Goal: Task Accomplishment & Management: Complete application form

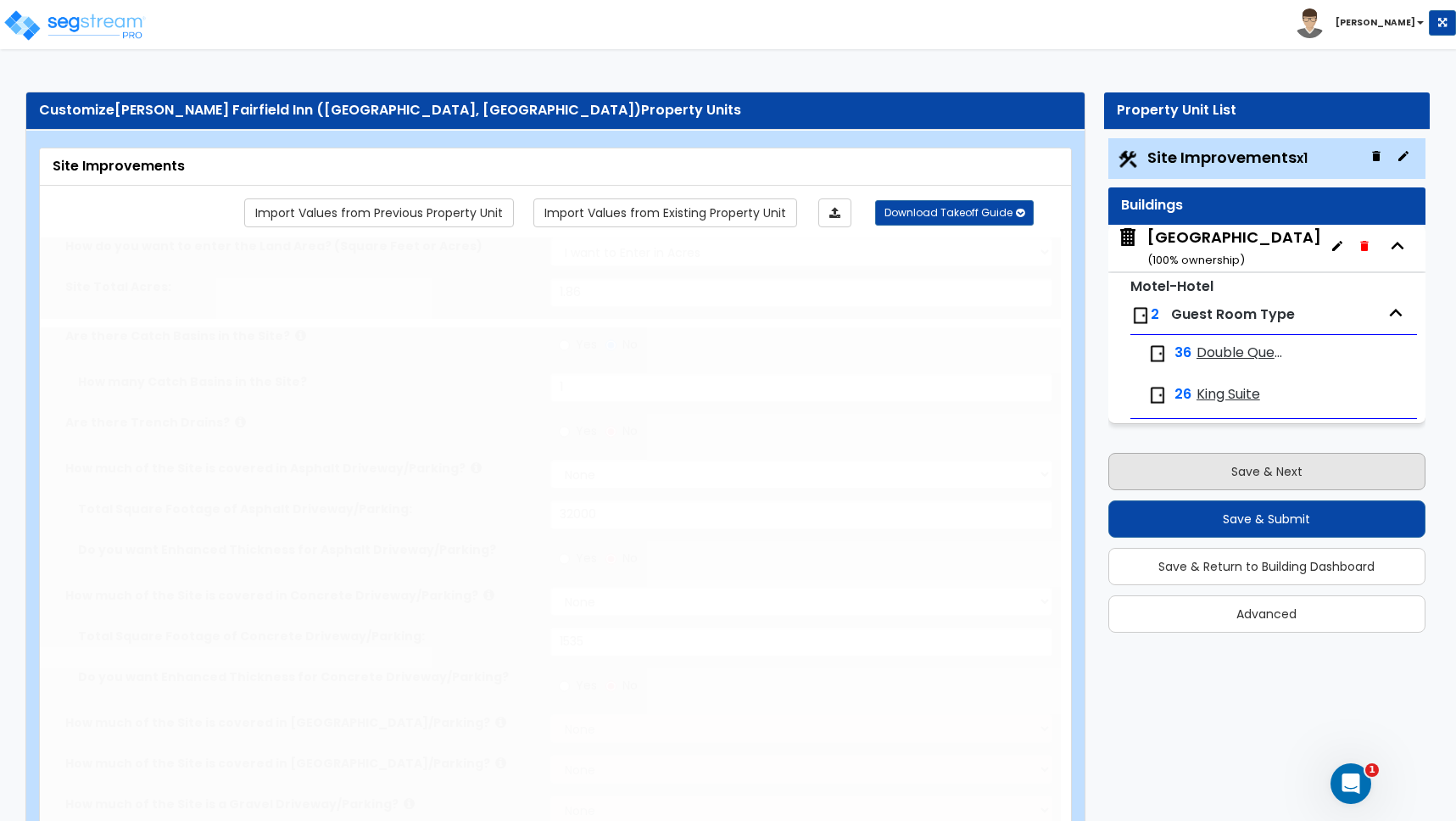
type input "1.86"
radio input "true"
type input "1"
select select "2"
type input "32000"
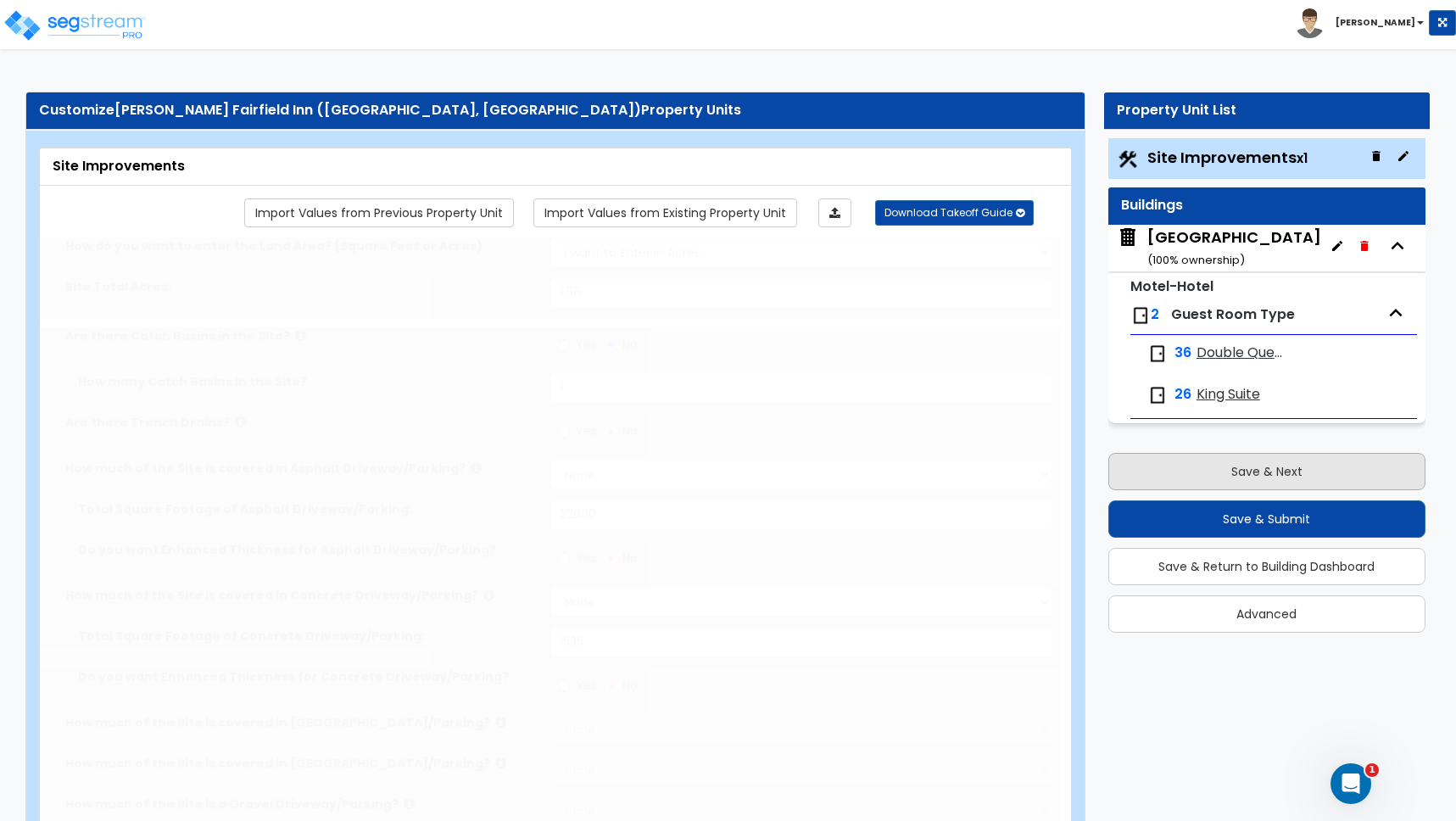
select select "2"
type input "1535"
radio input "true"
type input "2"
radio input "true"
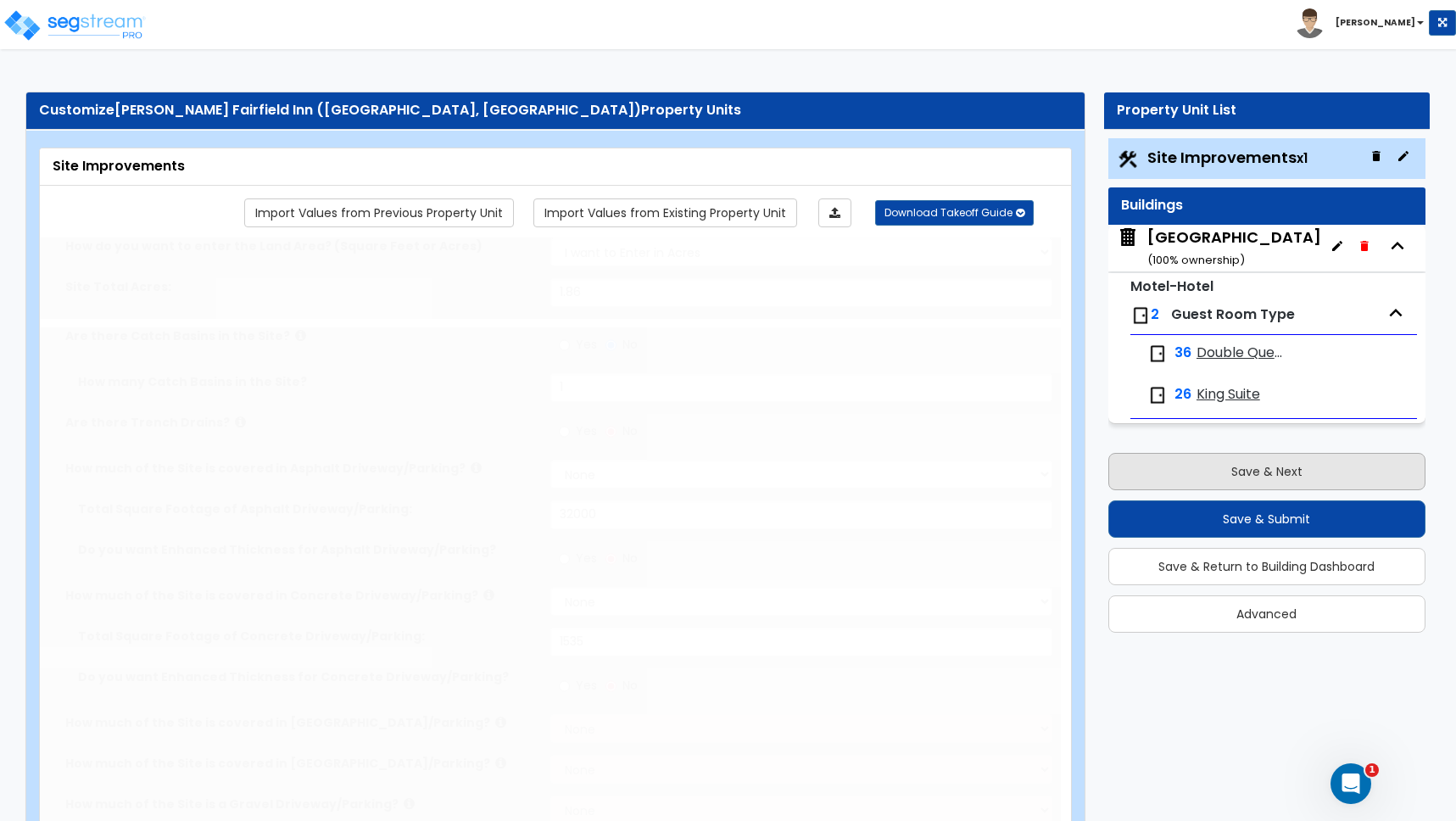
select select "2"
select select "1"
type input "1228"
radio input "true"
type input "11"
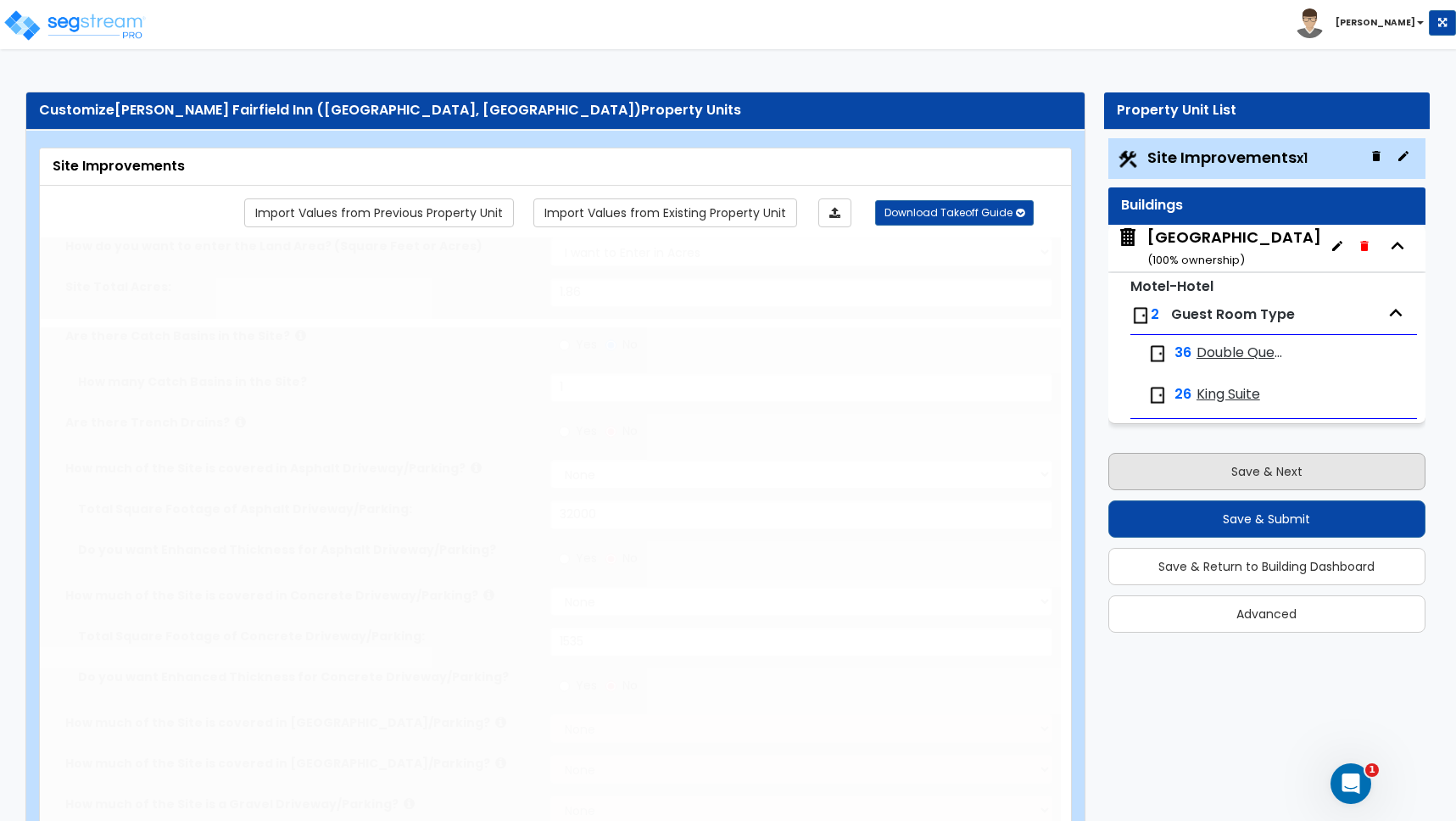
radio input "true"
select select "1"
type input "62"
radio input "true"
select select "2"
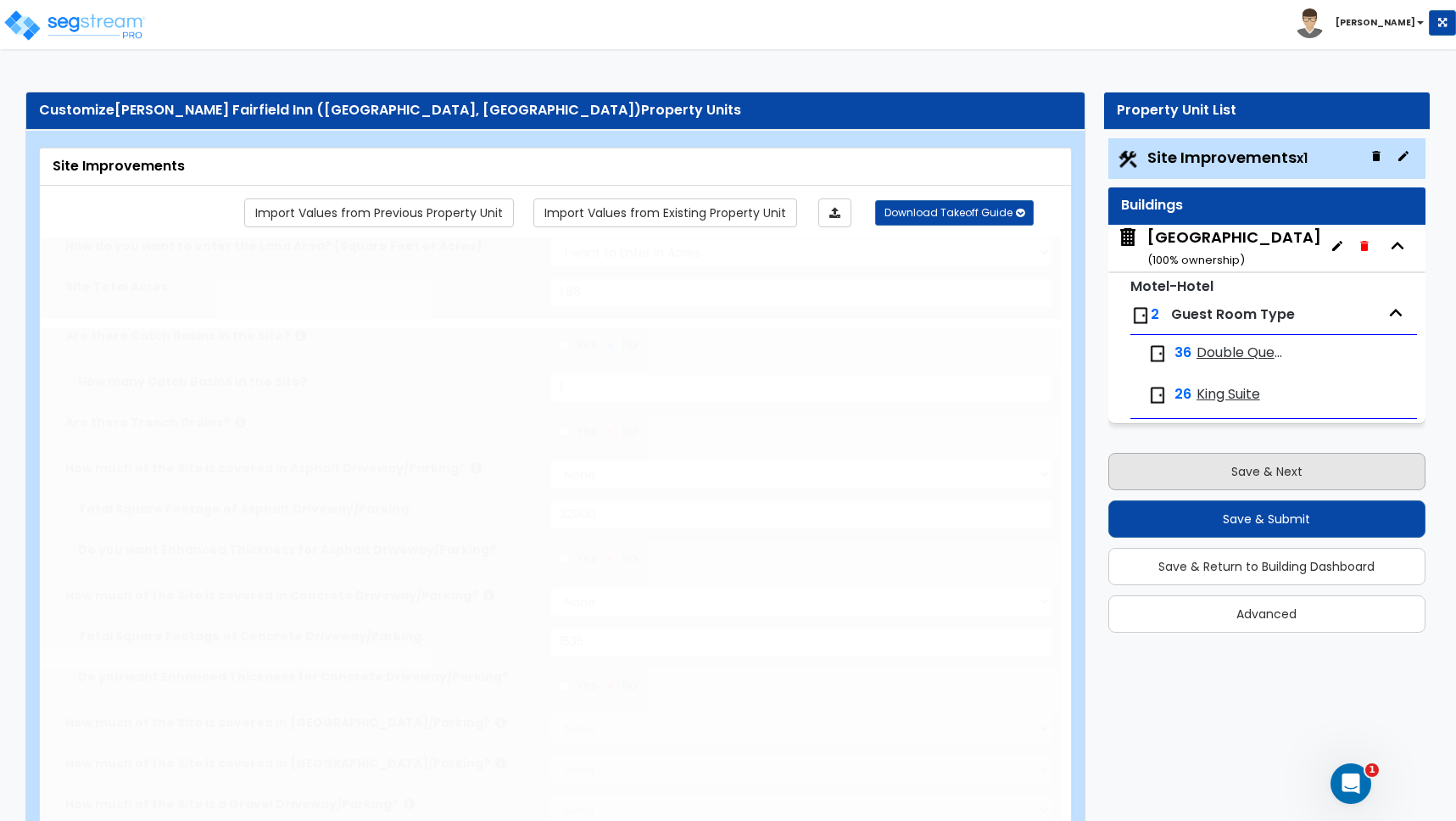
select select "1"
type input "4"
radio input "true"
type input "8"
radio input "true"
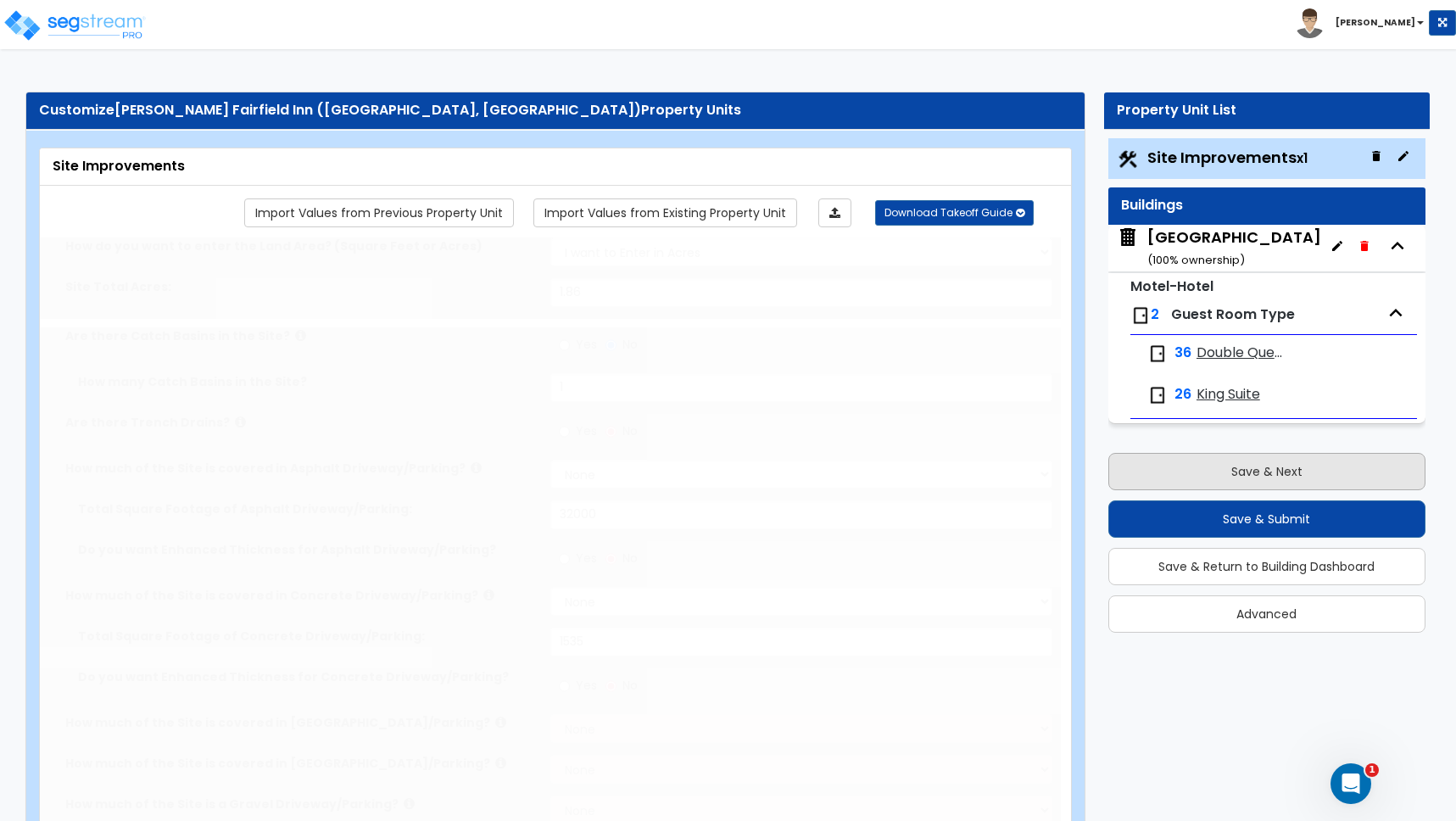
select select "2"
type input "700"
select select "1"
radio input "true"
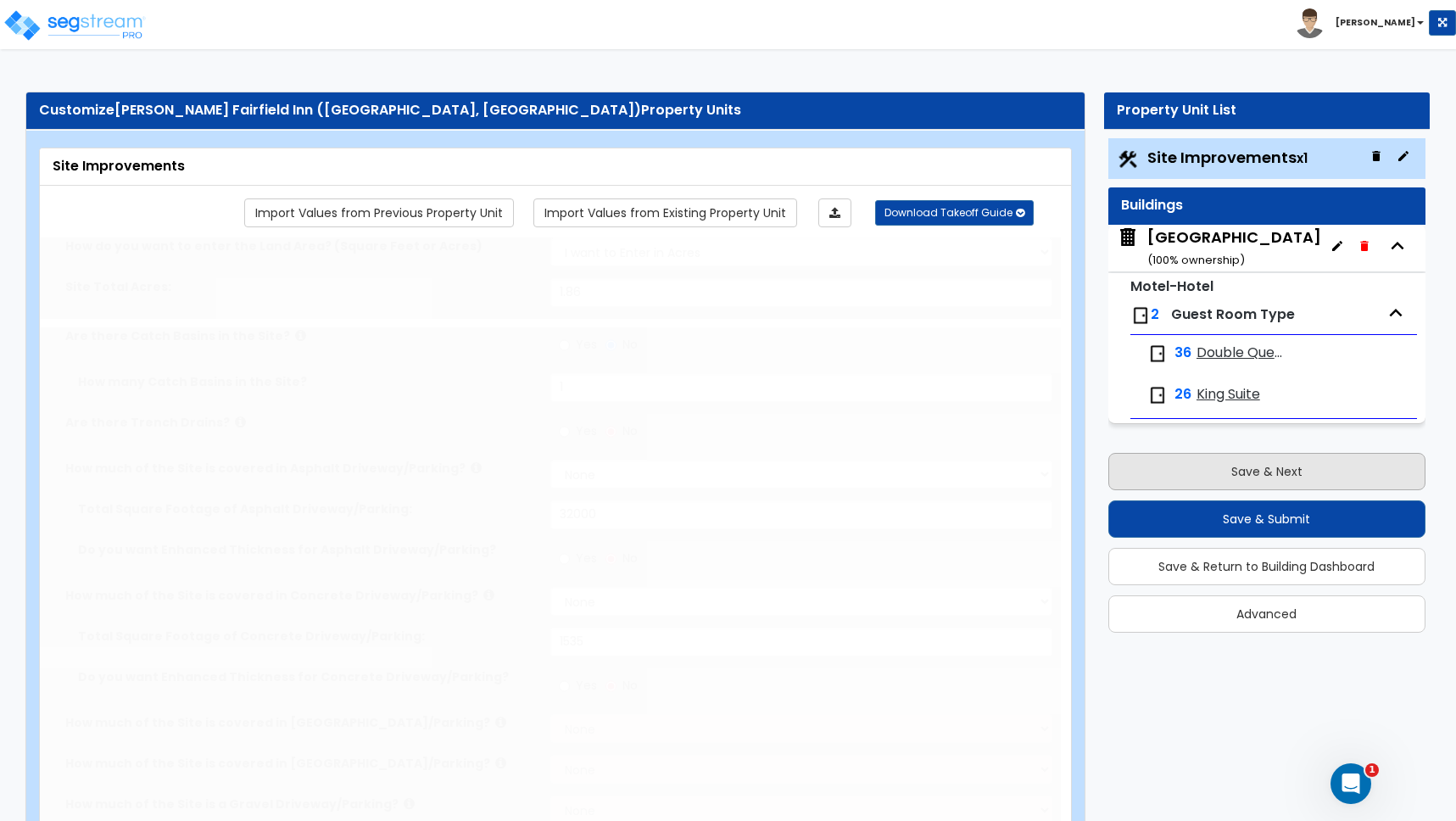
select select "3"
type input "482"
radio input "true"
select select "4"
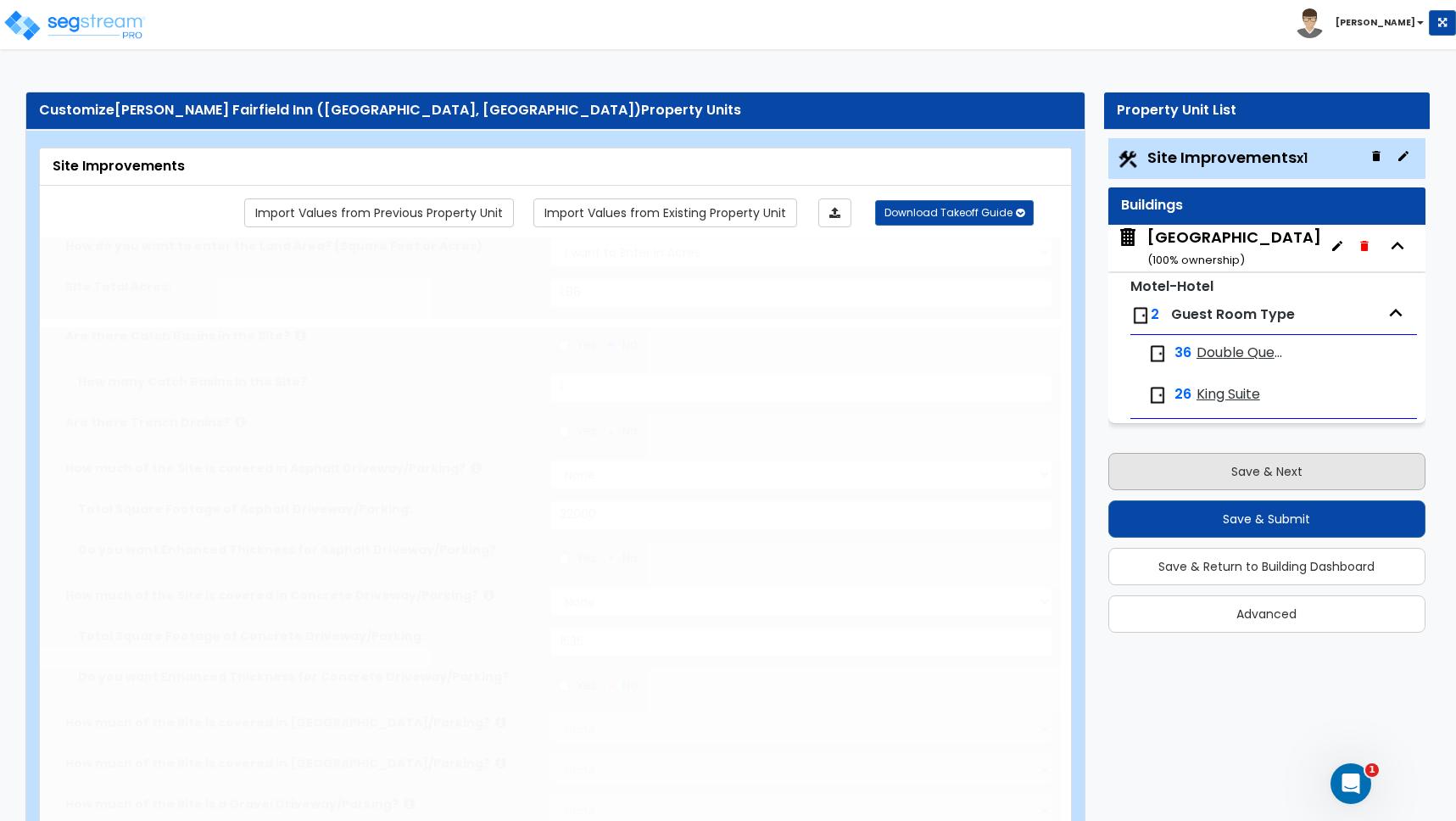
type input "90"
radio input "true"
select select "1"
select select "11"
type input "2"
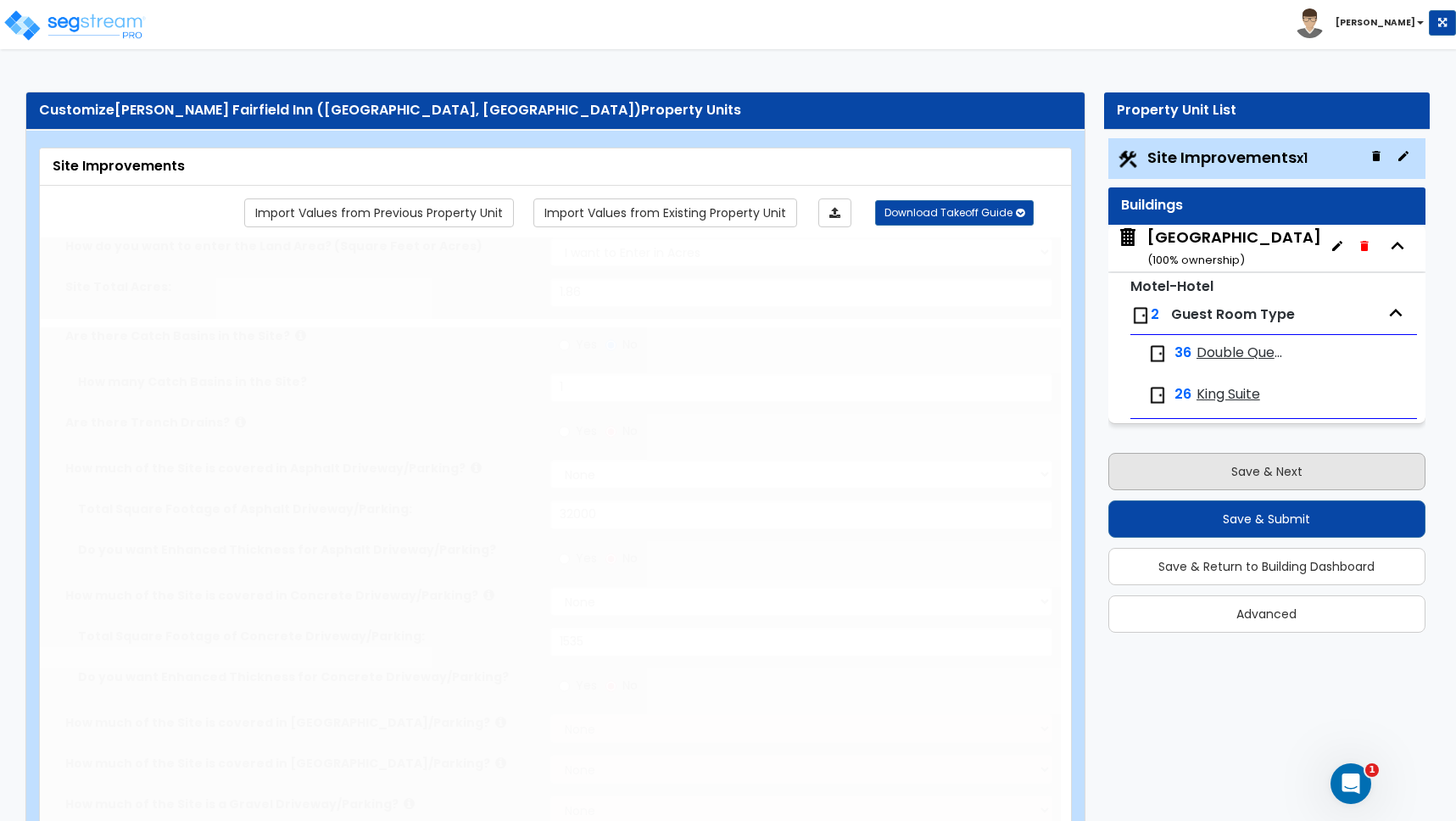
select select "2"
type input "22000"
radio input "true"
select select "2"
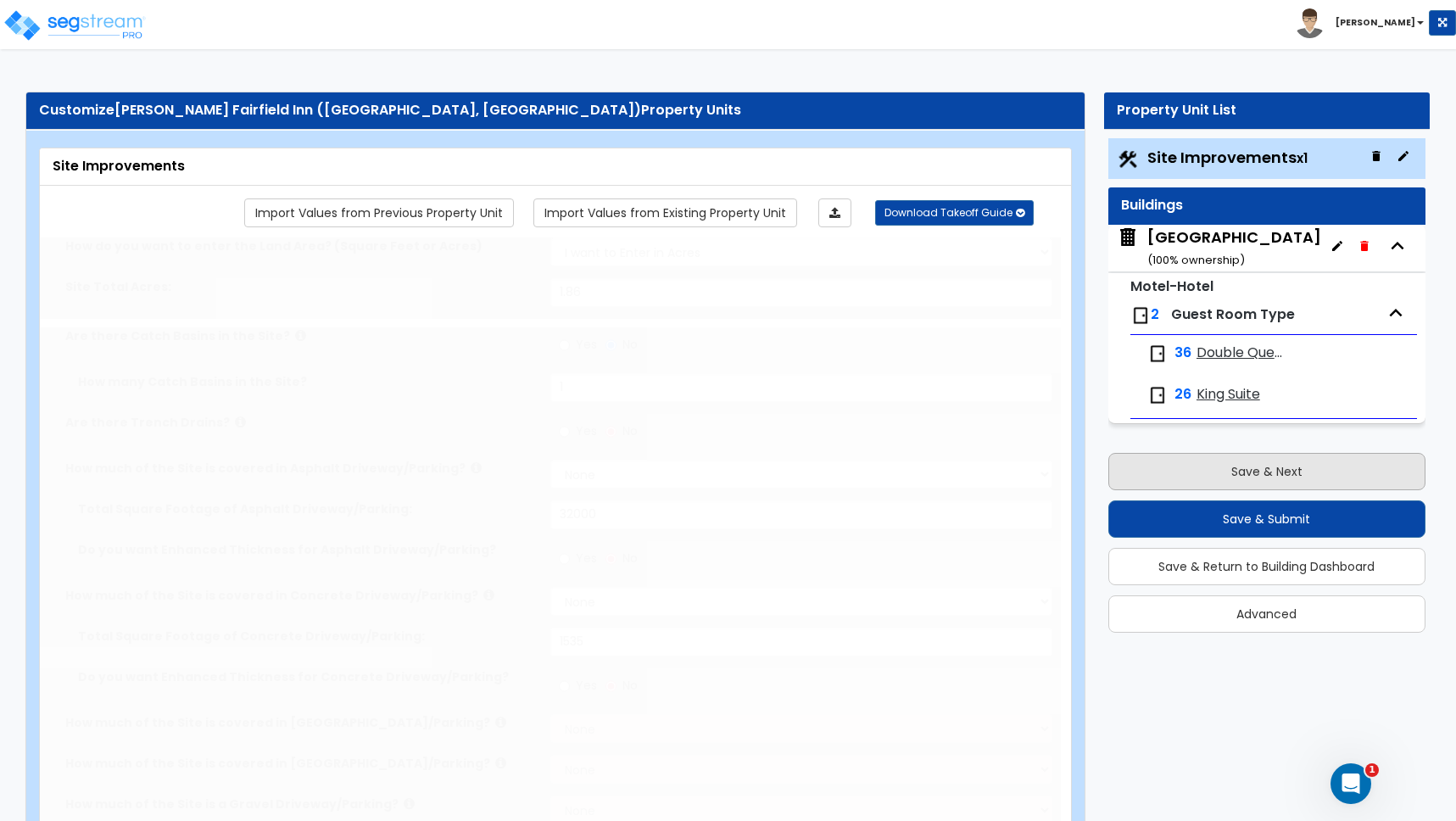
type input "15350"
radio input "true"
select select "3"
select select "1"
type input "20"
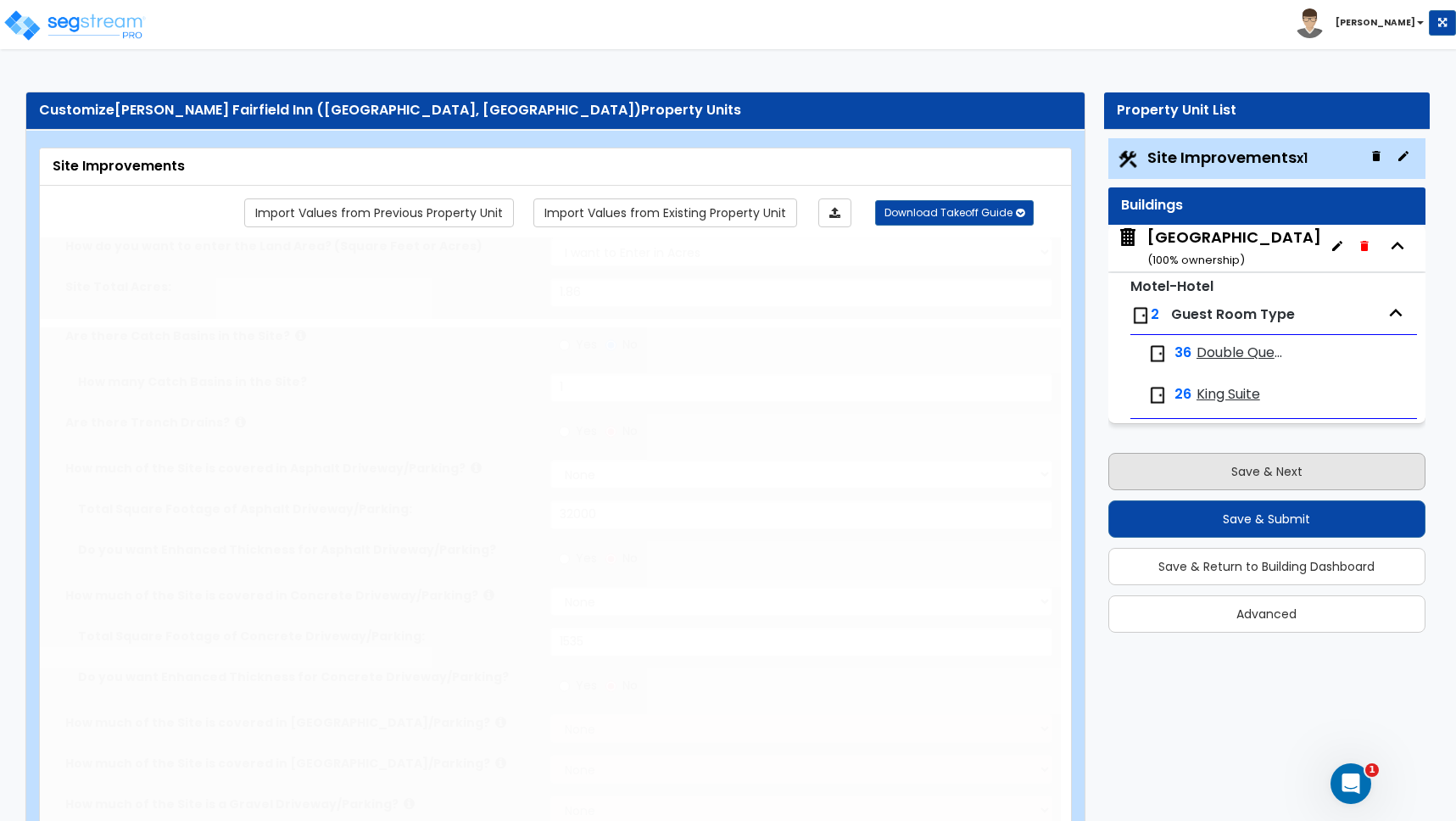
select select "10"
type input "8"
select select "2"
type input "5"
select select "3"
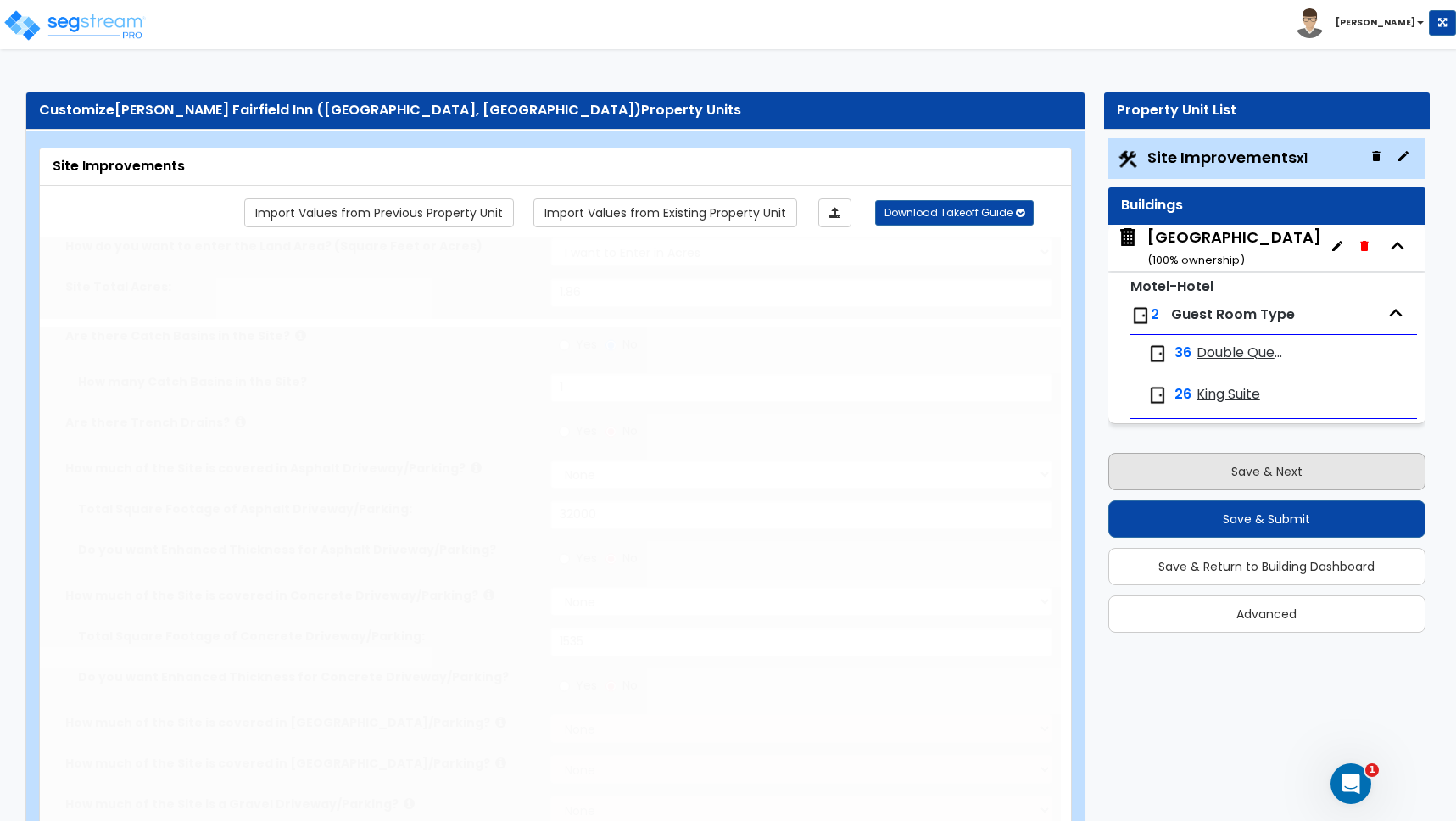
select select "4"
type input "40"
select select "8"
type input "10"
select select "2"
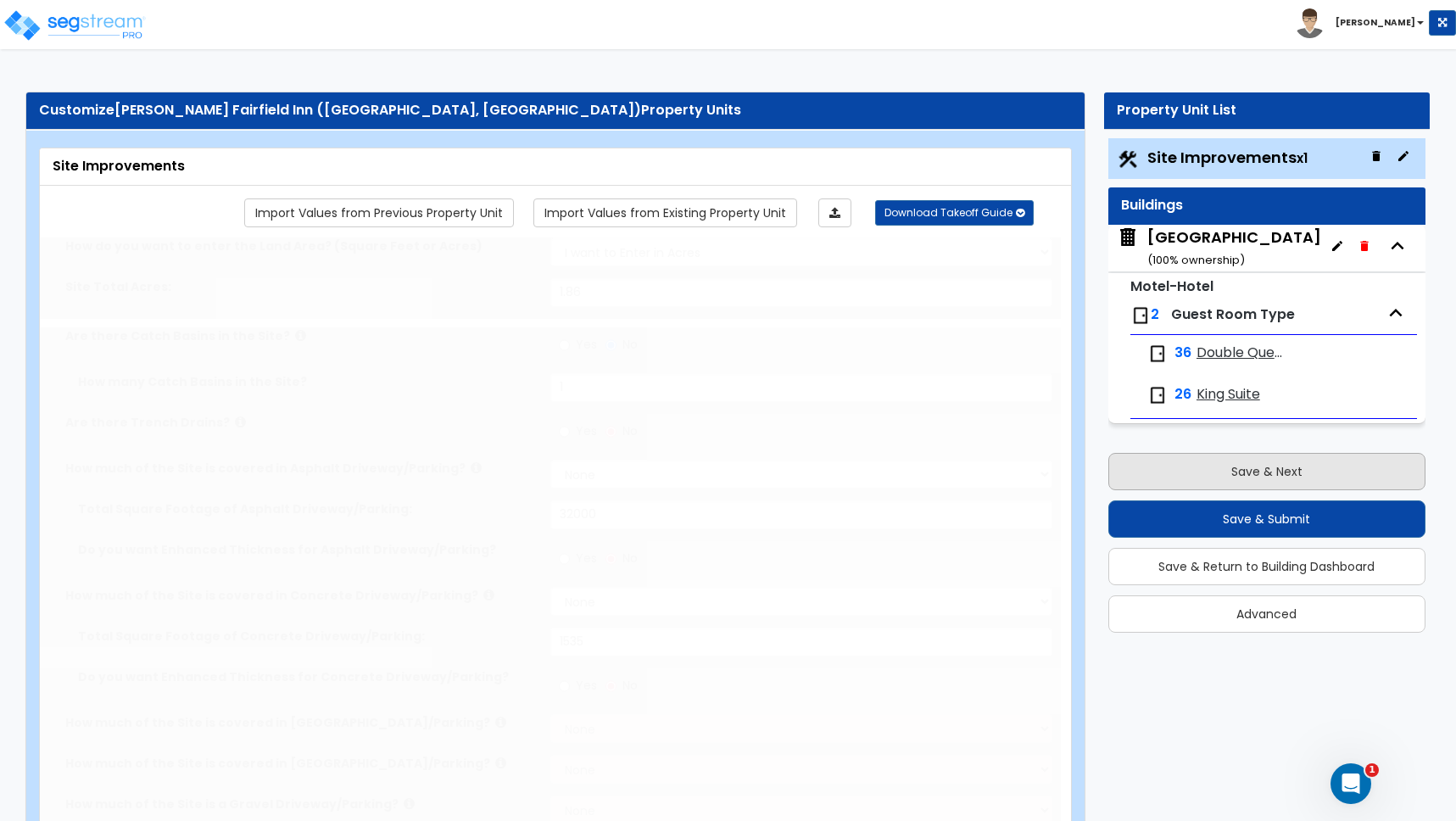
type input "5"
radio input "true"
type input "7350"
radio input "true"
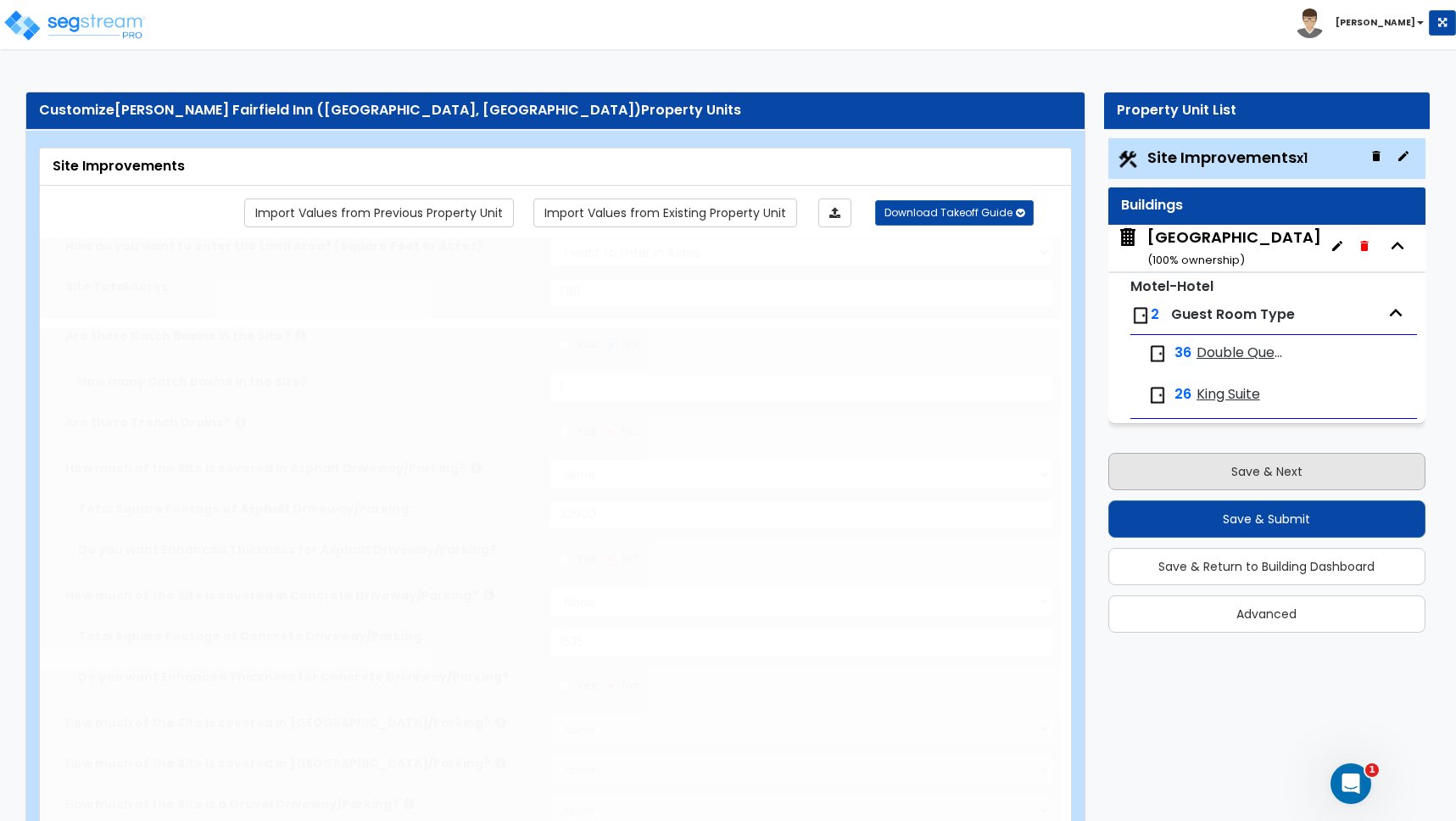
type input "600"
radio input "true"
select select "3"
type input "400"
radio input "true"
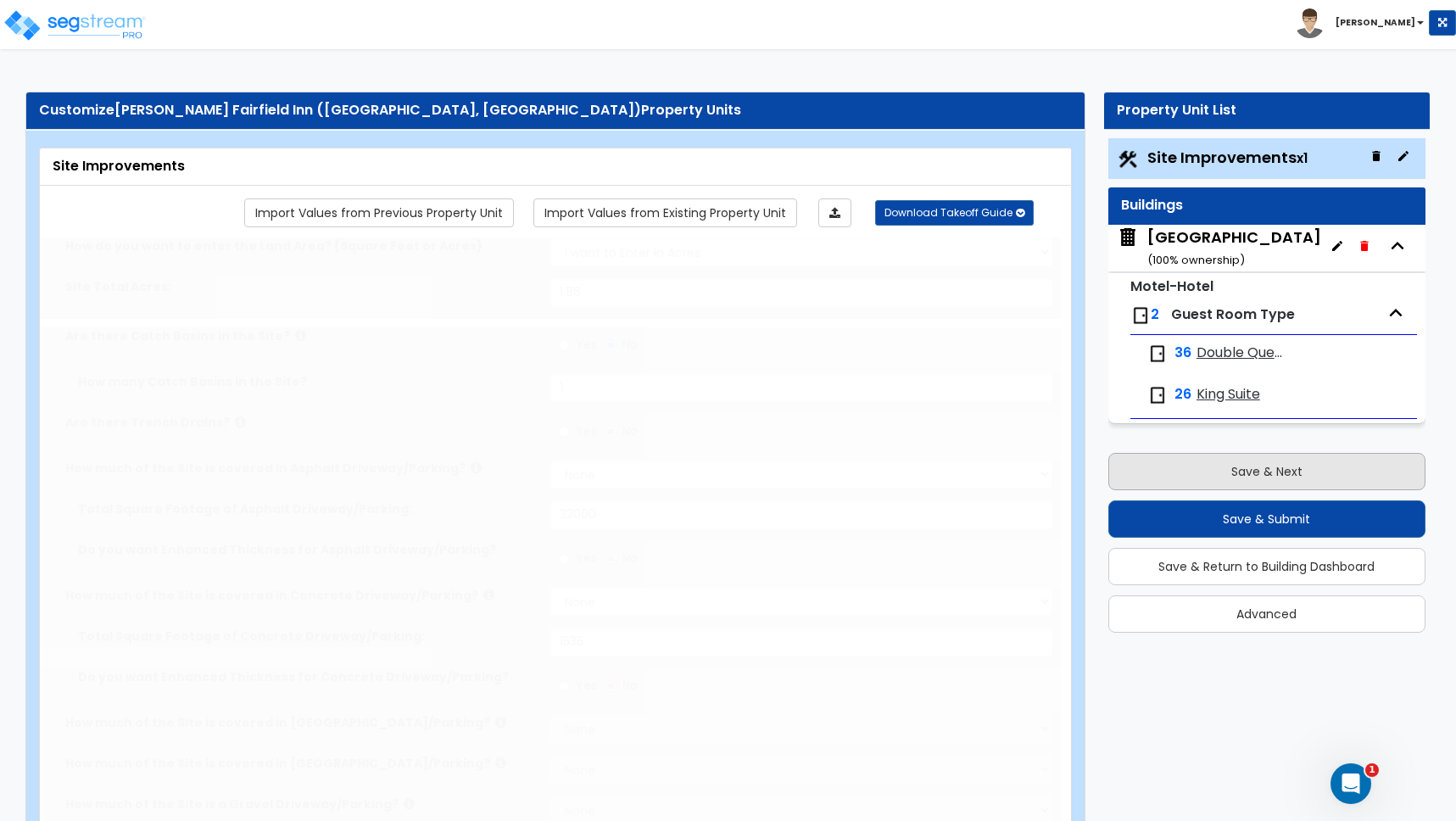
type input "1"
select select "3"
radio input "true"
select select "2"
select select "1"
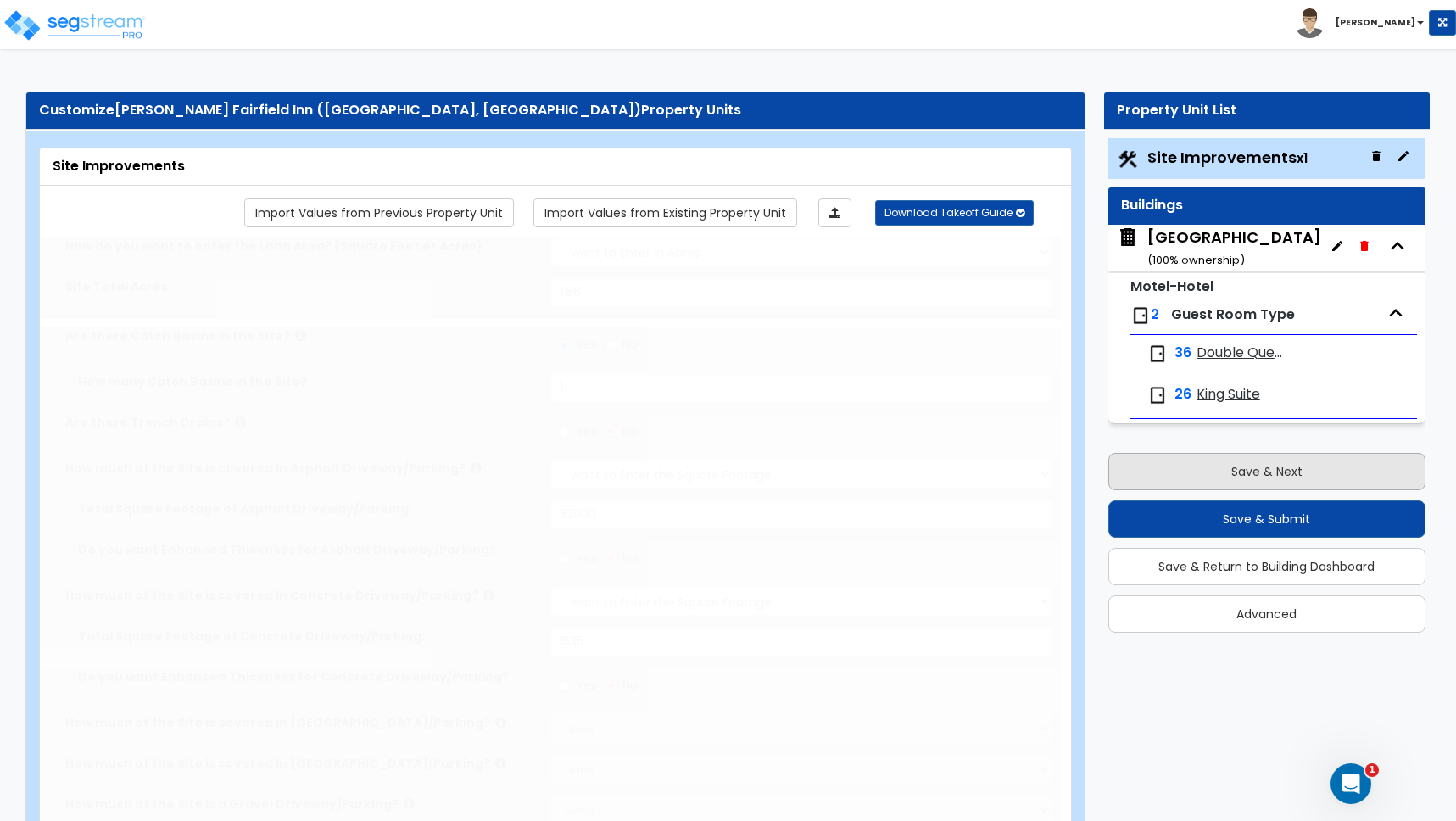
type input "5"
type input "6"
select select "5"
select select "1"
type input "3"
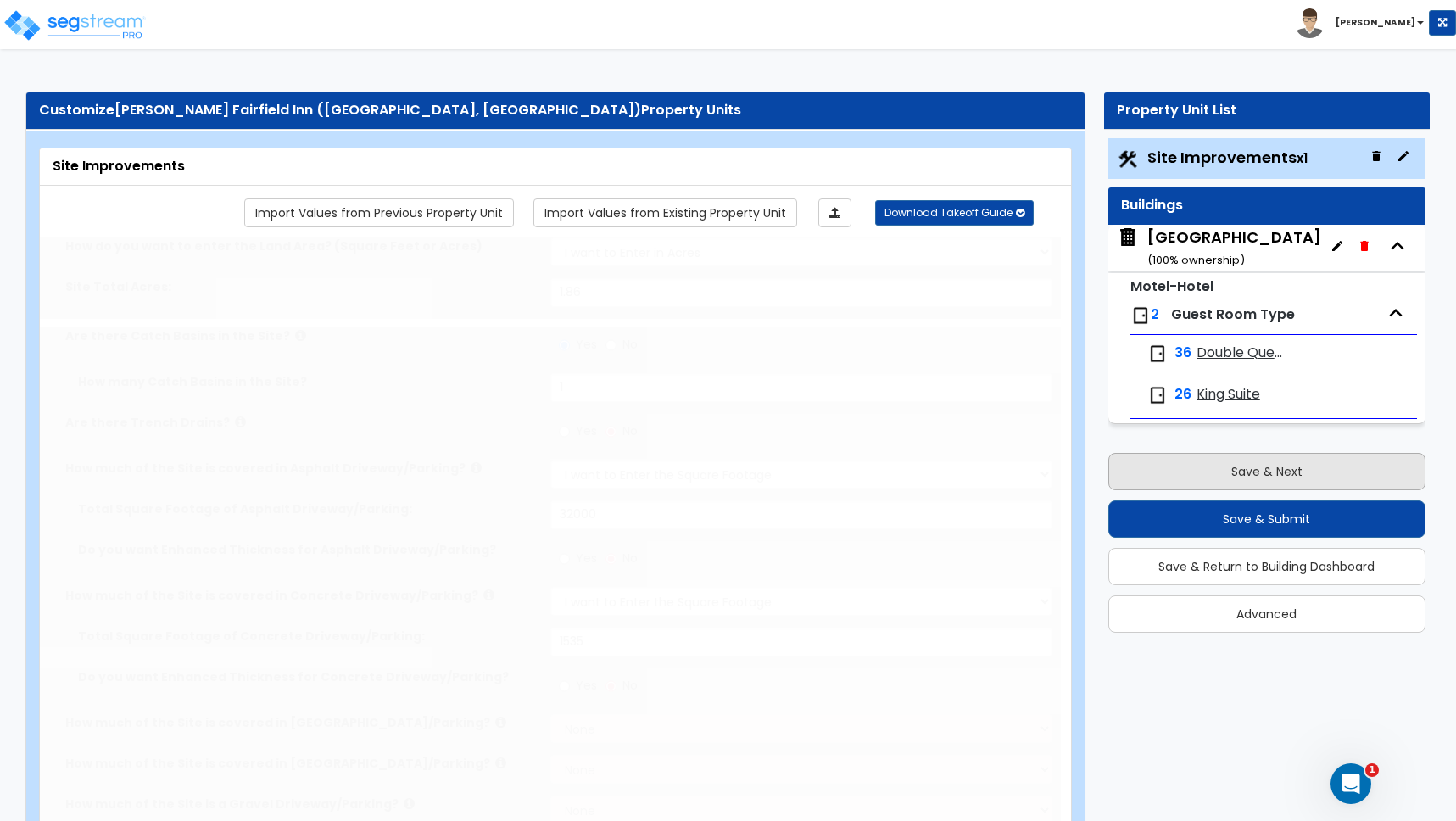
type input "4"
select select "5"
select select "1"
radio input "true"
select select "1"
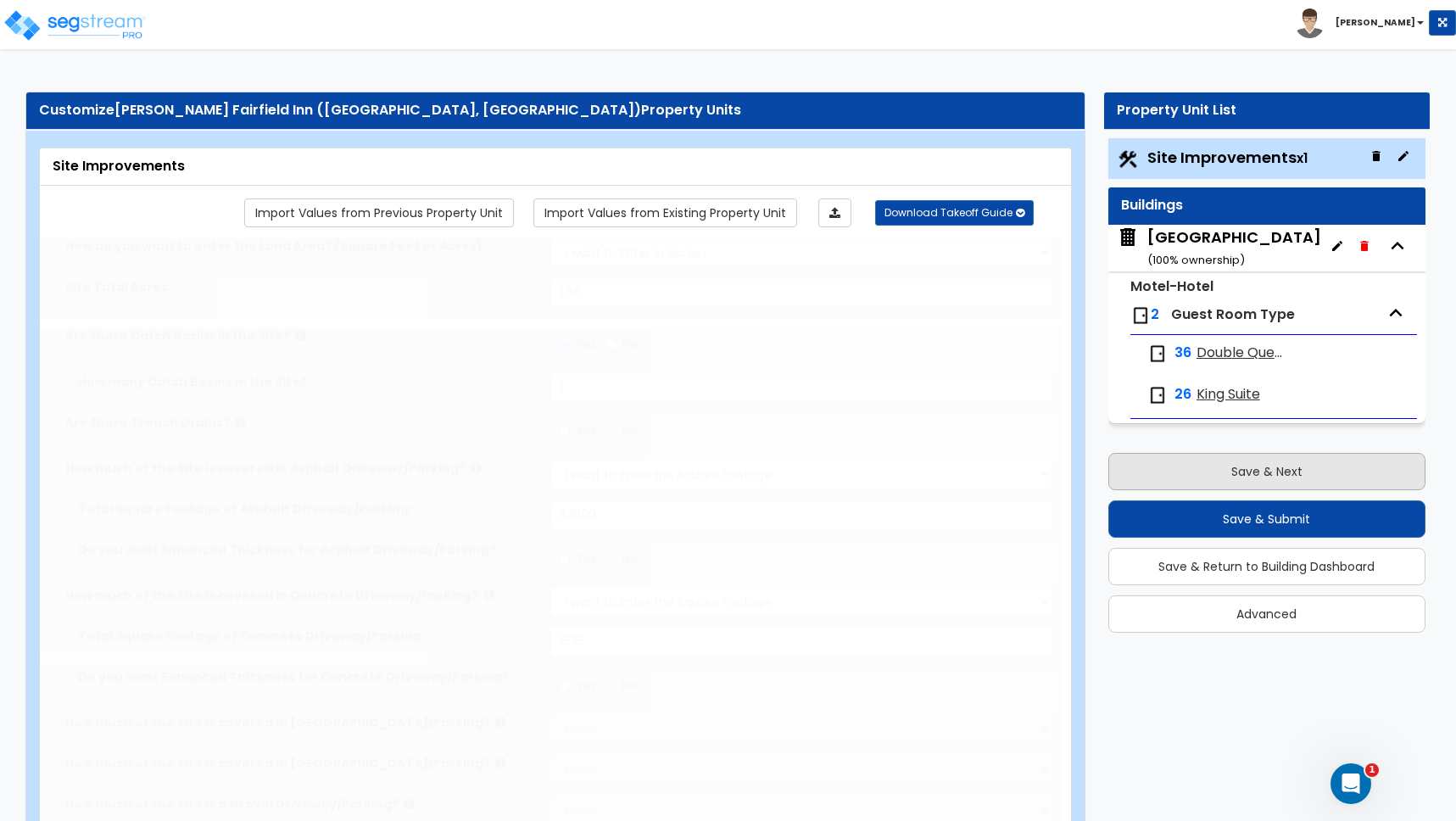
type input "1"
type input "150"
type input "6"
select select "3"
radio input "true"
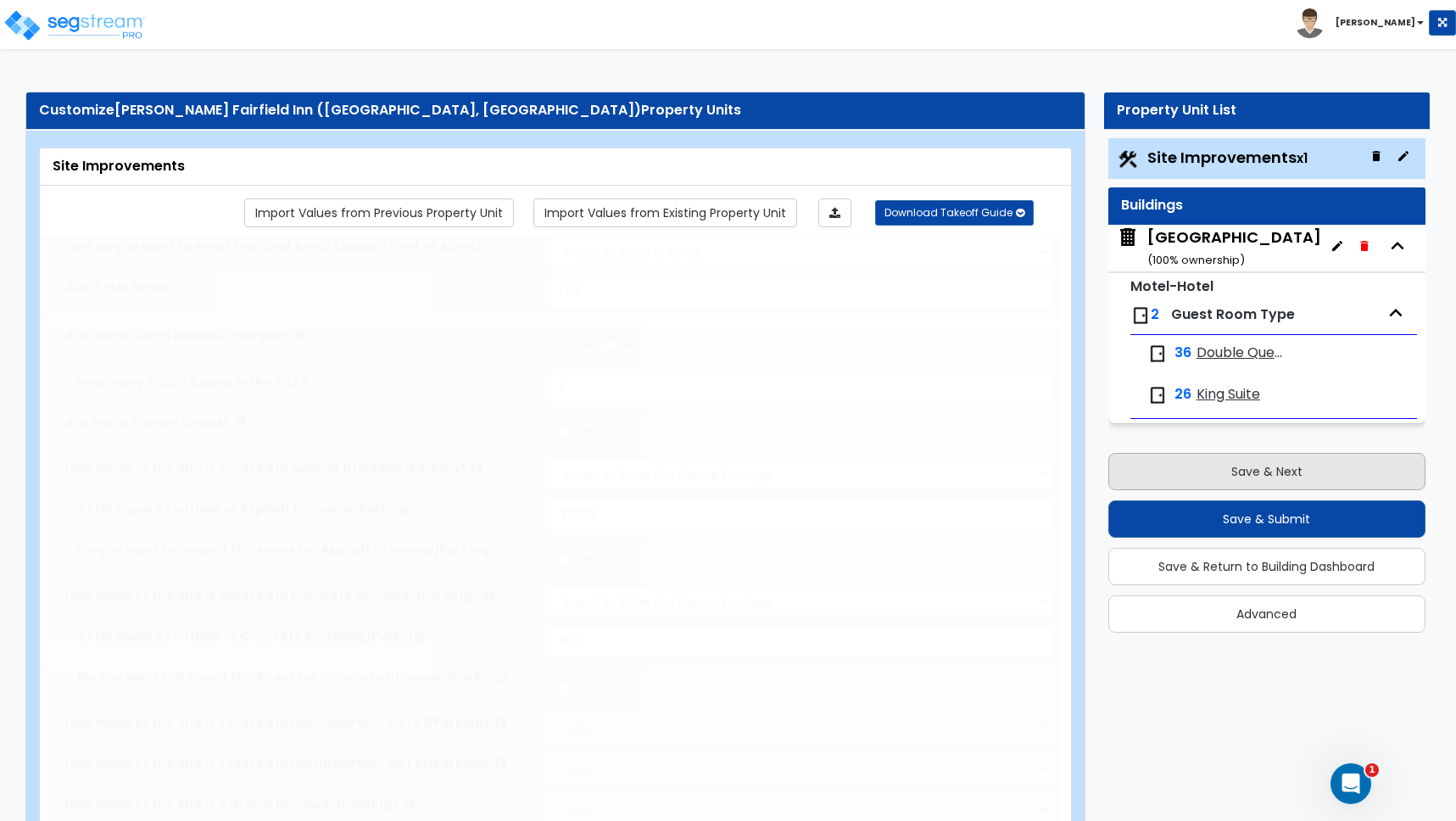
type input "1"
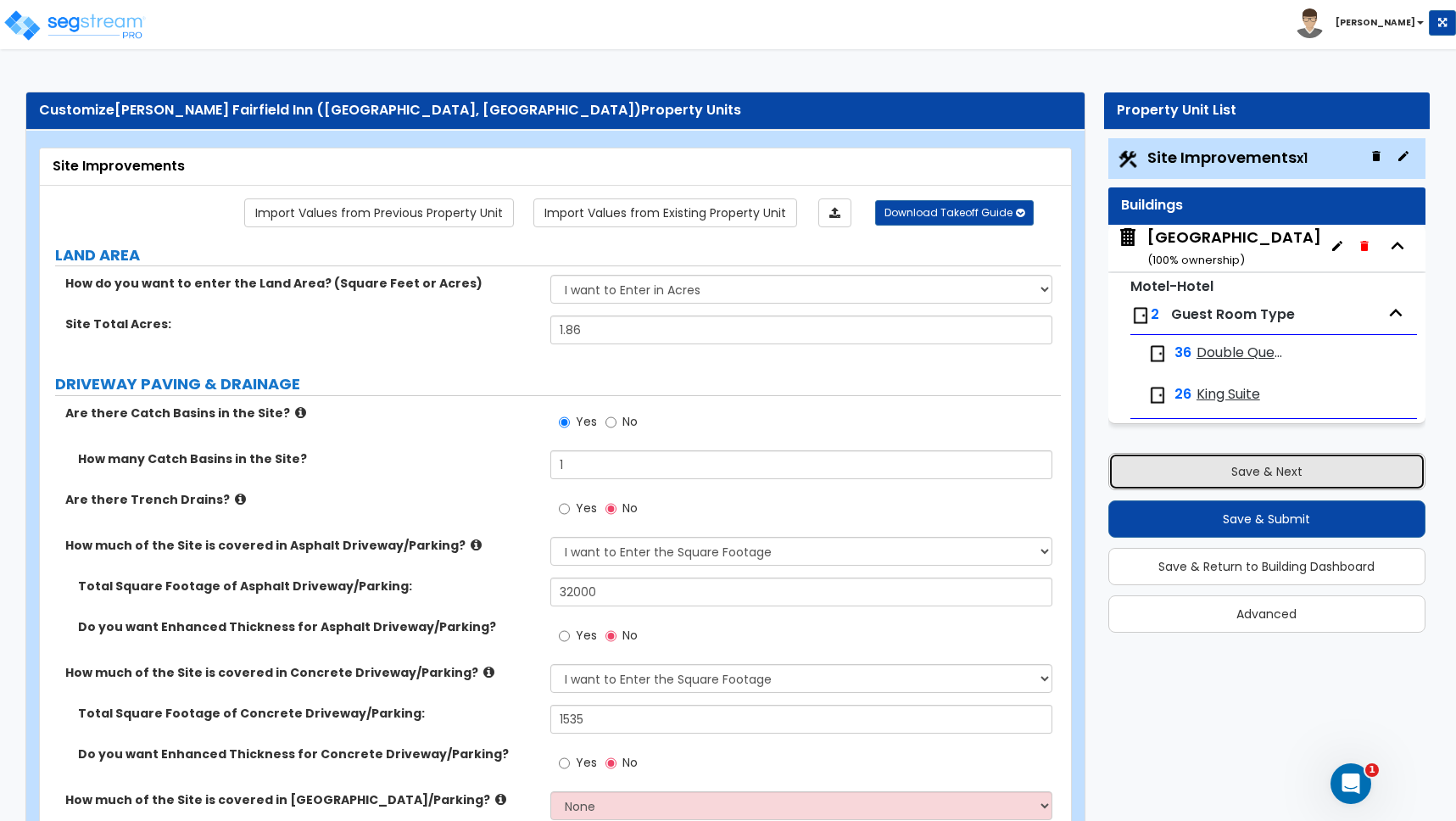
click at [1266, 475] on button "Save & Next" at bounding box center [1267, 471] width 317 height 37
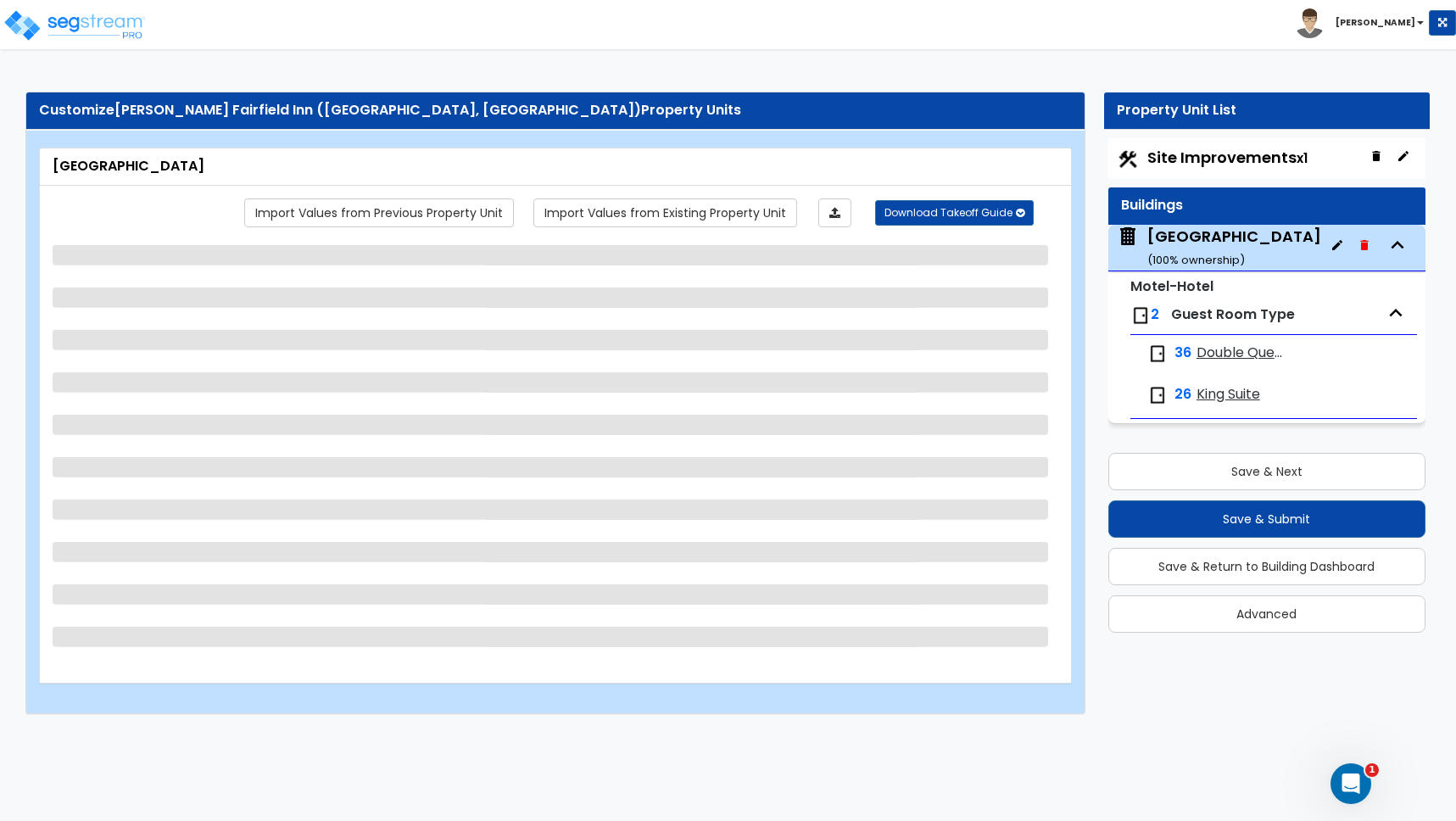
select select "1"
select select "5"
select select "1"
select select "2"
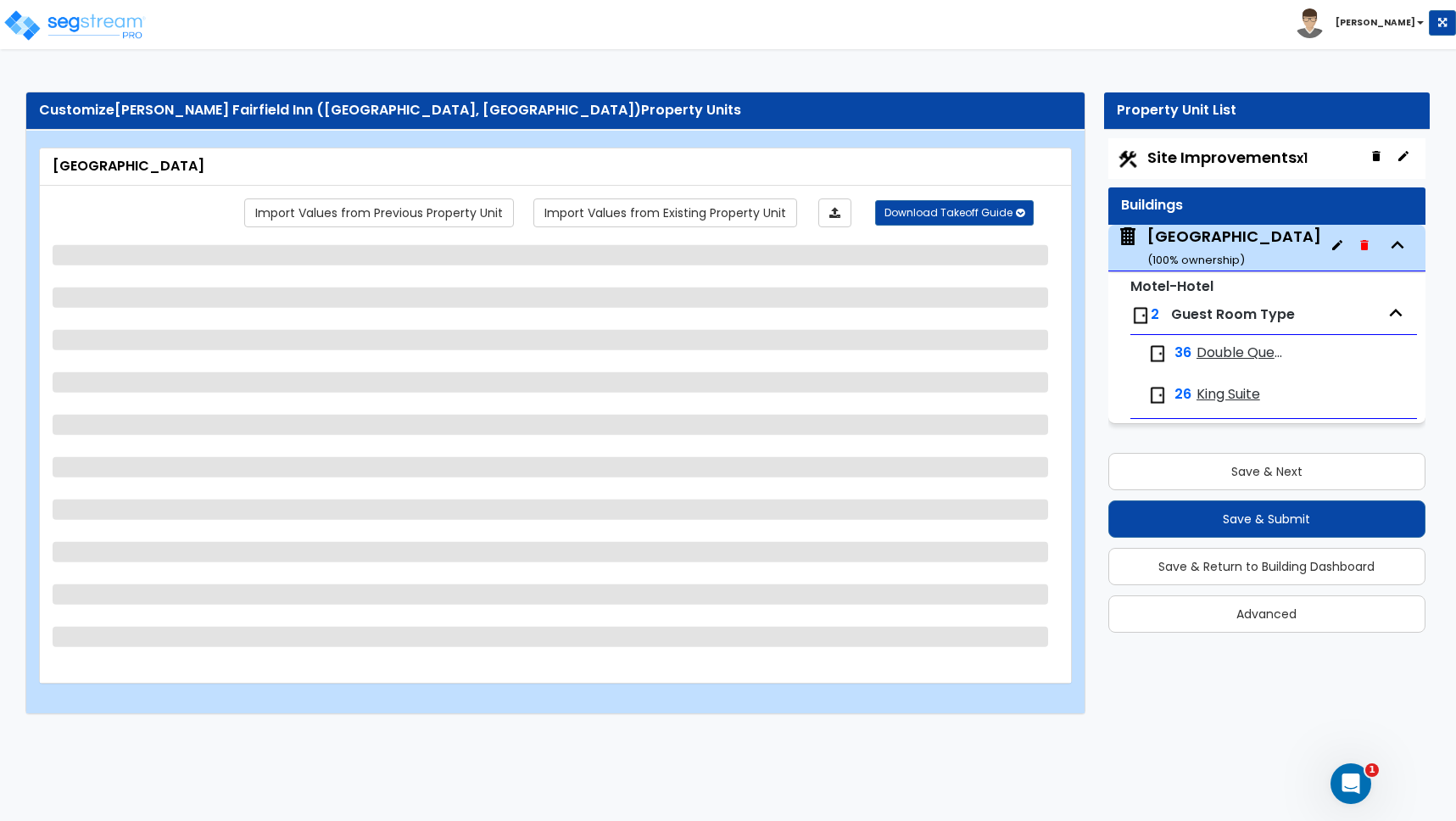
select select "1"
select select "2"
select select "7"
select select "3"
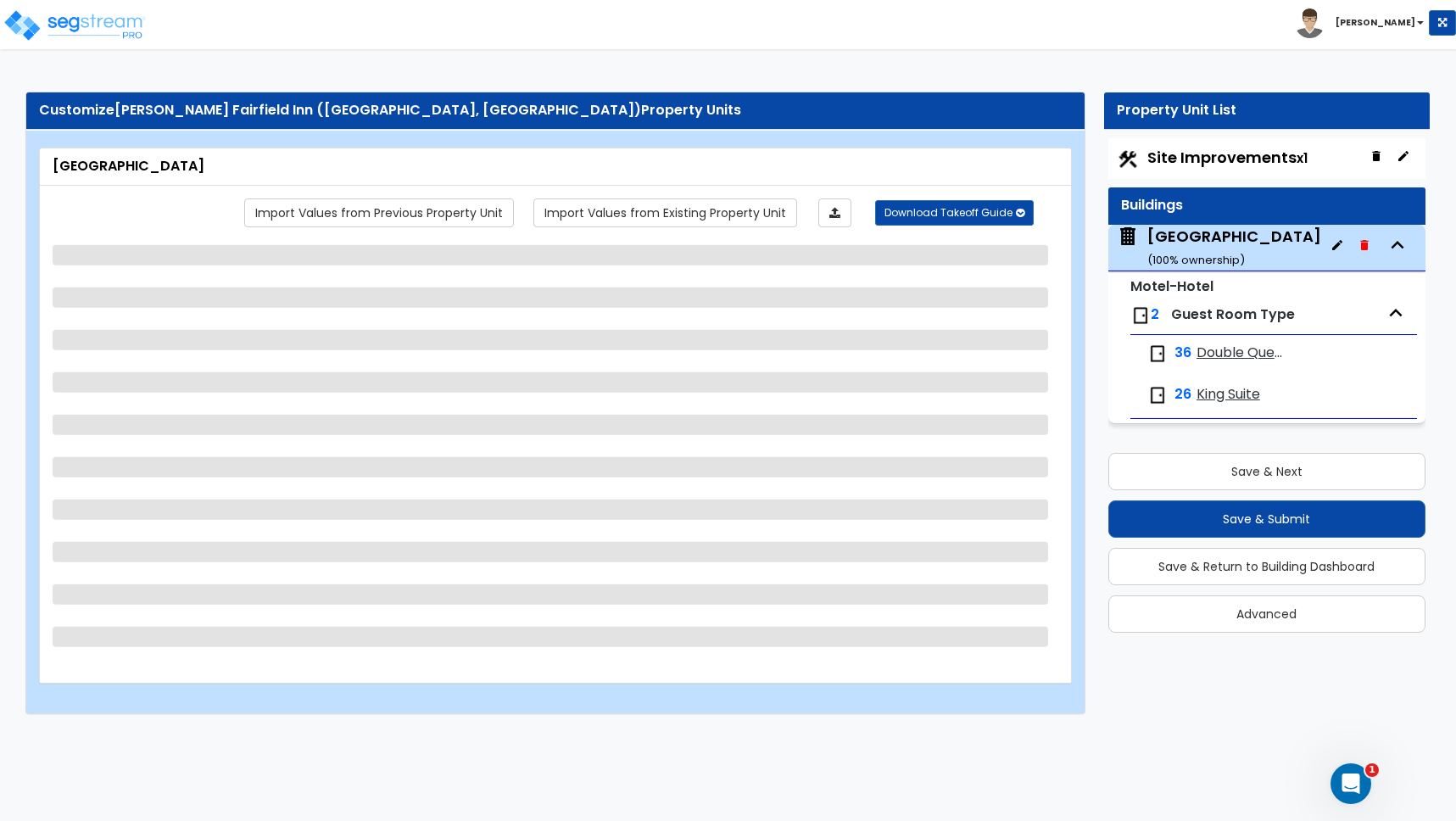
select select "7"
select select "5"
select select "3"
select select "1"
select select "2"
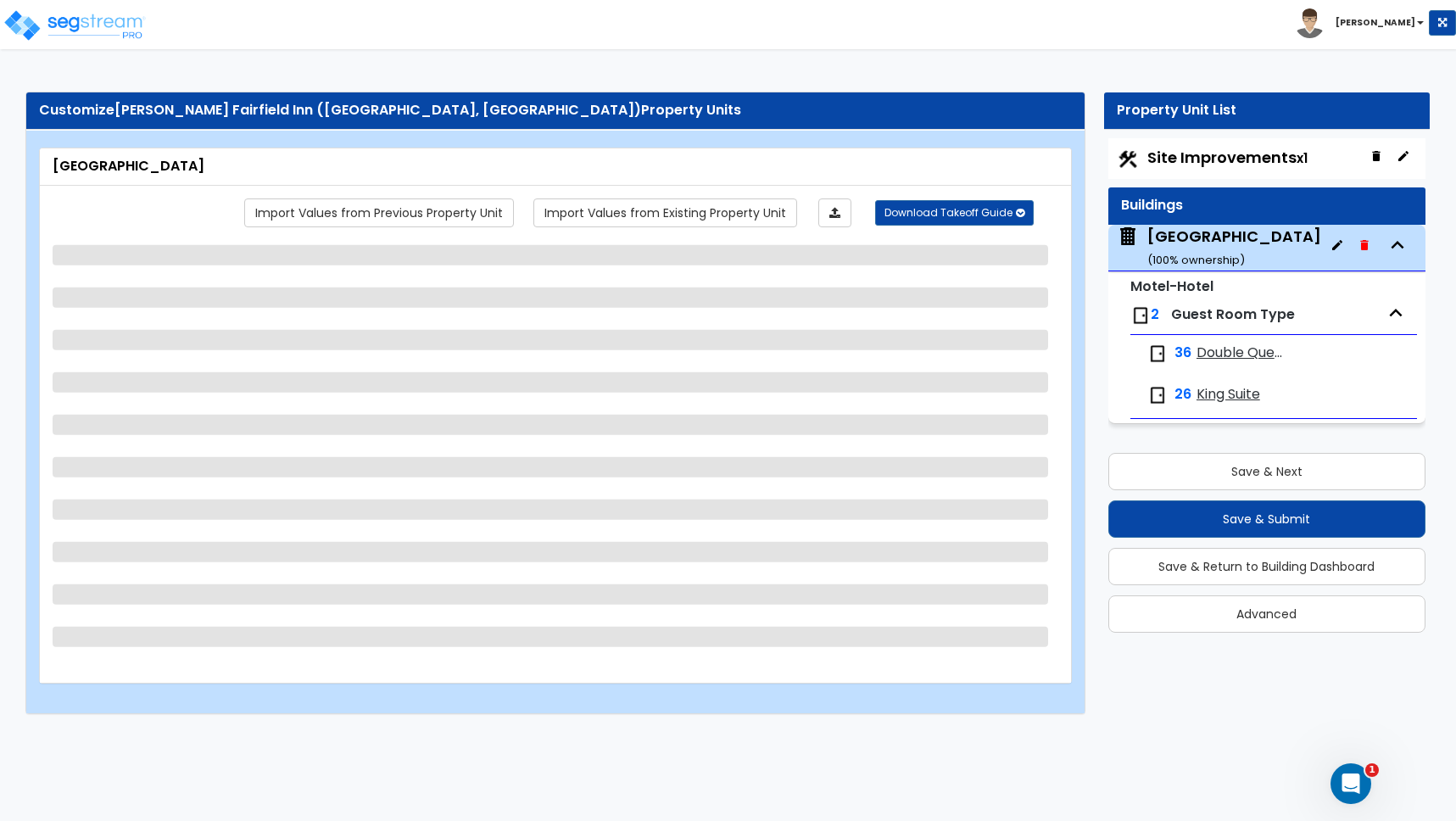
select select "1"
select select "2"
select select "1"
select select "2"
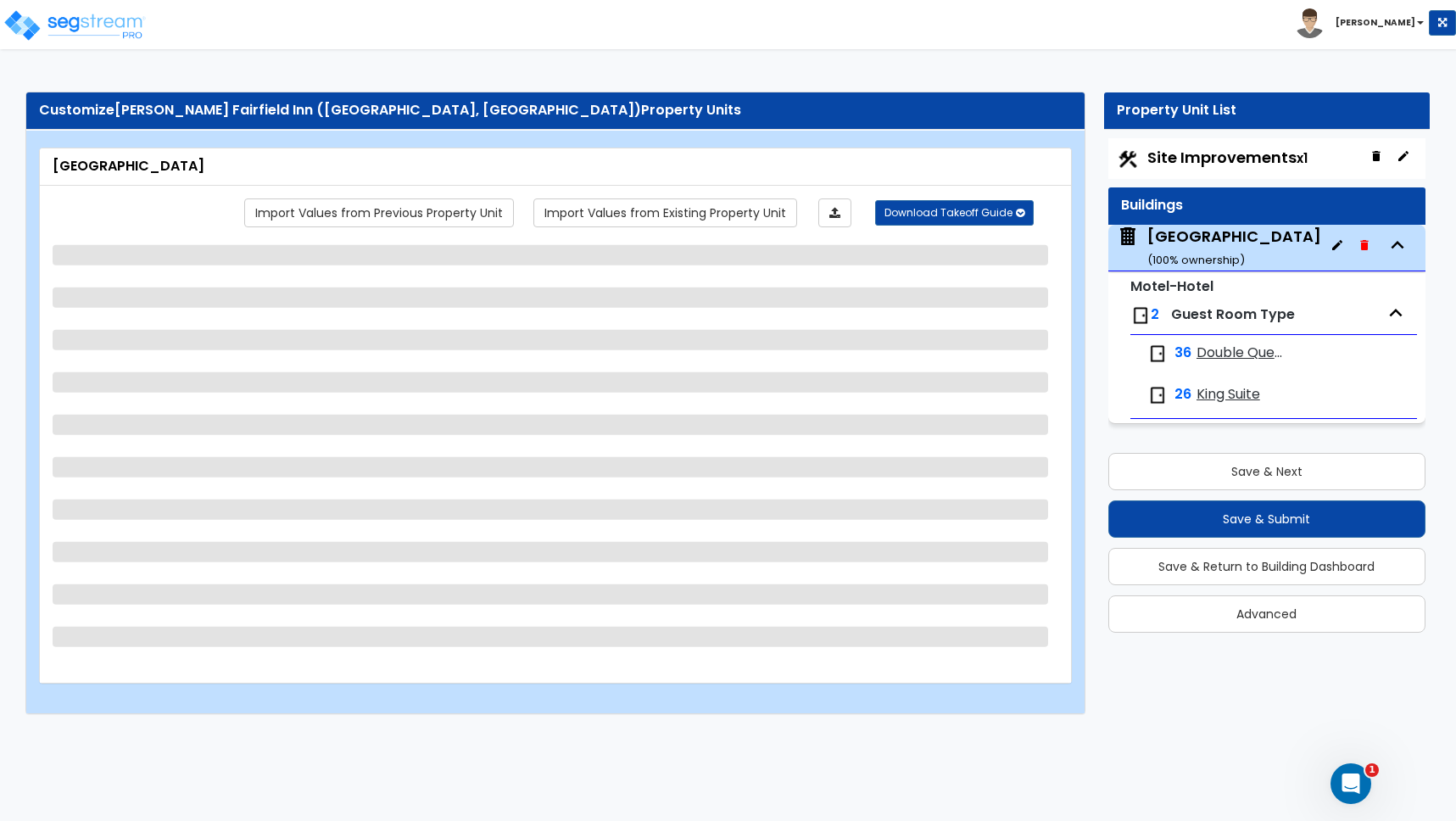
select select "2"
select select "1"
select select "2"
select select "1"
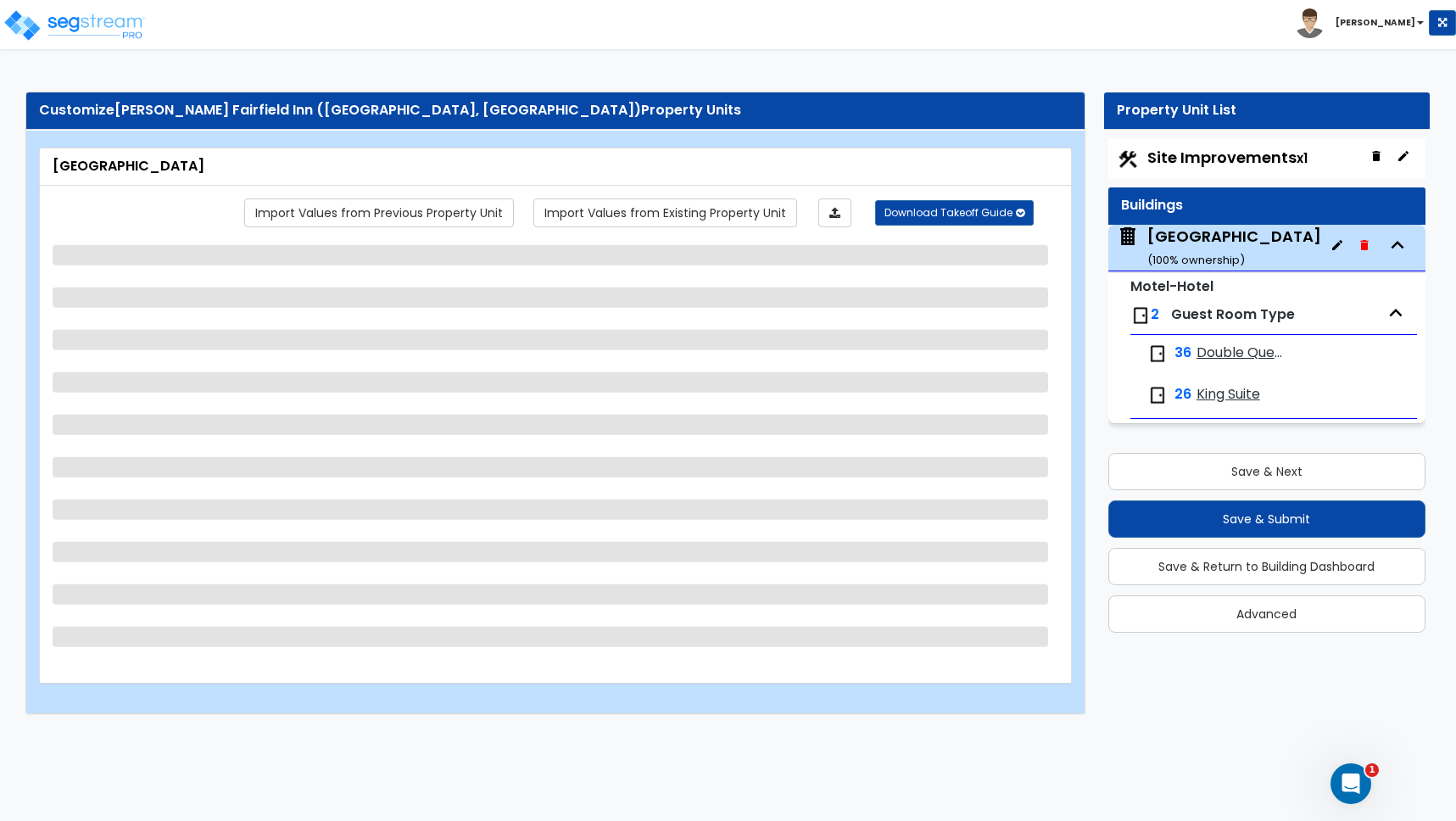
select select "1"
select select "6"
select select "2"
select select "4"
select select "1"
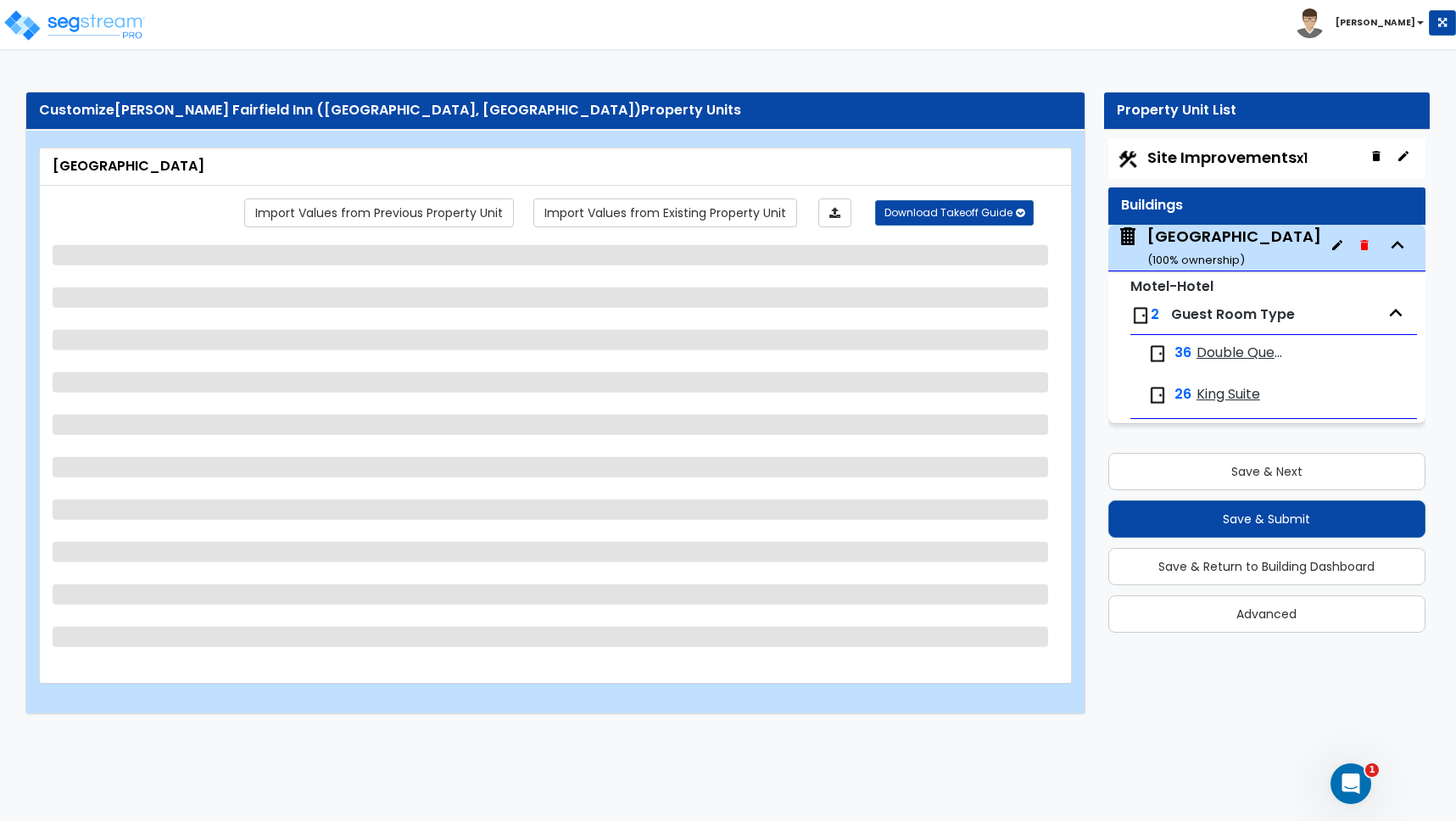
select select "2"
select select "1"
select select "2"
select select "3"
select select "5"
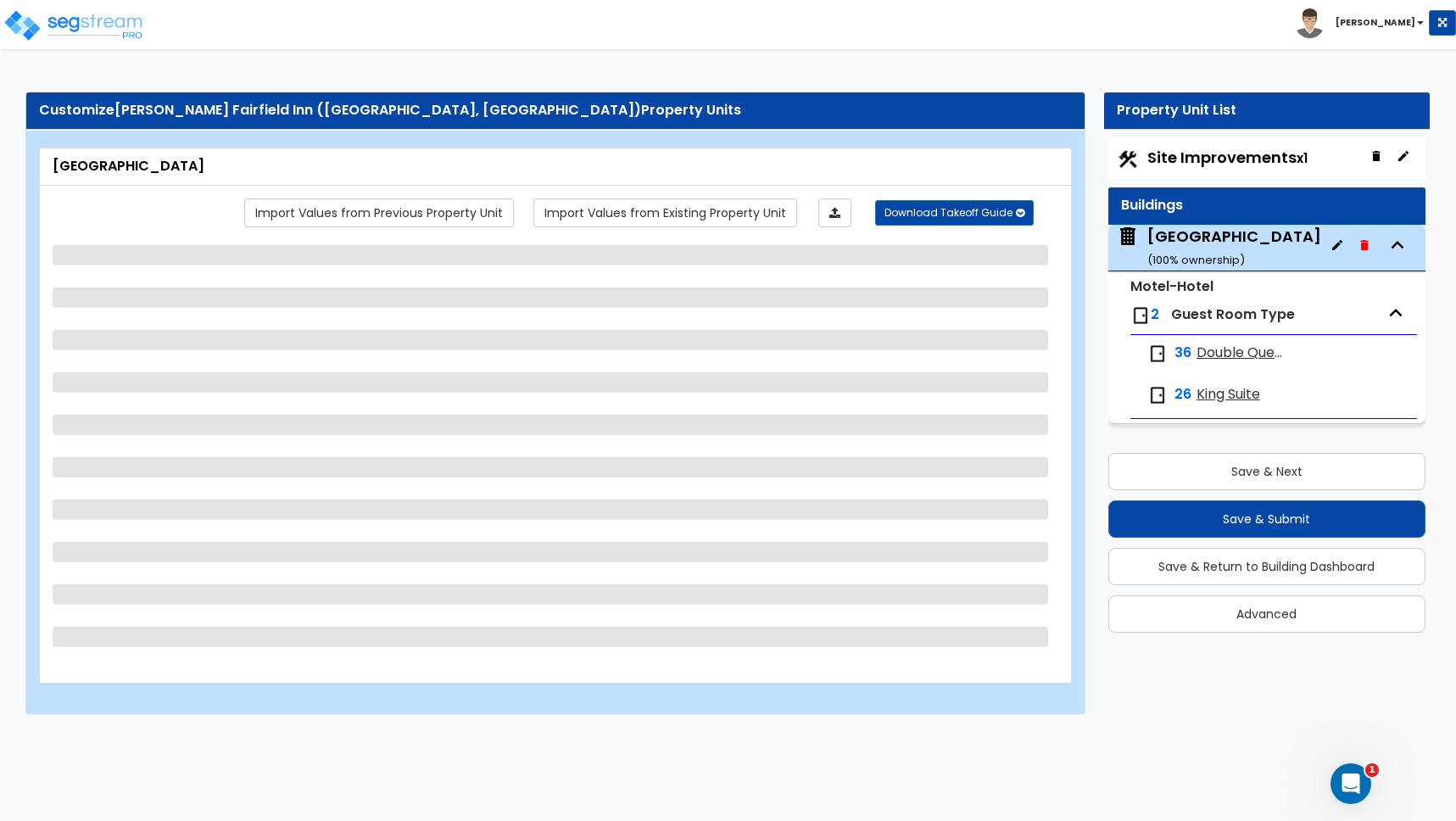
select select "4"
select select "1"
select select "5"
select select "3"
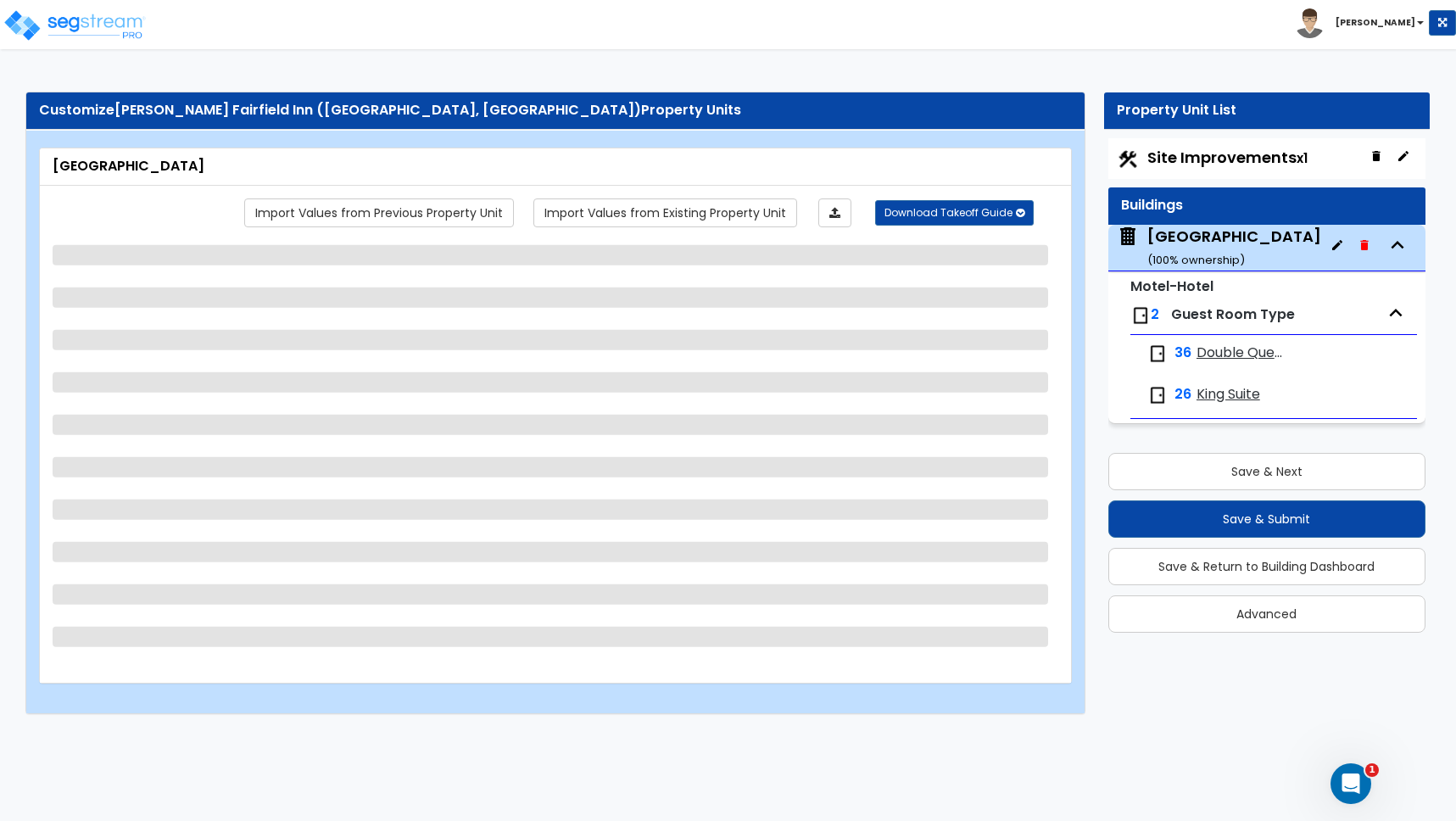
select select "1"
select select "2"
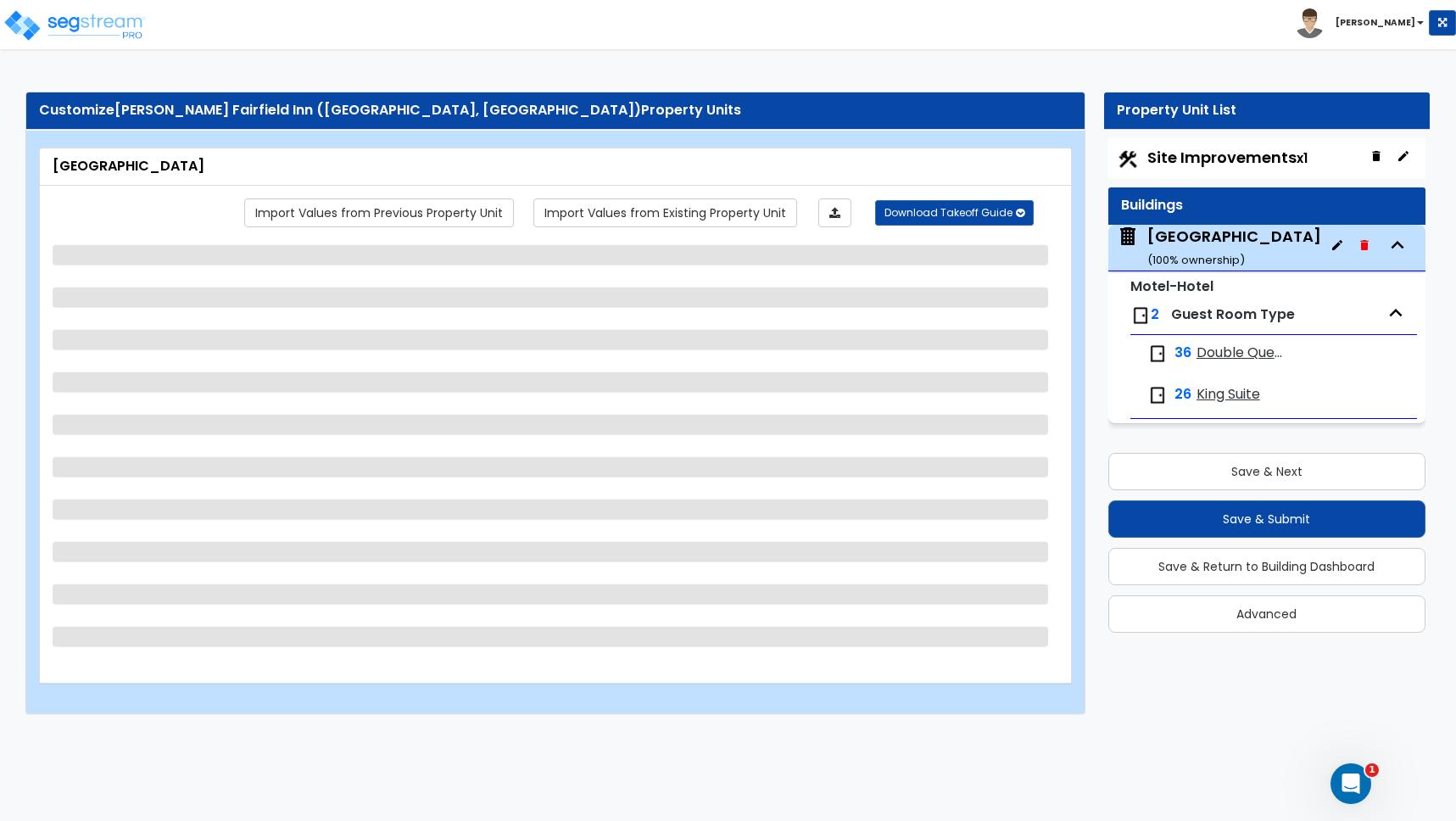
select select "5"
select select "1"
select select "5"
select select "2"
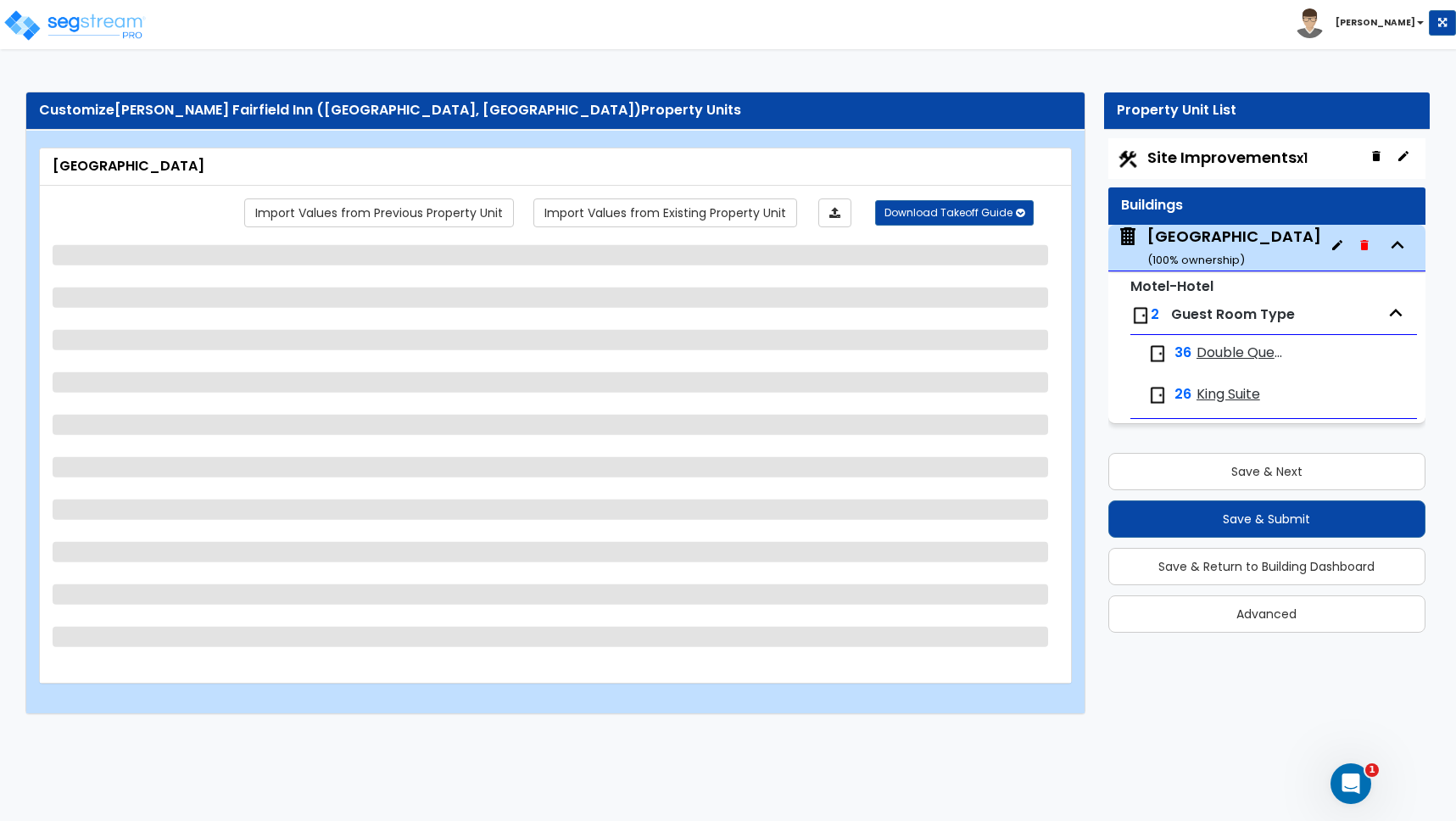
select select "1"
select select "3"
select select "1"
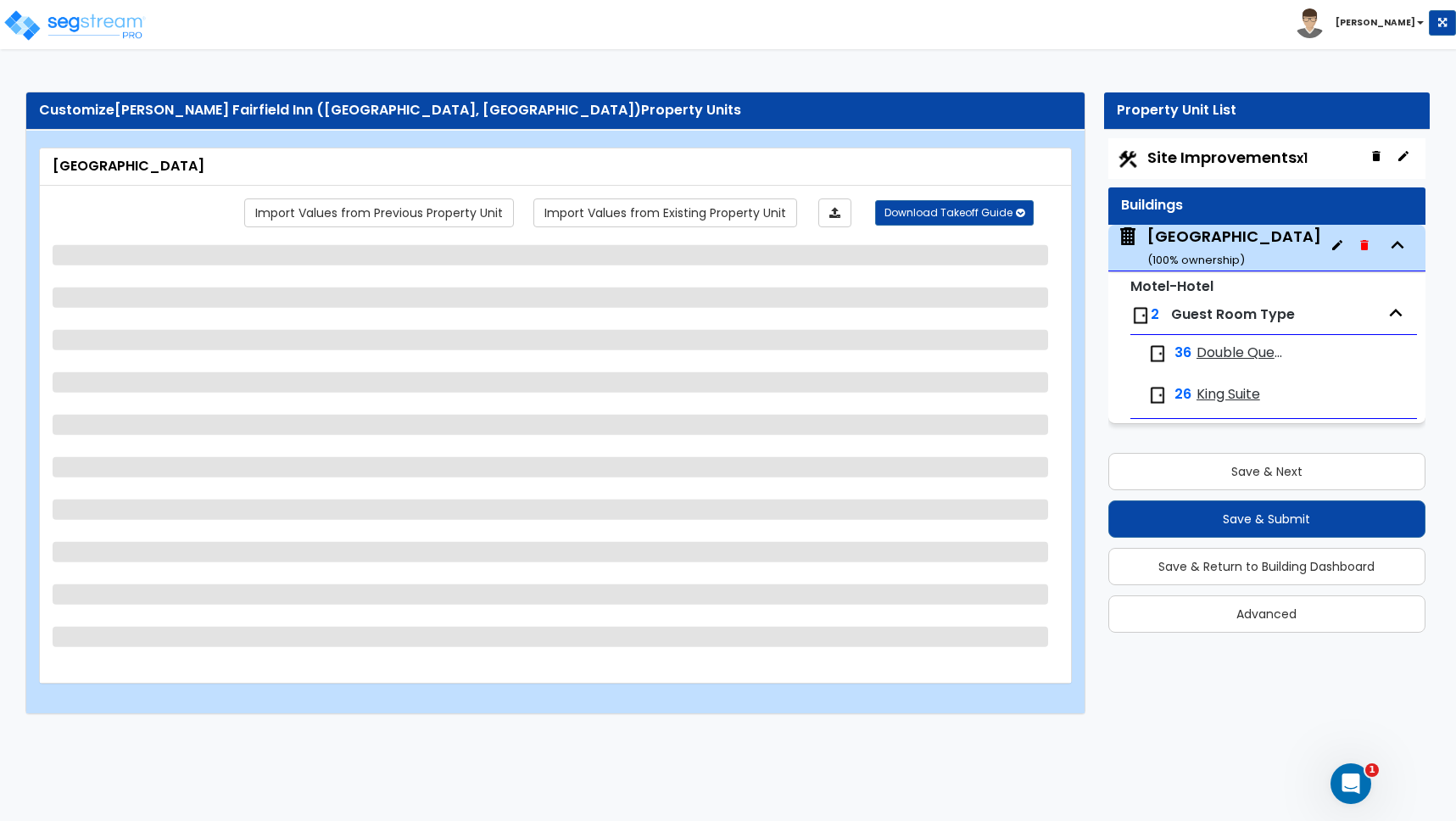
select select "1"
select select "3"
select select "2"
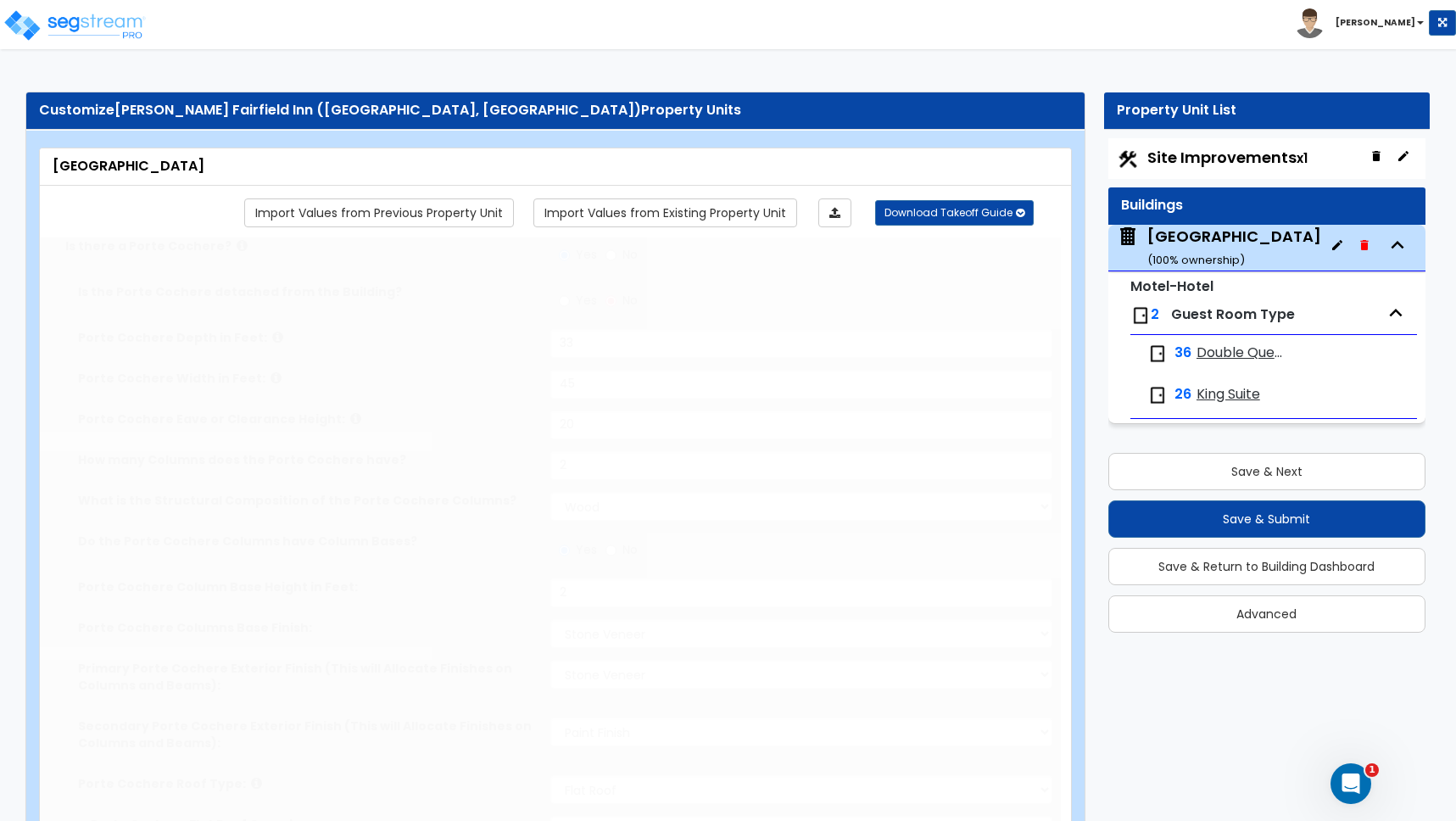
radio input "true"
select select "1"
type input "63"
type input "24"
select select "2"
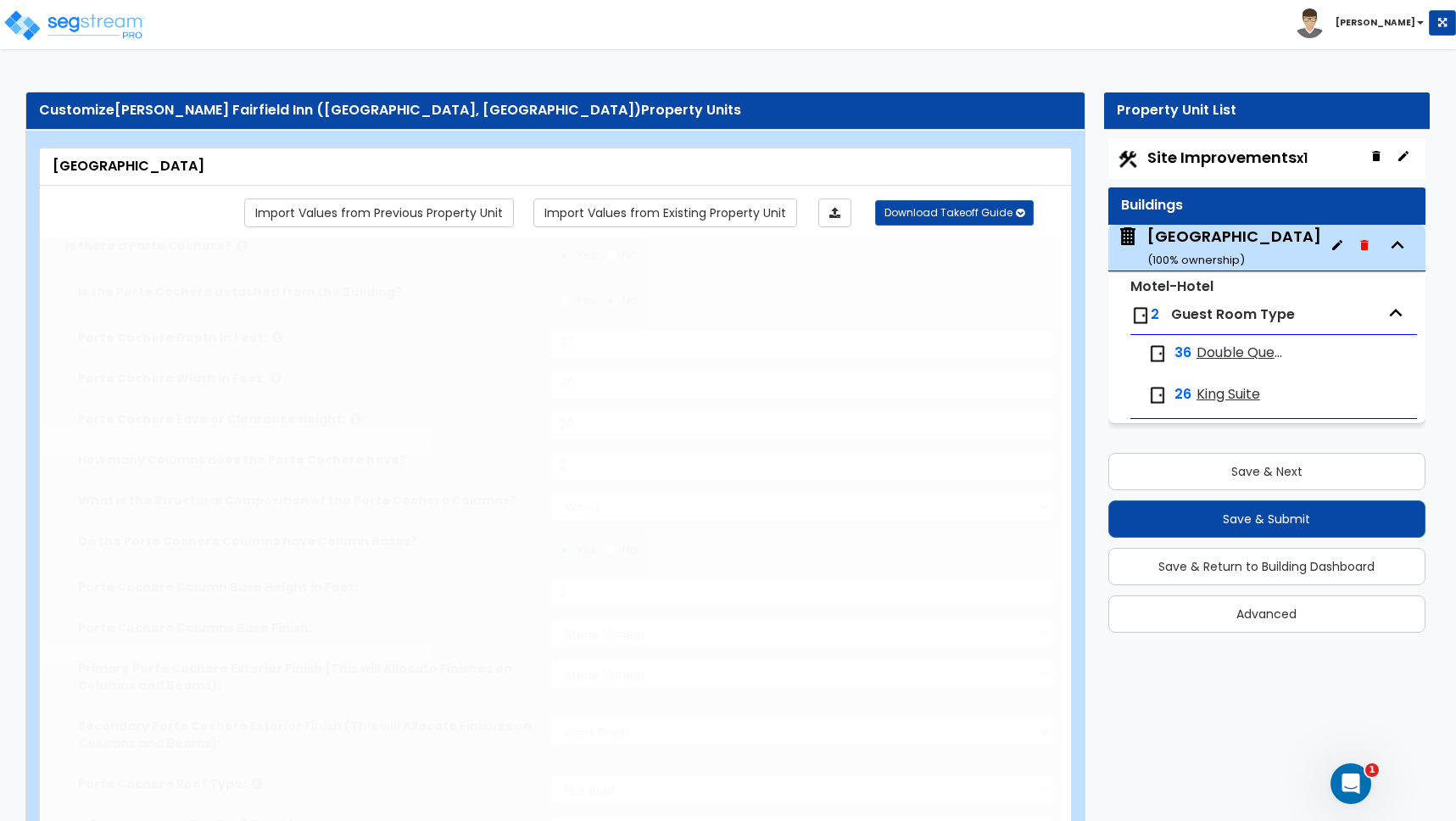
radio input "true"
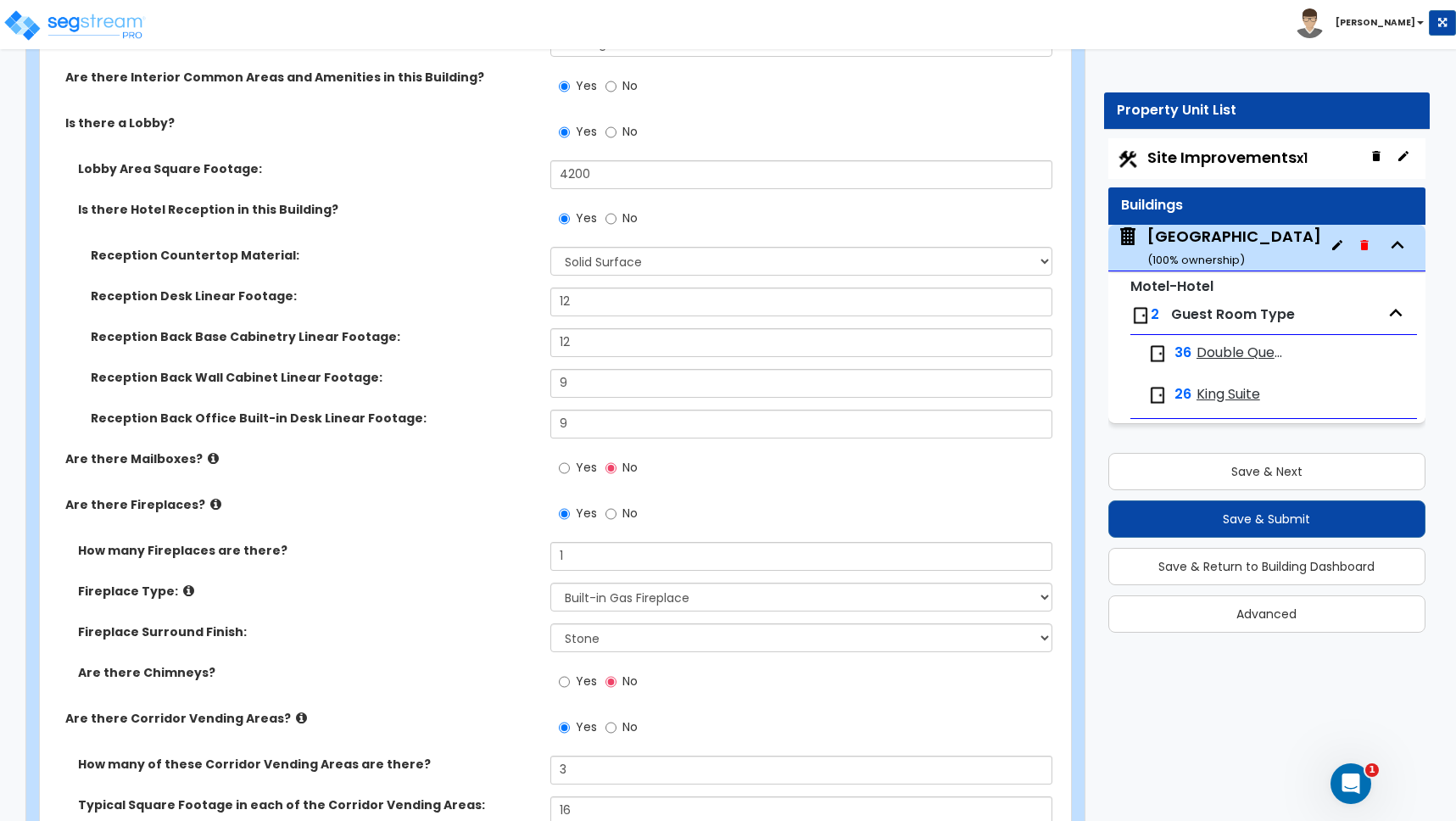
scroll to position [3827, 0]
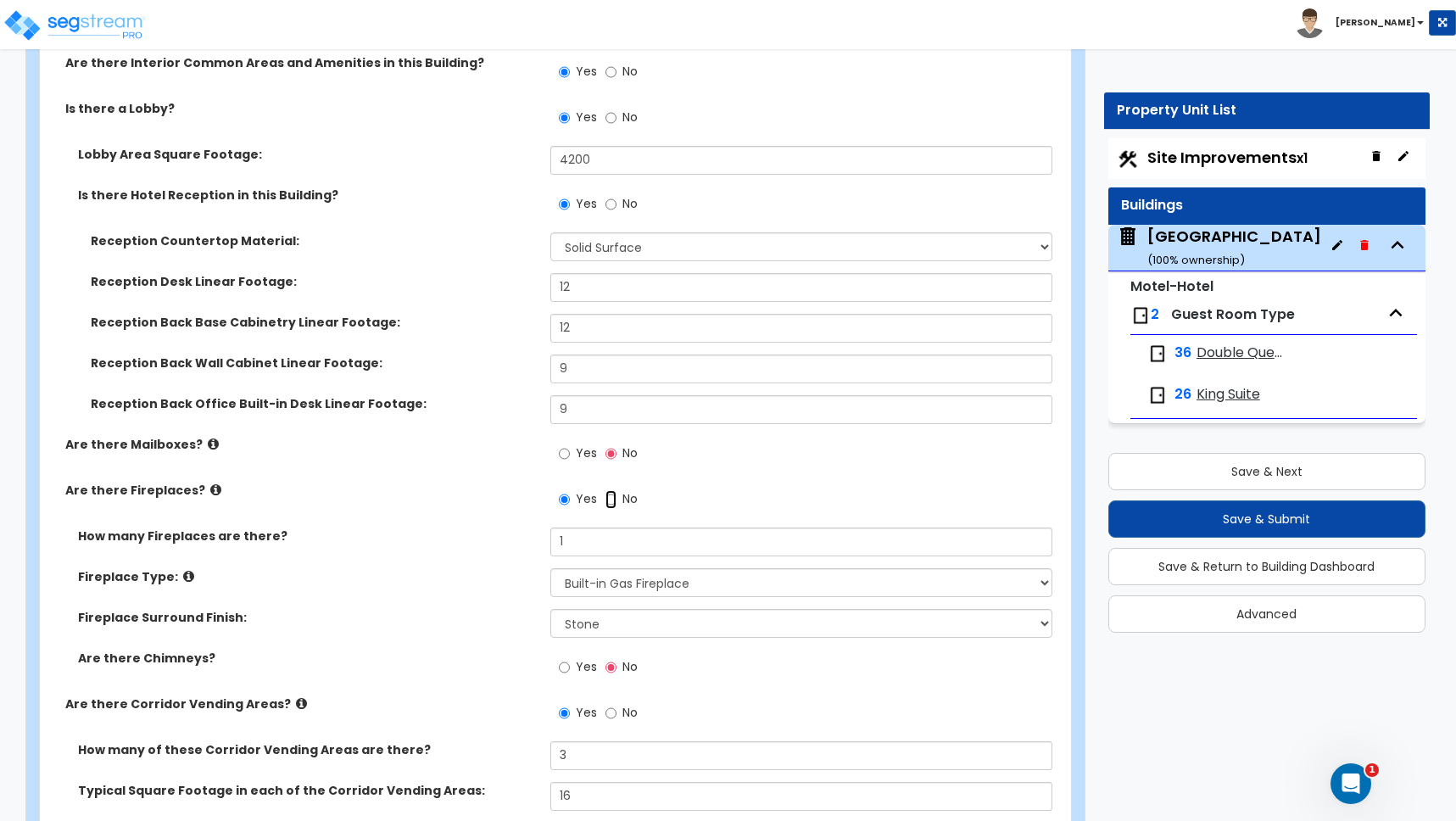
click at [612, 500] on input "No" at bounding box center [610, 498] width 11 height 19
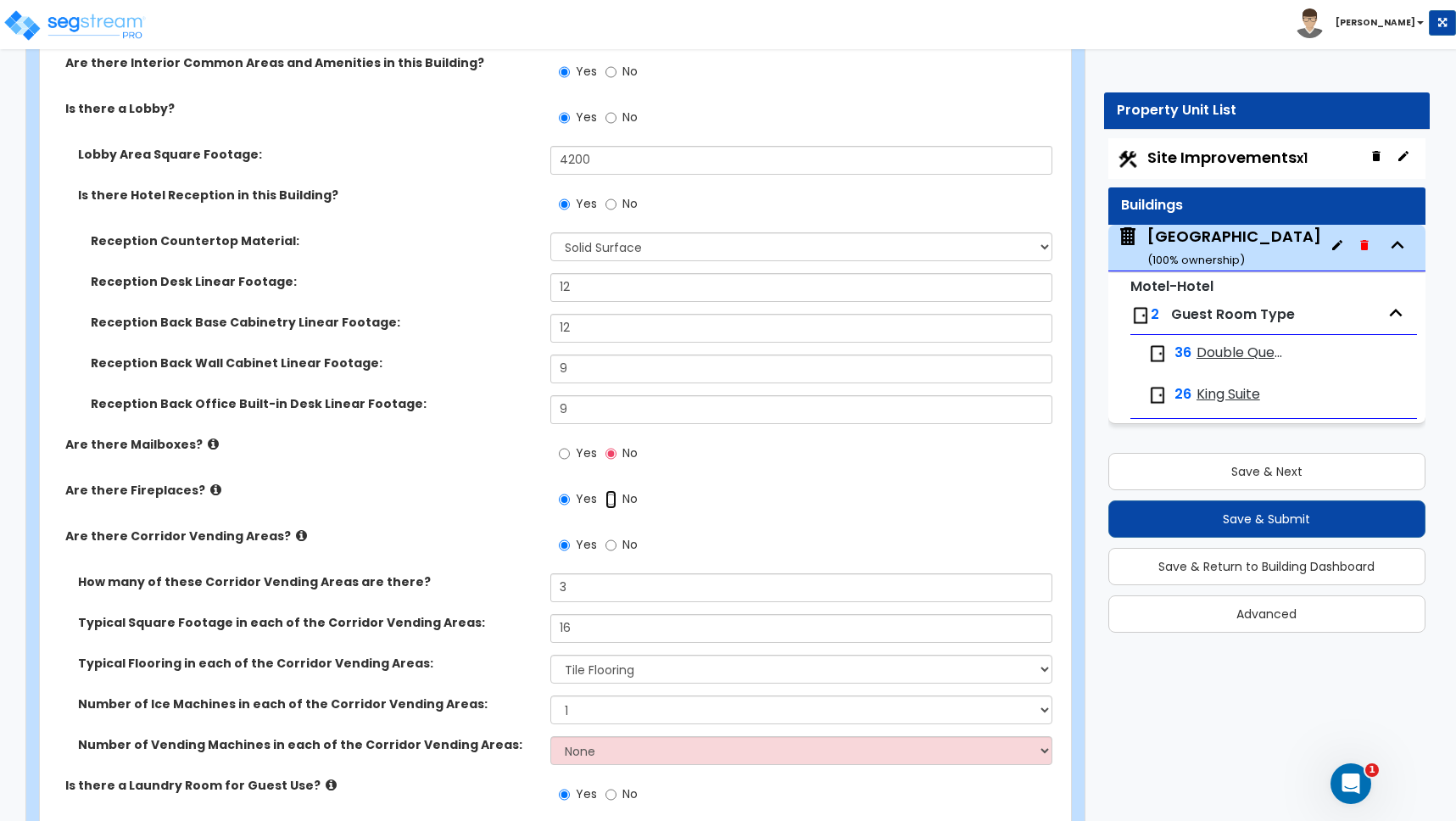
radio input "false"
radio input "true"
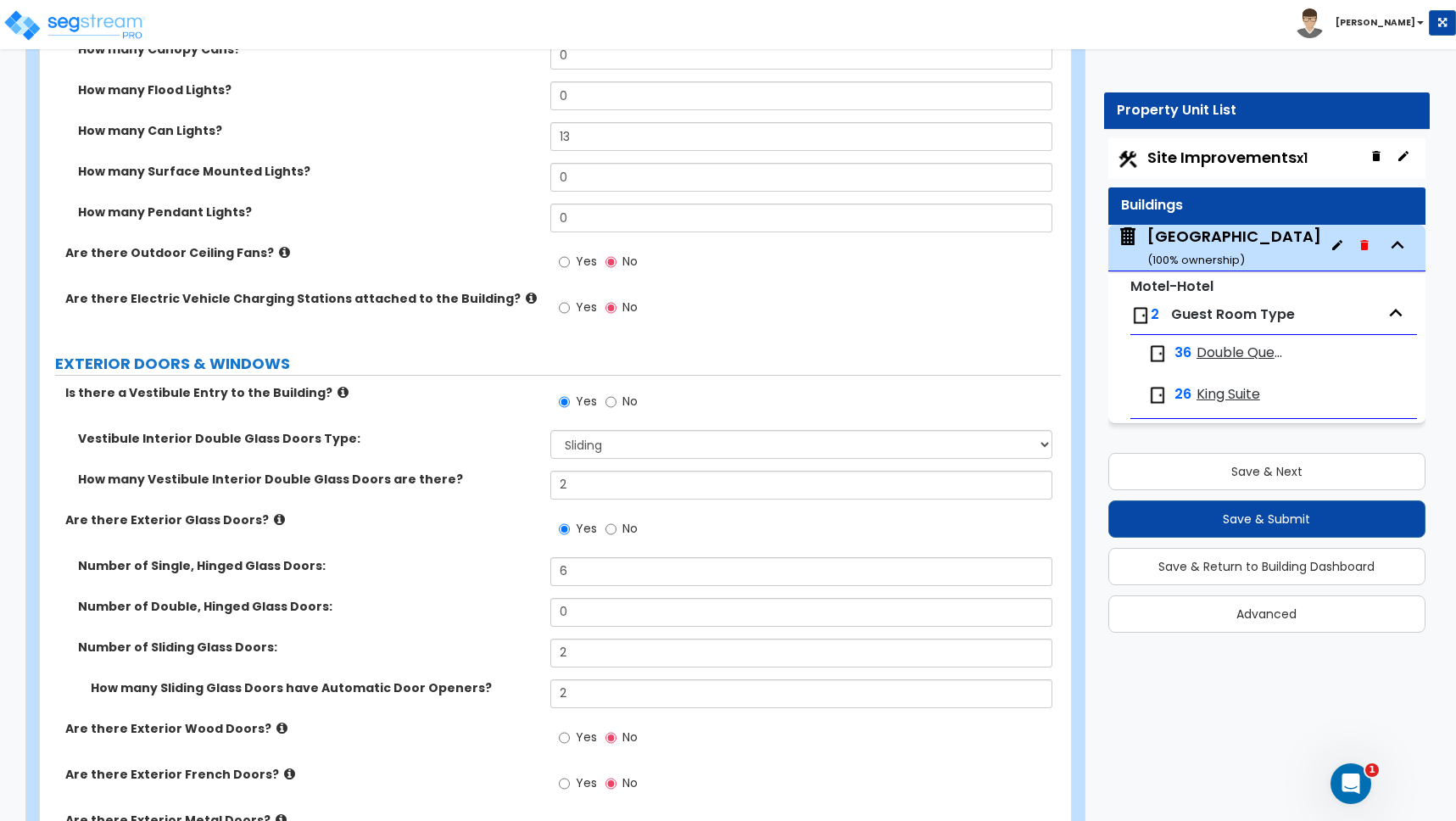
scroll to position [2346, 0]
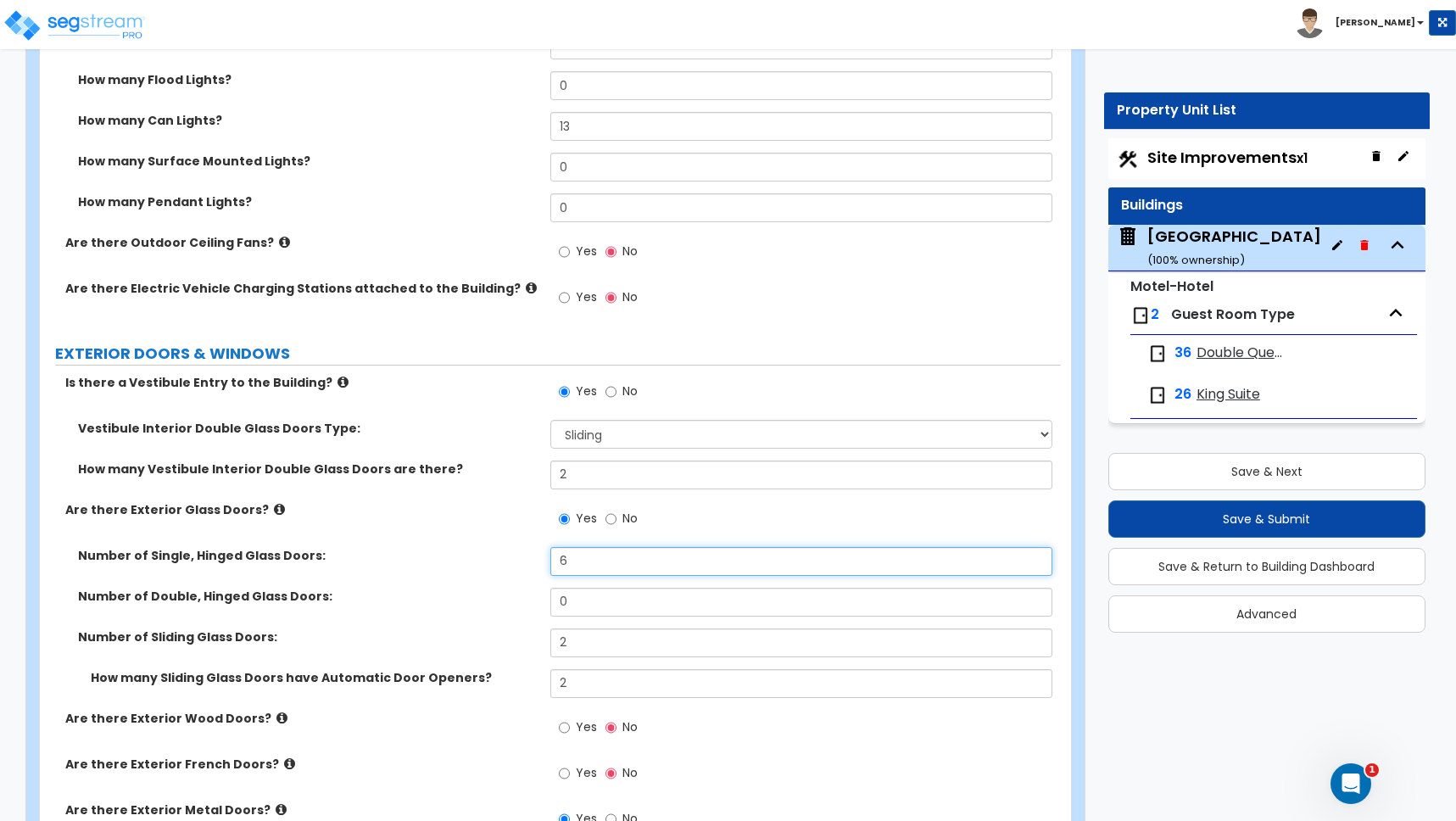
drag, startPoint x: 571, startPoint y: 561, endPoint x: 525, endPoint y: 547, distance: 48.1
click at [524, 559] on div "Number of Single, Hinged Glass Doors: 6" at bounding box center [551, 567] width 1021 height 41
type input "4"
click at [416, 555] on label "Number of Single, Hinged Glass Doors:" at bounding box center [308, 554] width 460 height 17
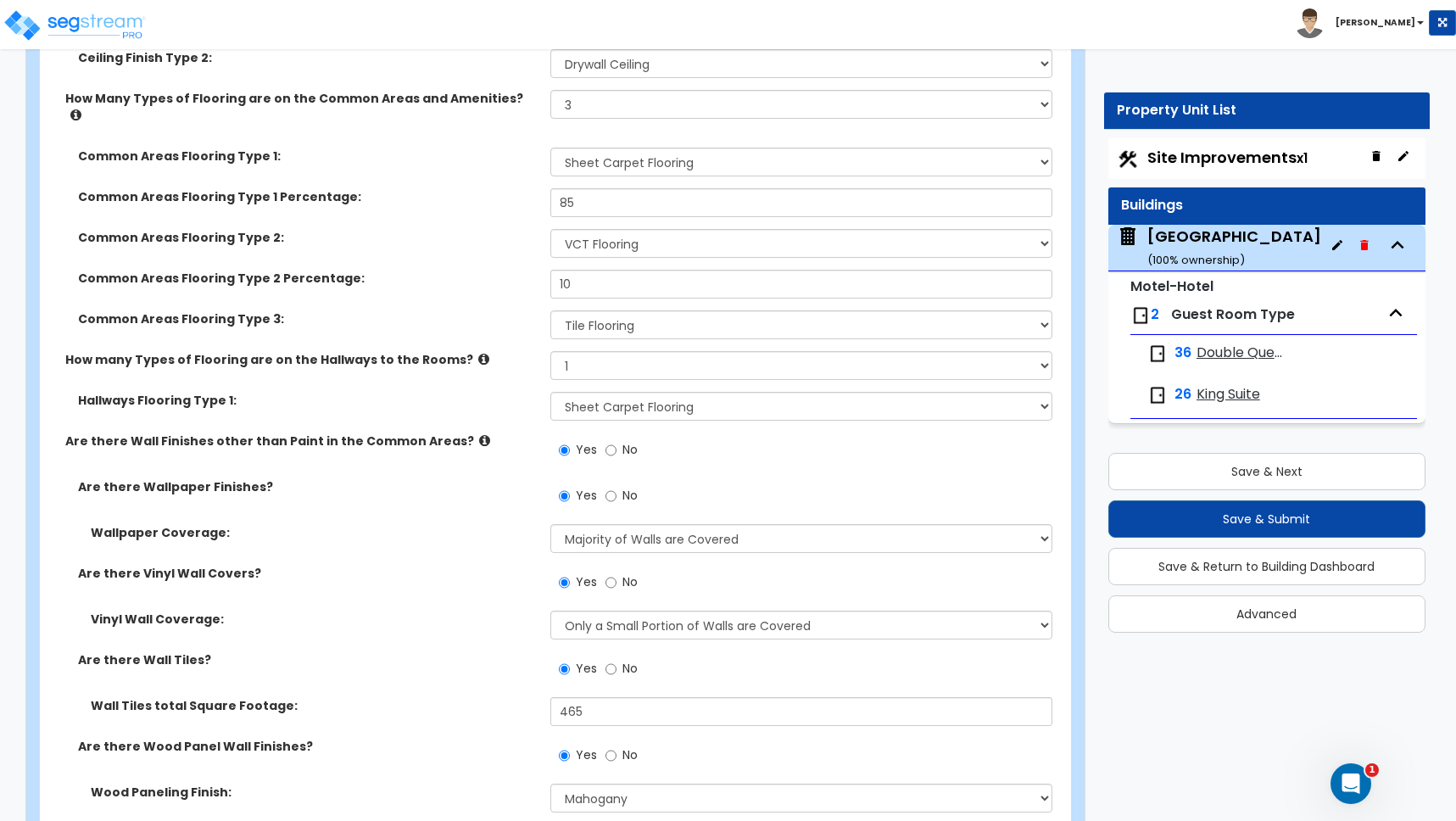
scroll to position [7506, 0]
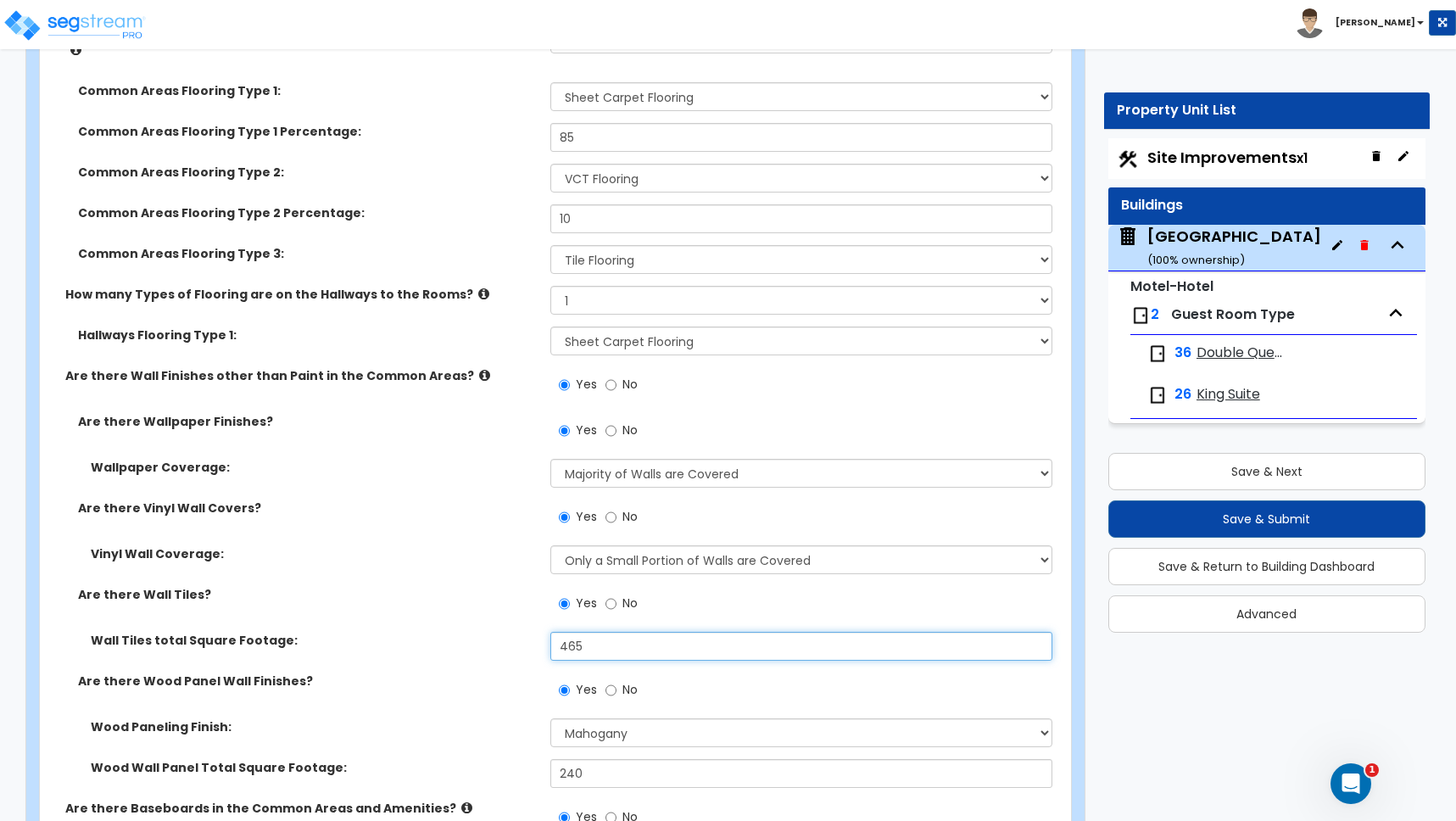
drag, startPoint x: 591, startPoint y: 629, endPoint x: 455, endPoint y: 625, distance: 136.1
click at [455, 631] on div "Wall Tiles total Square Footage: 465" at bounding box center [551, 652] width 1021 height 41
type input "525"
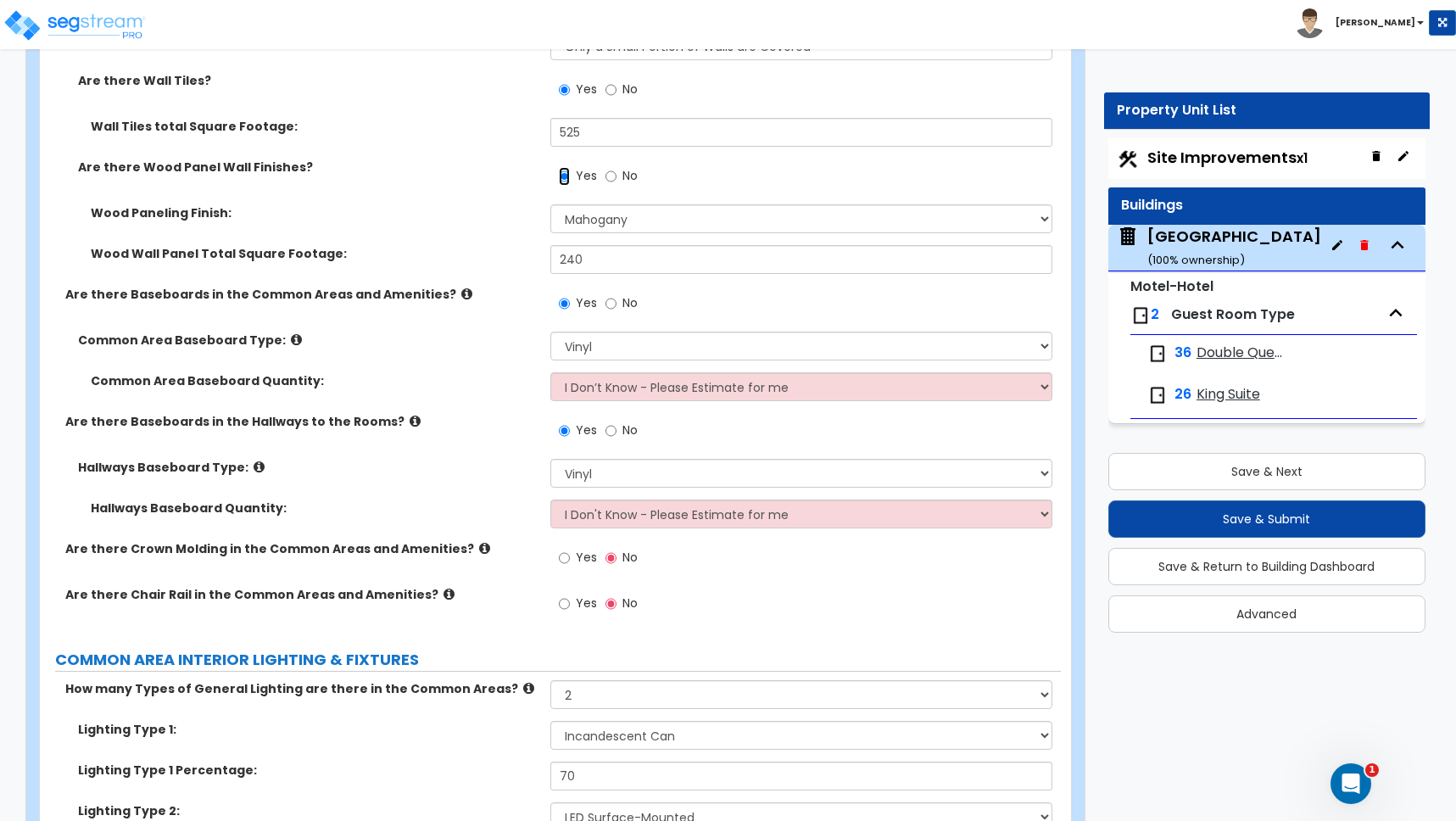
scroll to position [8023, 0]
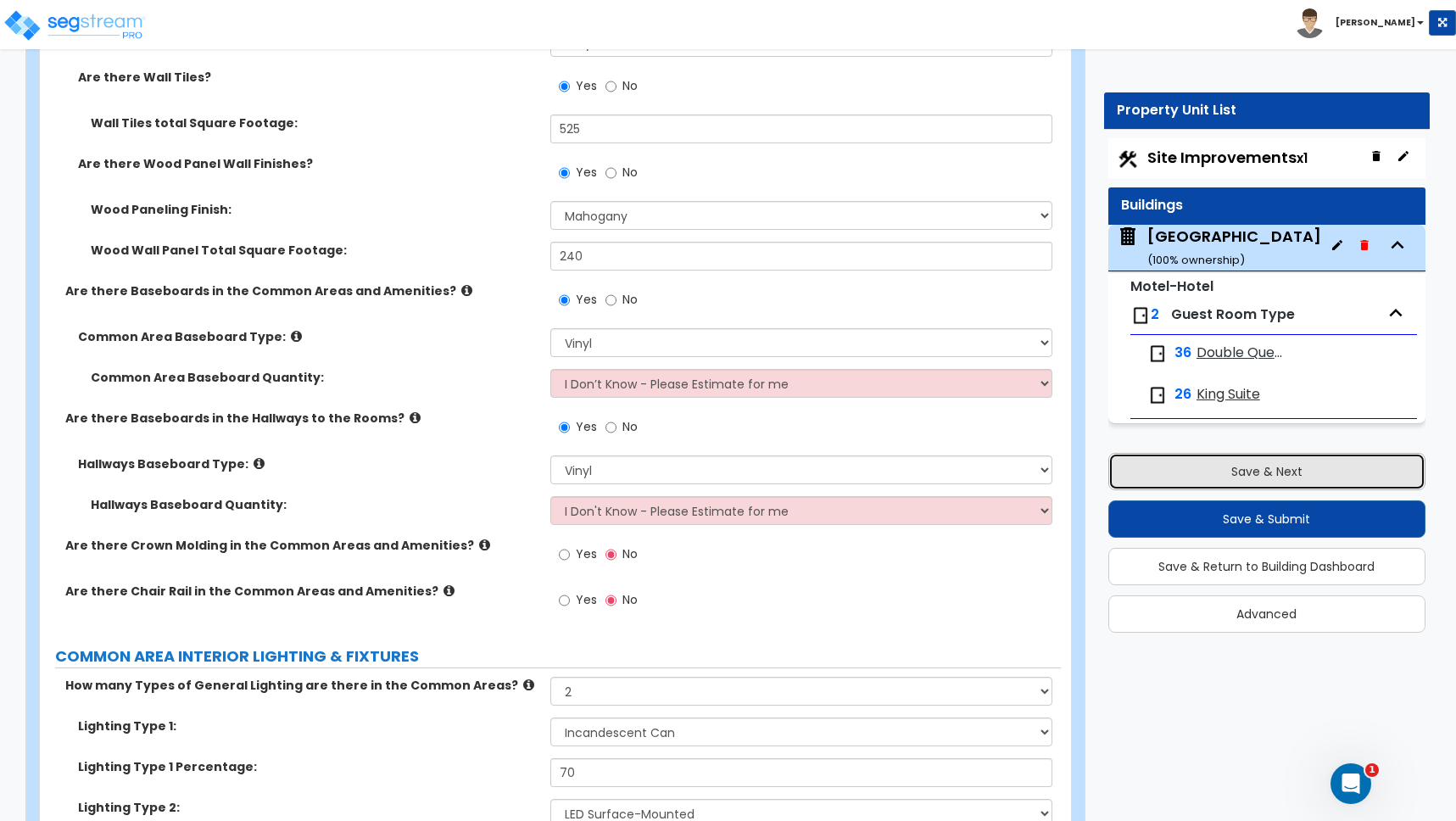
click at [1236, 472] on button "Save & Next" at bounding box center [1267, 471] width 317 height 37
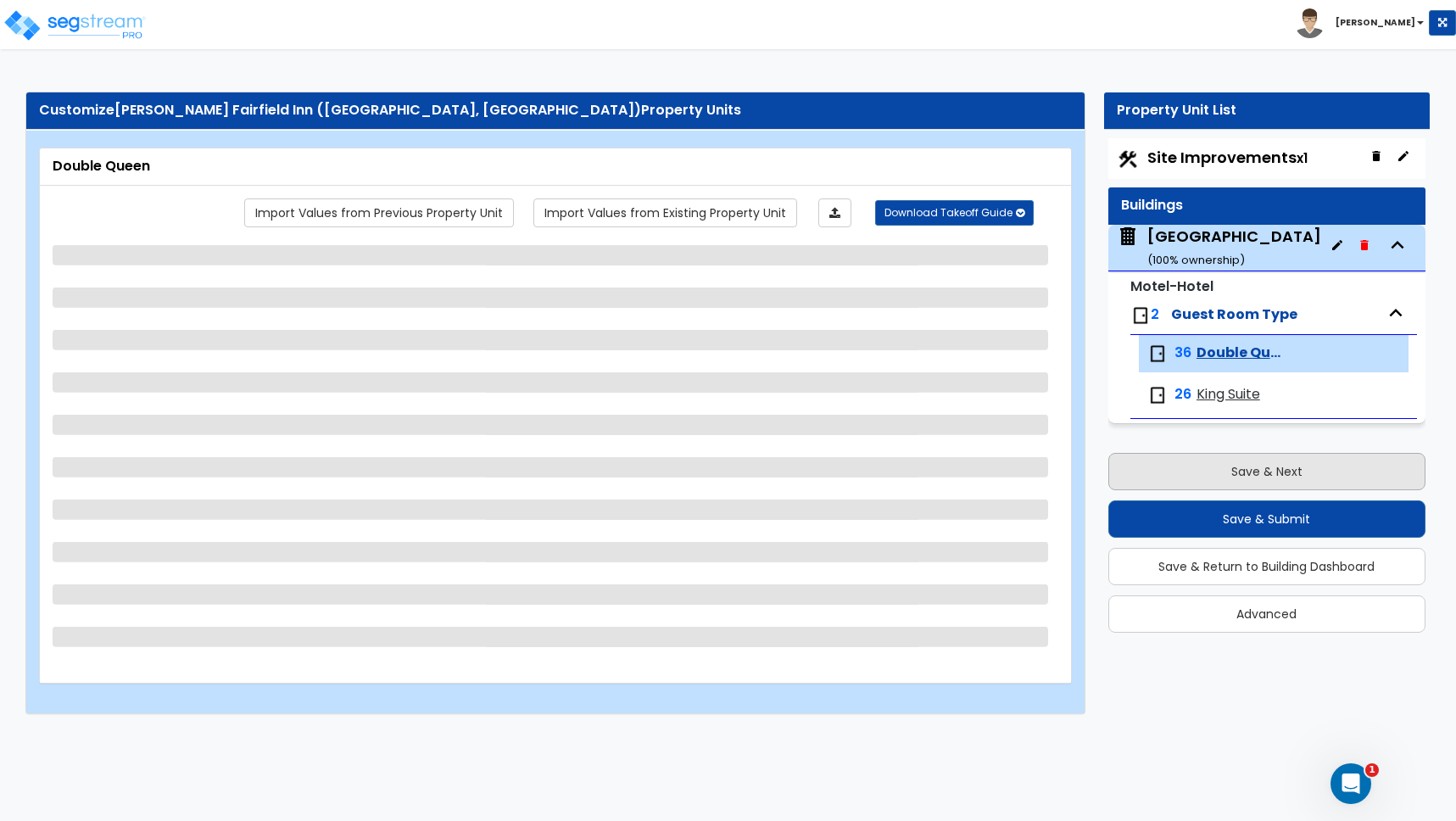
scroll to position [0, 0]
select select "1"
select select "3"
select select "2"
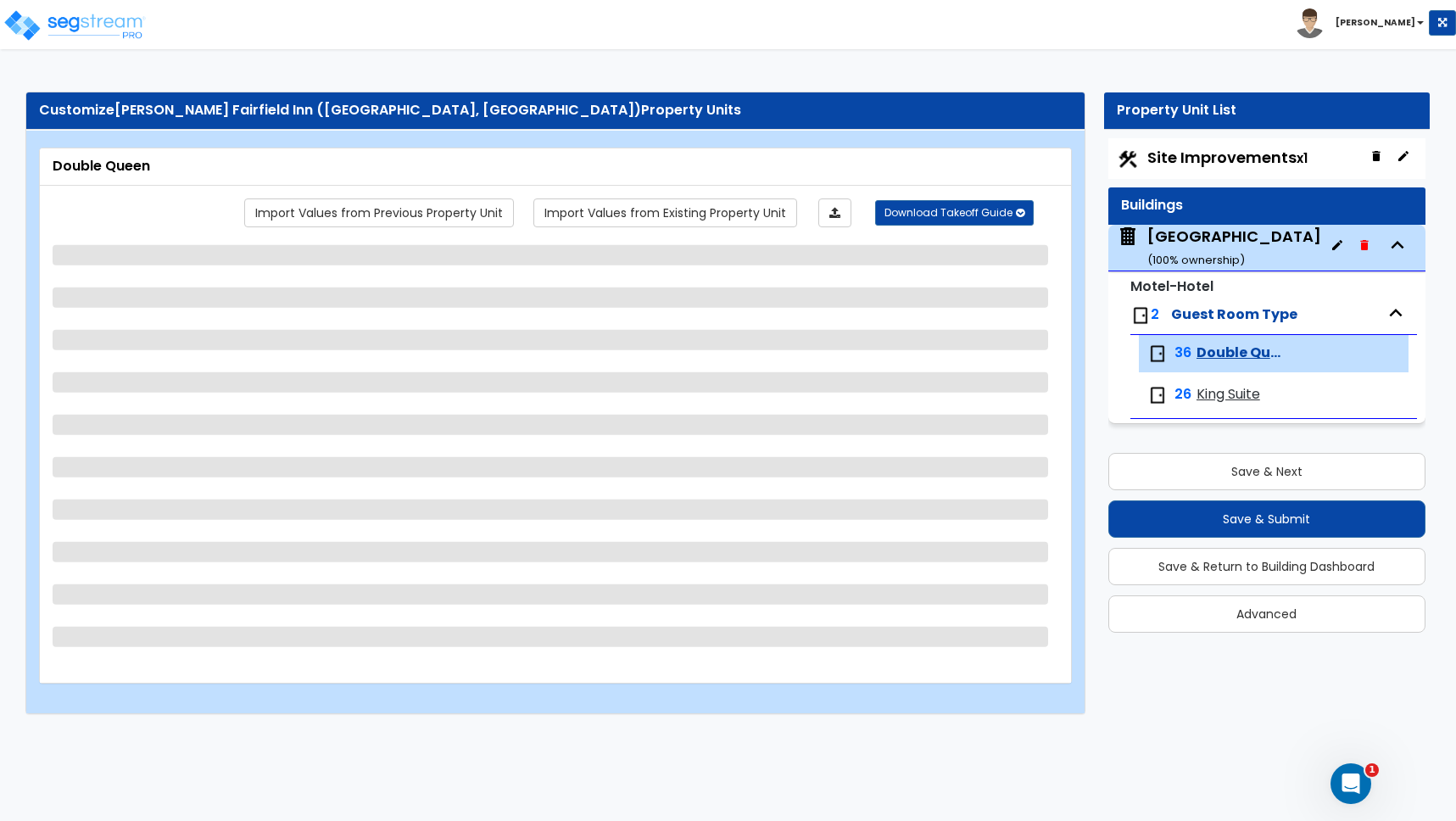
select select "1"
select select "5"
select select "2"
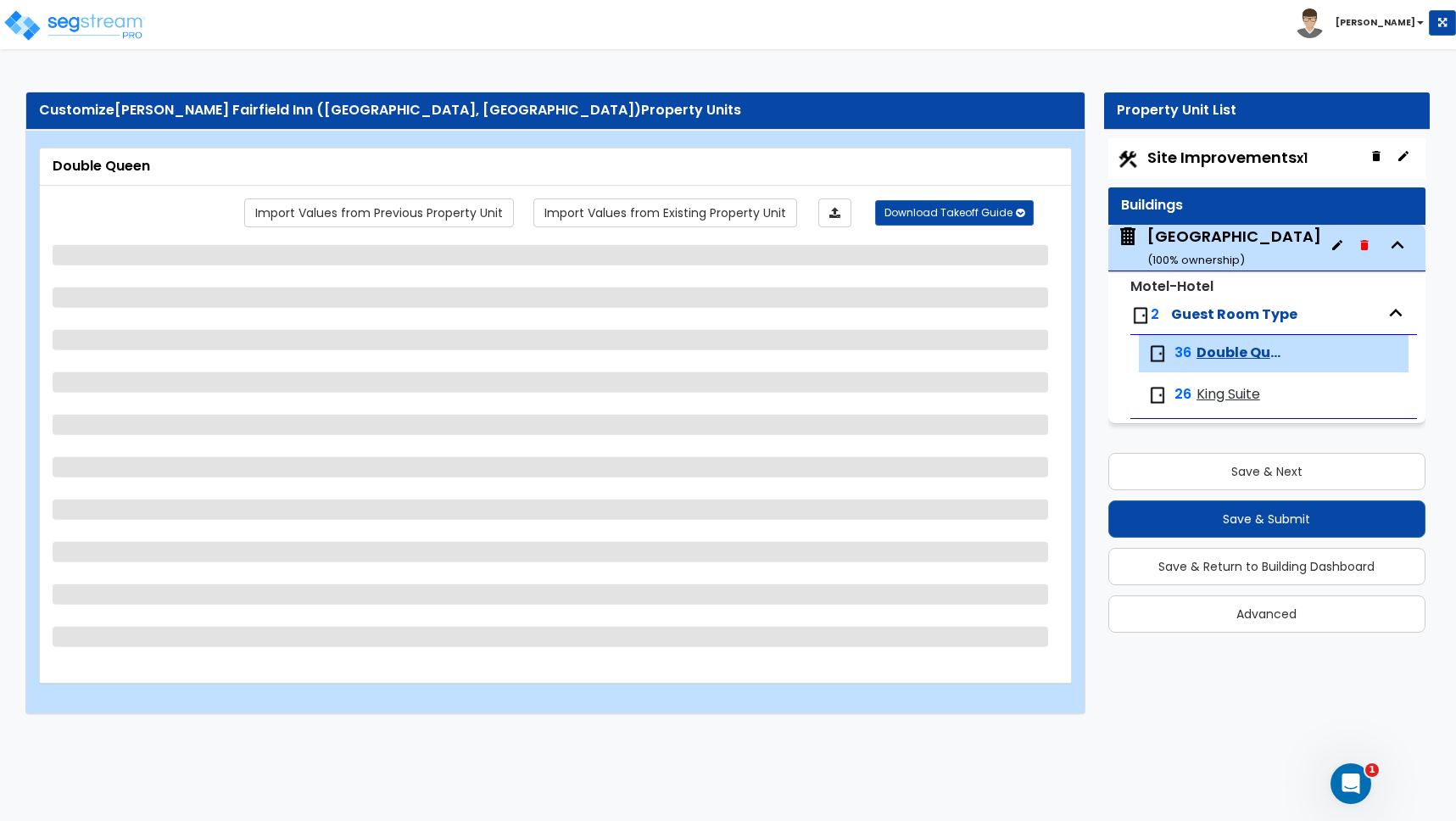
select select "2"
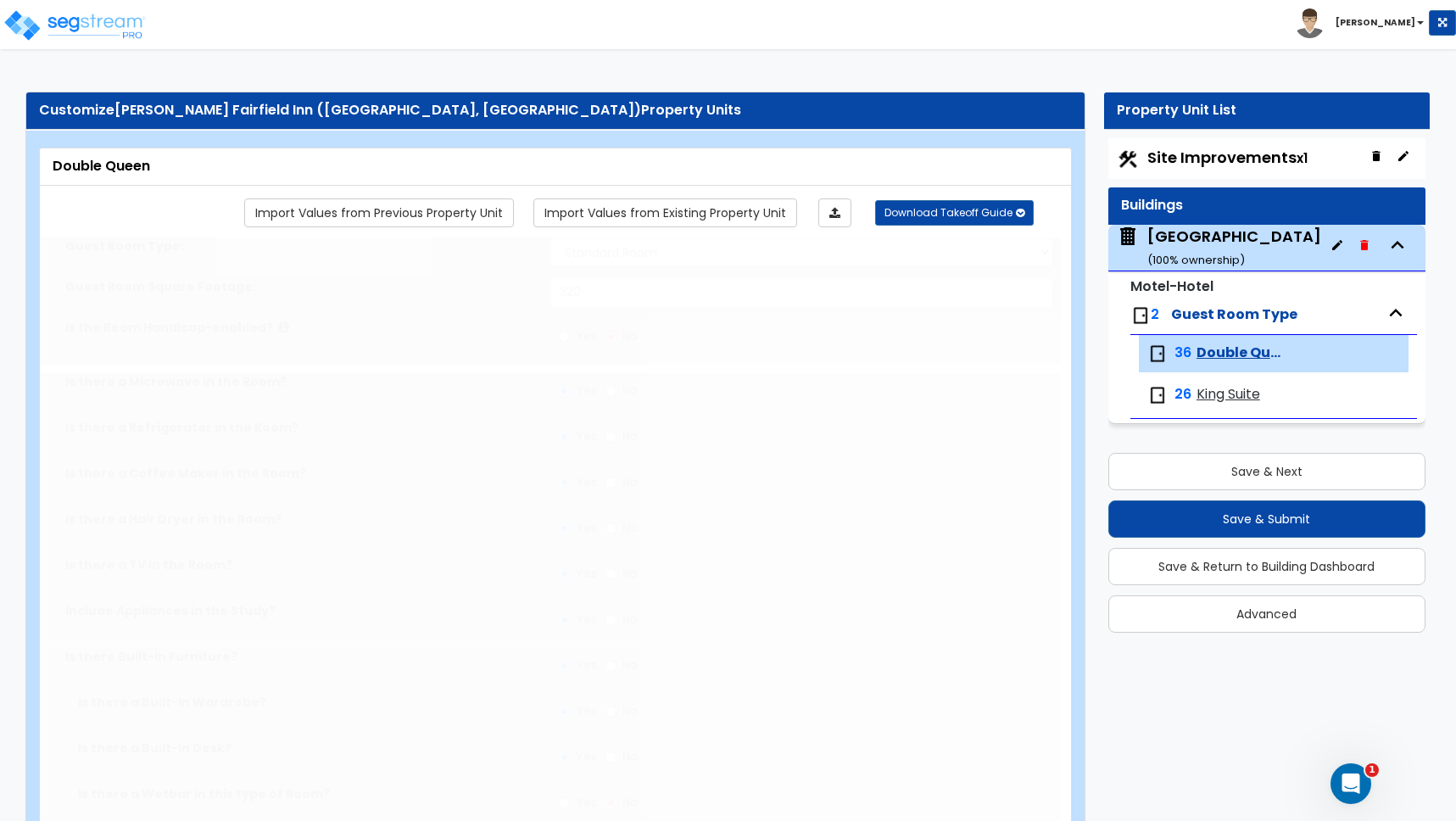
select select "2"
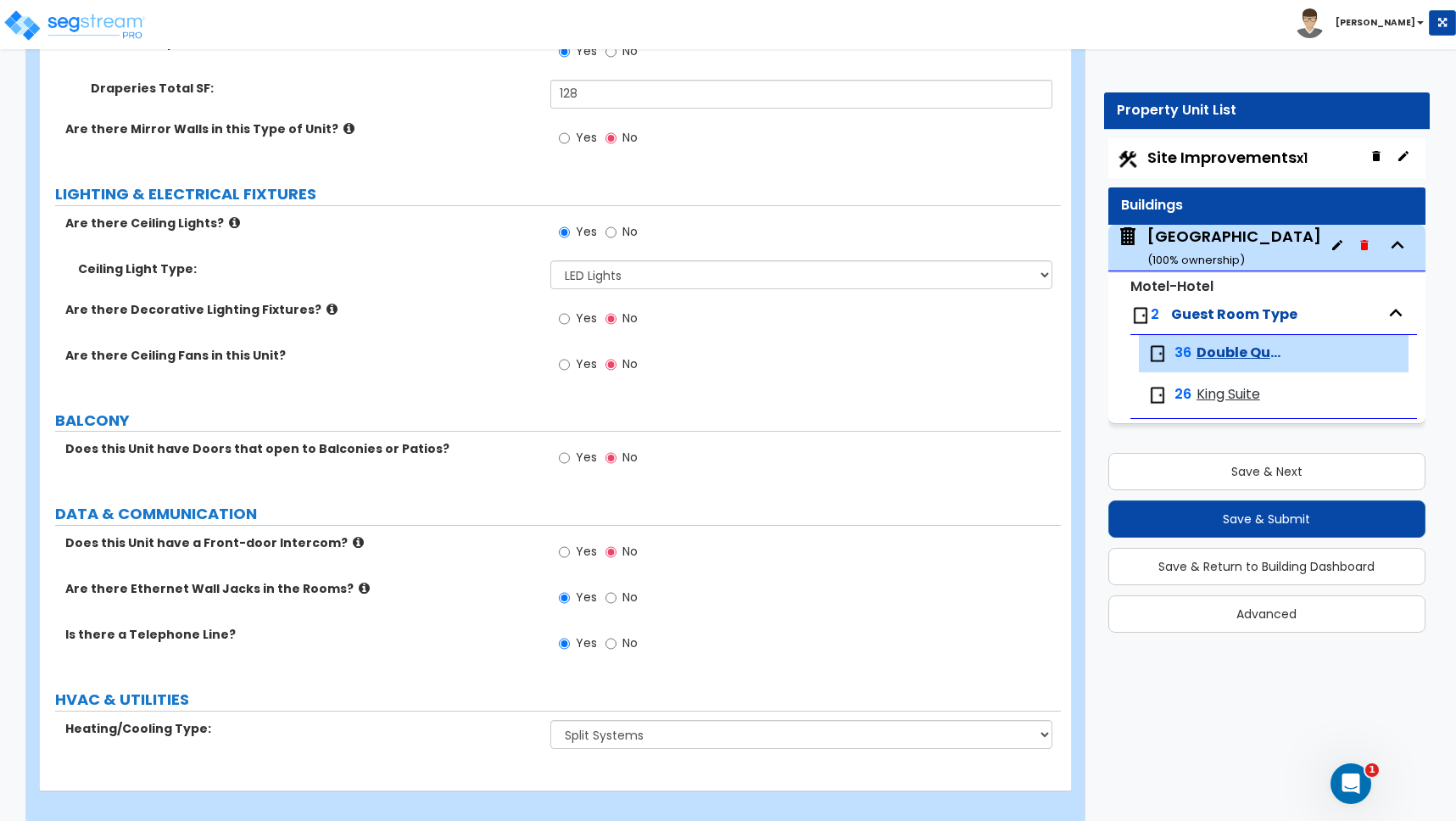
scroll to position [2427, 0]
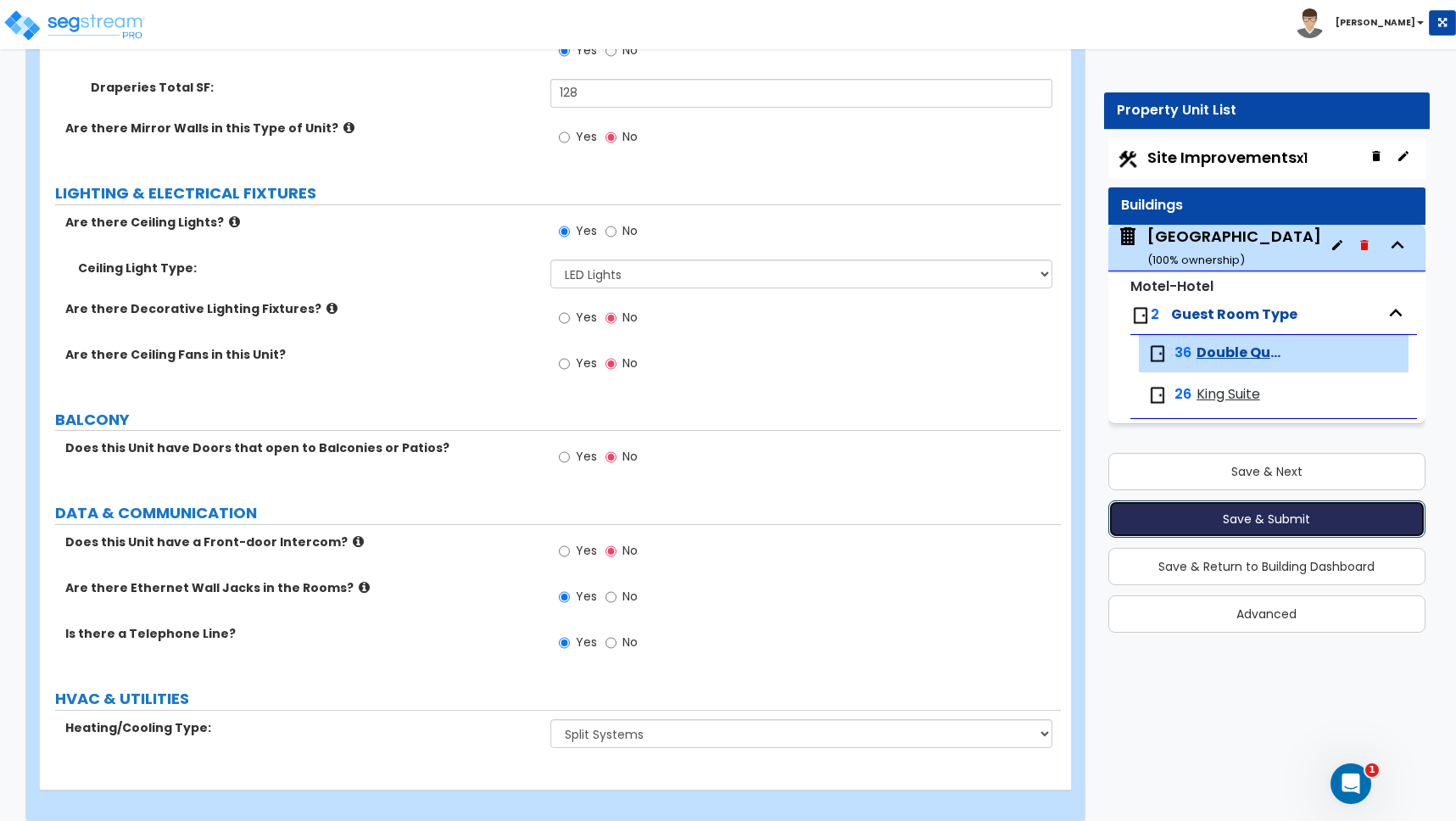
click at [1263, 522] on button "Save & Submit" at bounding box center [1267, 519] width 317 height 37
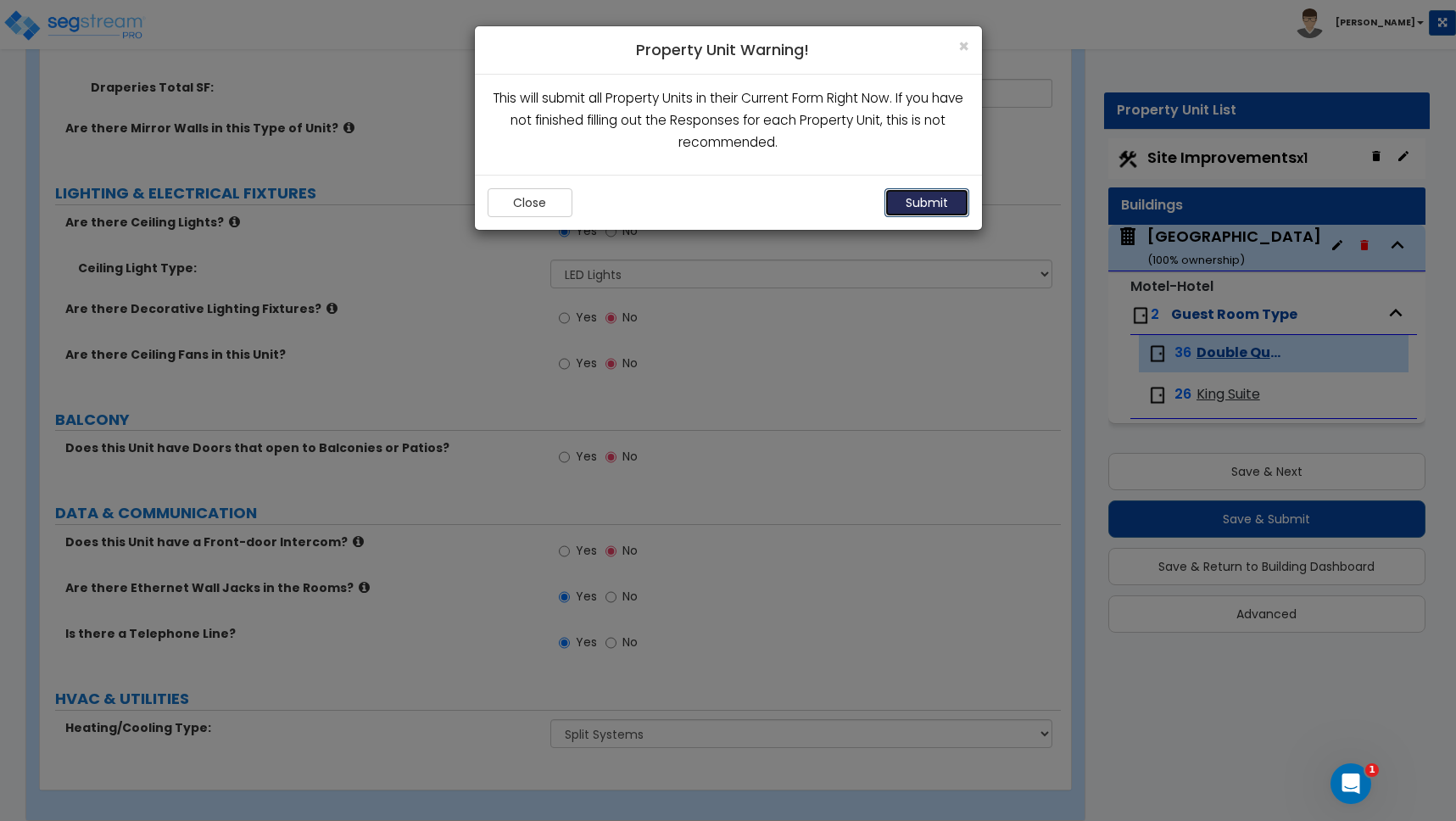
click at [926, 209] on button "Submit" at bounding box center [927, 202] width 85 height 28
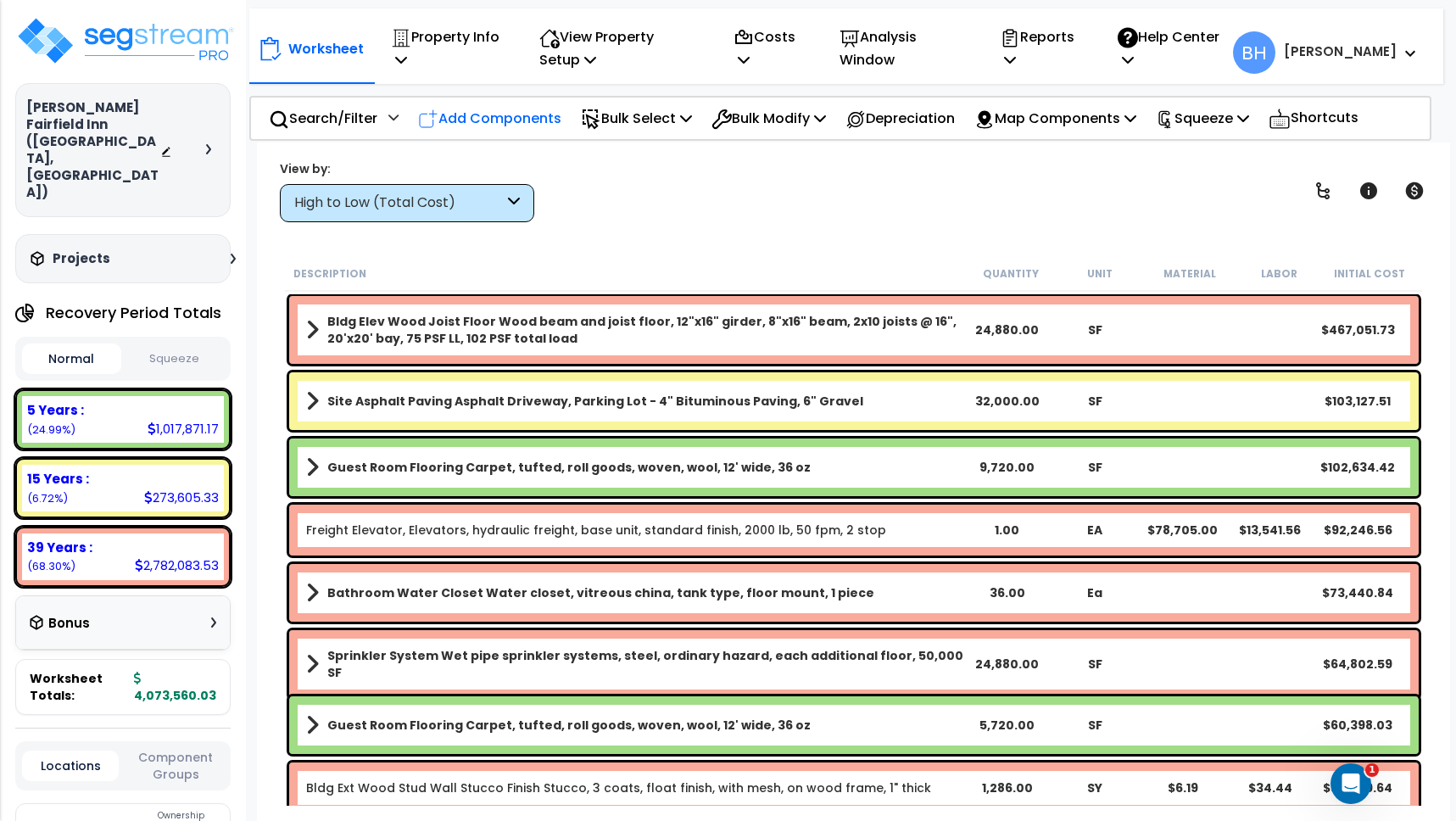
click at [532, 120] on p "Add Components" at bounding box center [490, 117] width 144 height 22
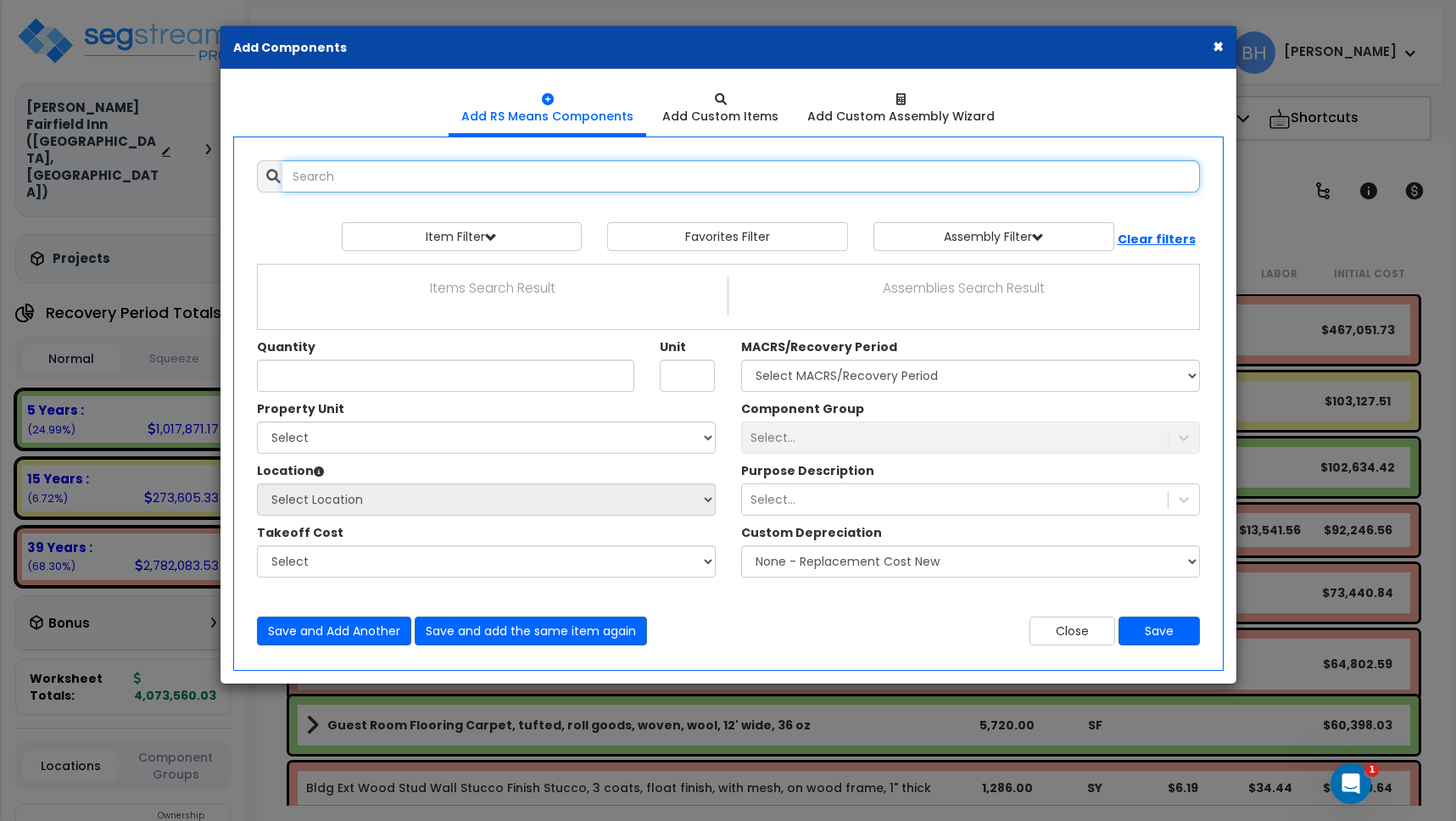
click at [417, 172] on input "text" at bounding box center [741, 176] width 918 height 32
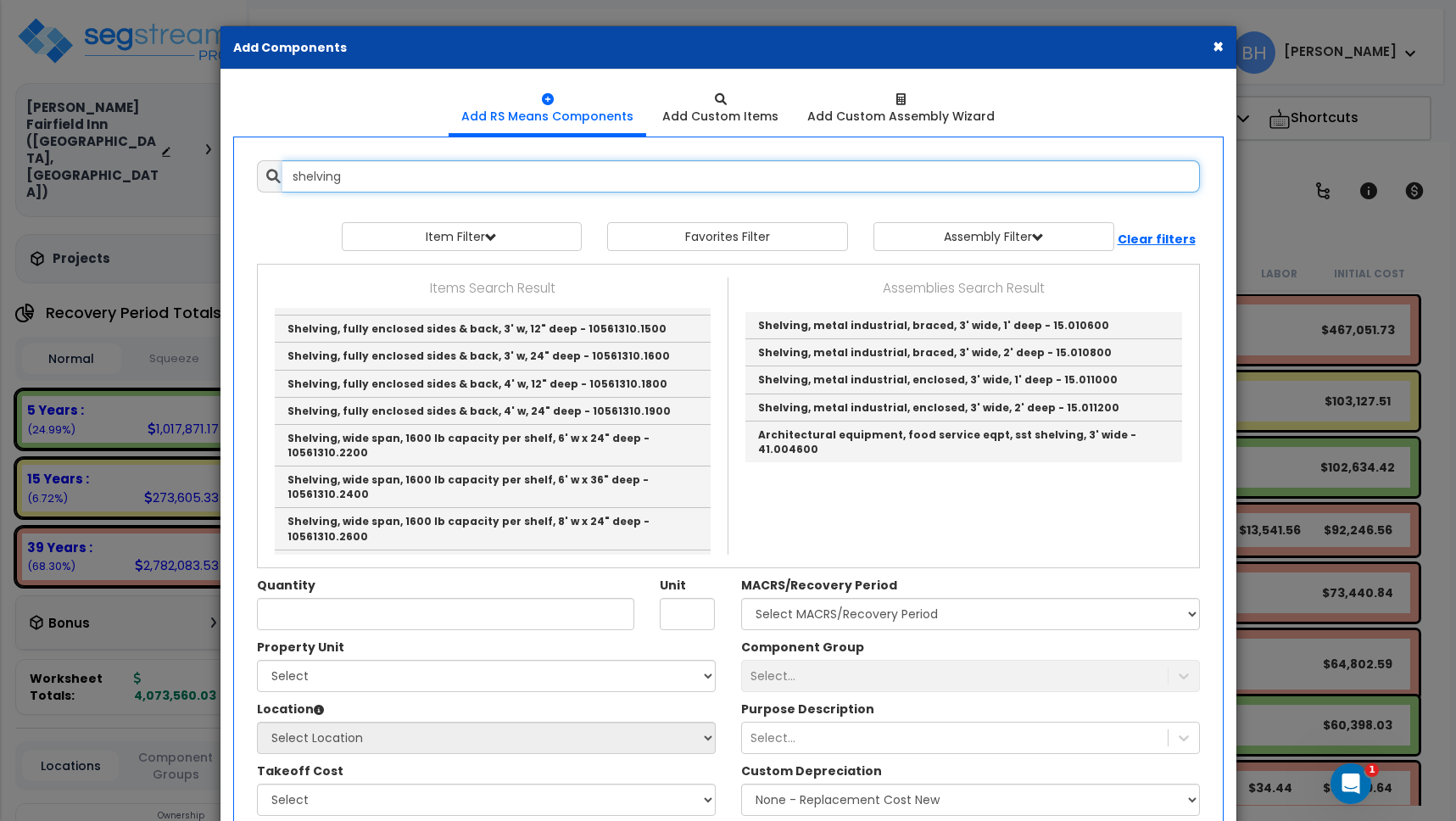
scroll to position [352, 0]
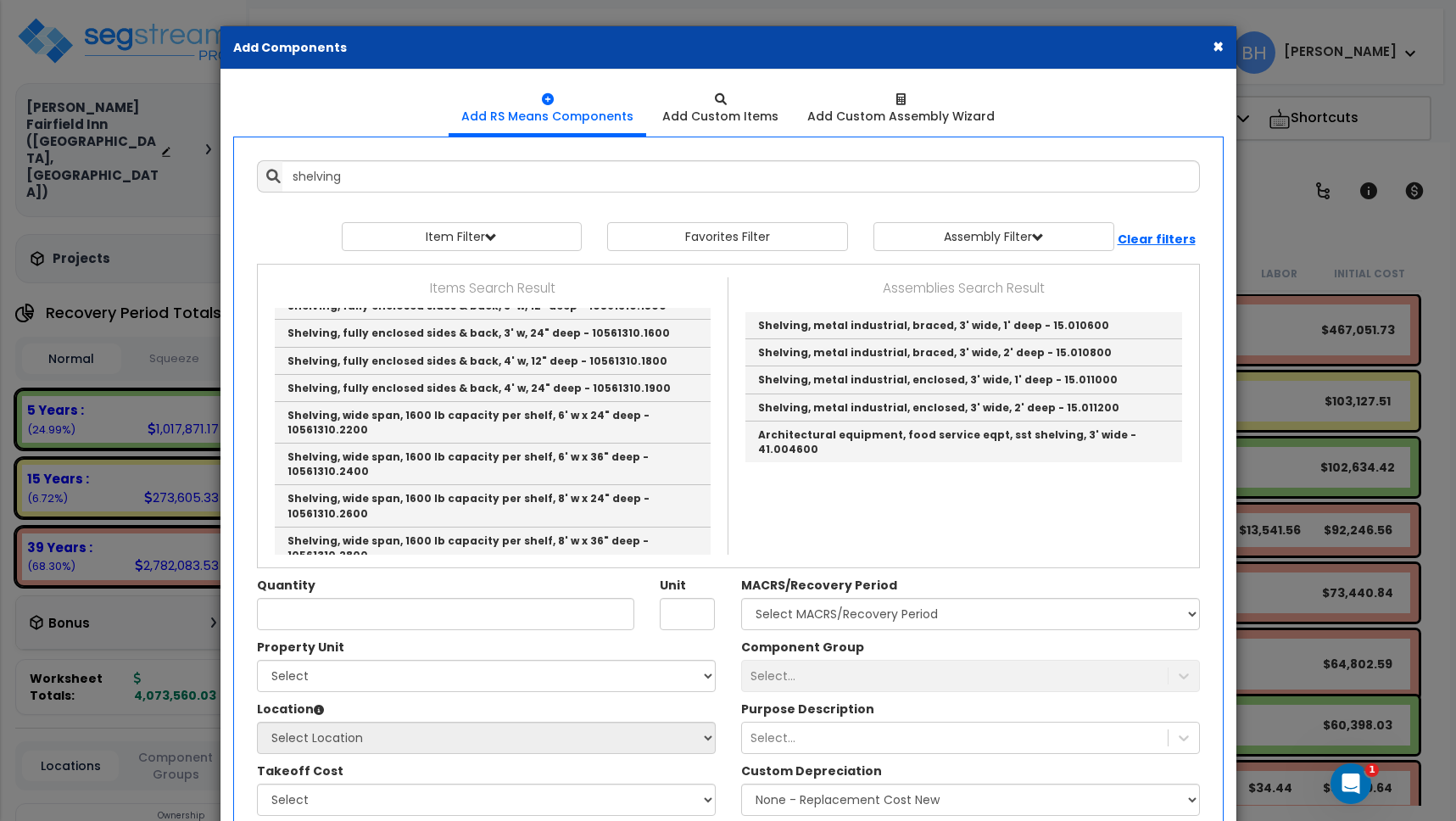
click at [479, 624] on link "Wood shelving, pine, clear grade, no edge band, 1" x 12" - 10572319.0200" at bounding box center [493, 637] width 436 height 27
type input "Wood shelving, pine, clear grade, no edge band, 1" x 12" - 10572319.0200"
type input "LF"
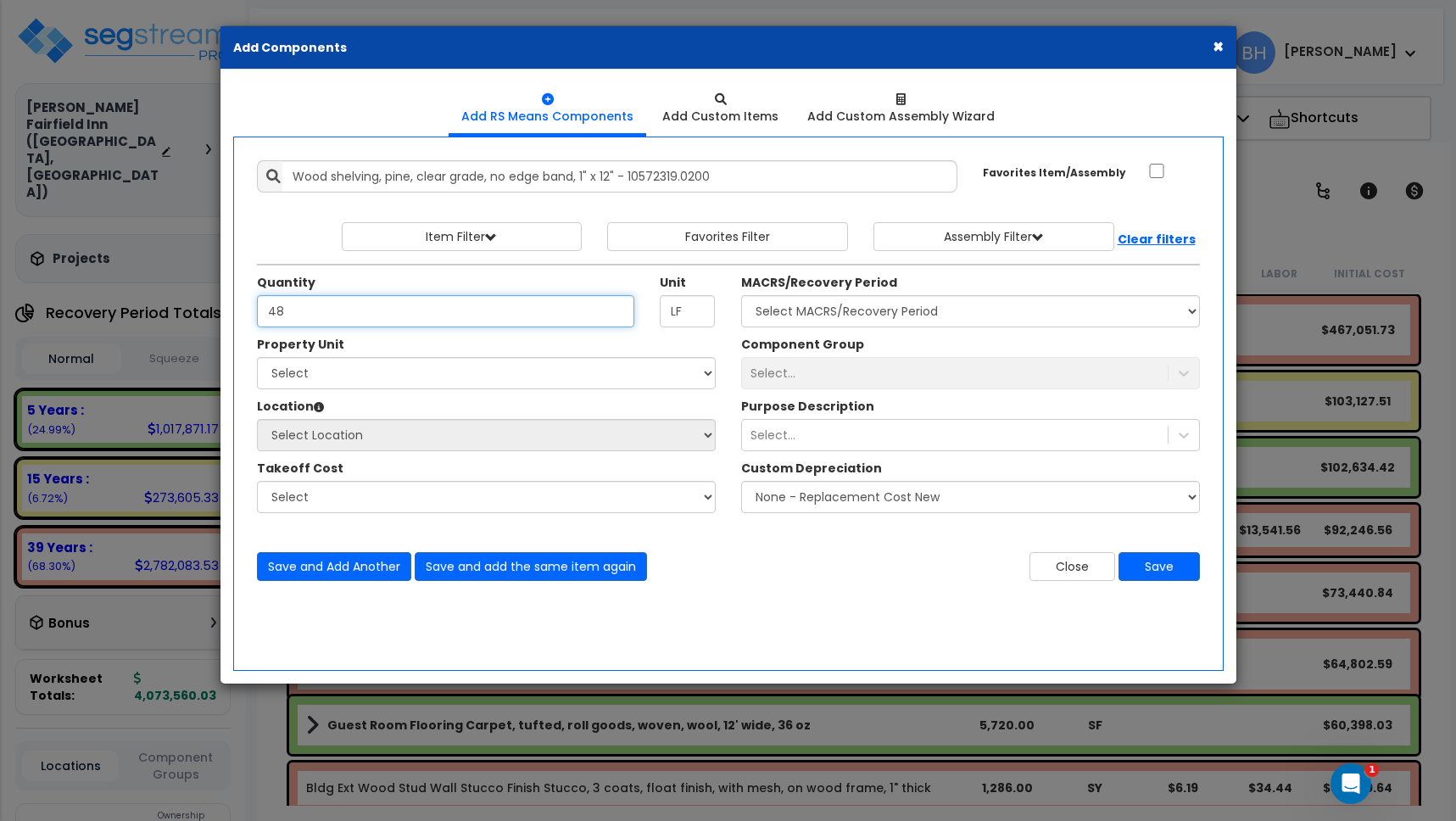
type input "48"
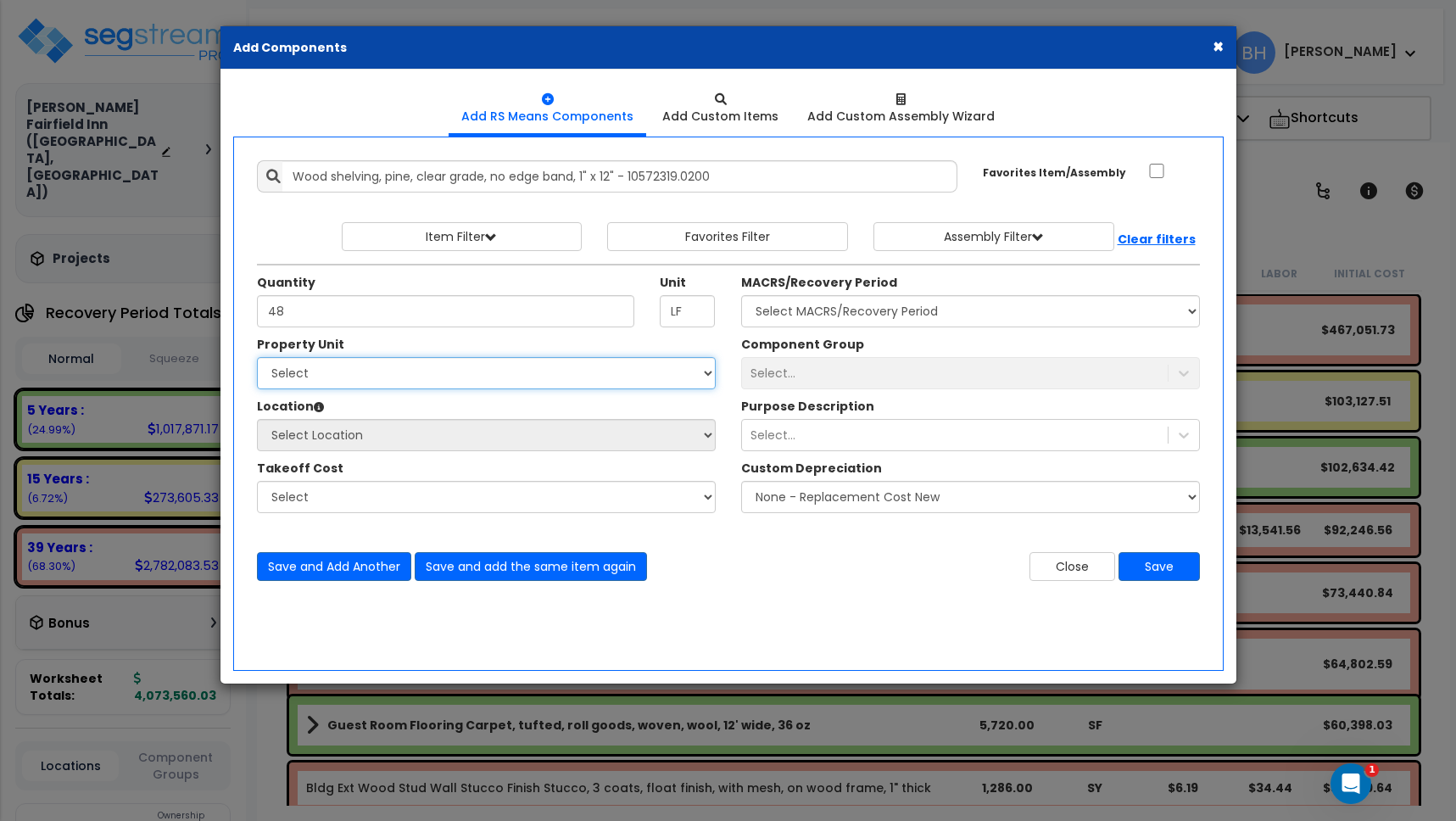
click at [378, 370] on select "Select Fairfield Inn Site Improvements" at bounding box center [486, 372] width 459 height 32
select select "166140"
click at [257, 357] on select "Select Fairfield Inn Site Improvements" at bounding box center [486, 372] width 459 height 32
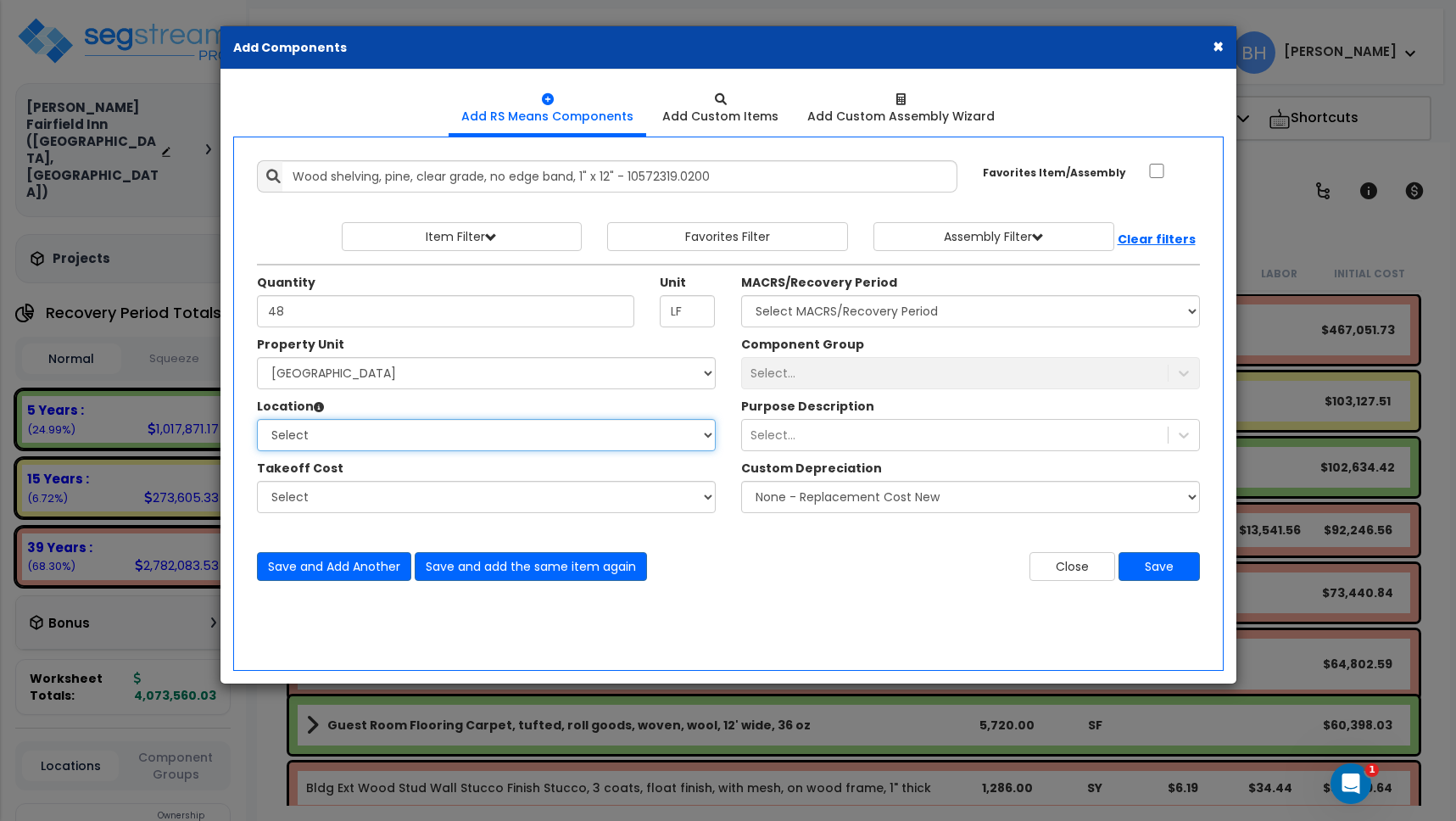
click at [347, 438] on select "Select Building Building Interior Building Porte Cochere Double Queen King Suit…" at bounding box center [486, 434] width 459 height 32
select select "461"
click at [257, 418] on select "Select Building Building Interior Building Porte Cochere Double Queen King Suit…" at bounding box center [486, 434] width 459 height 32
click at [799, 373] on div "Select..." at bounding box center [970, 372] width 459 height 32
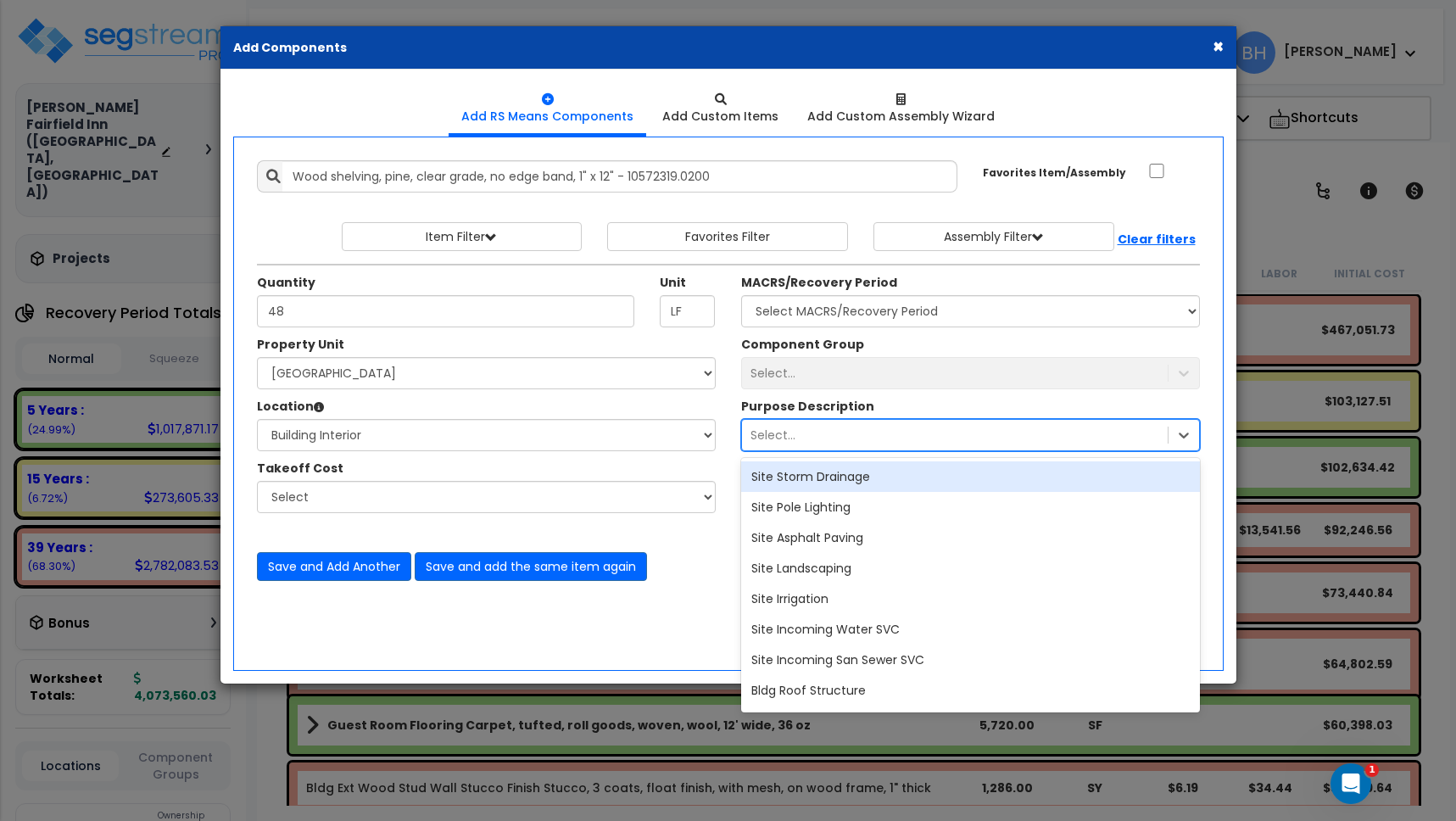
click at [794, 433] on div "Select..." at bounding box center [954, 435] width 425 height 27
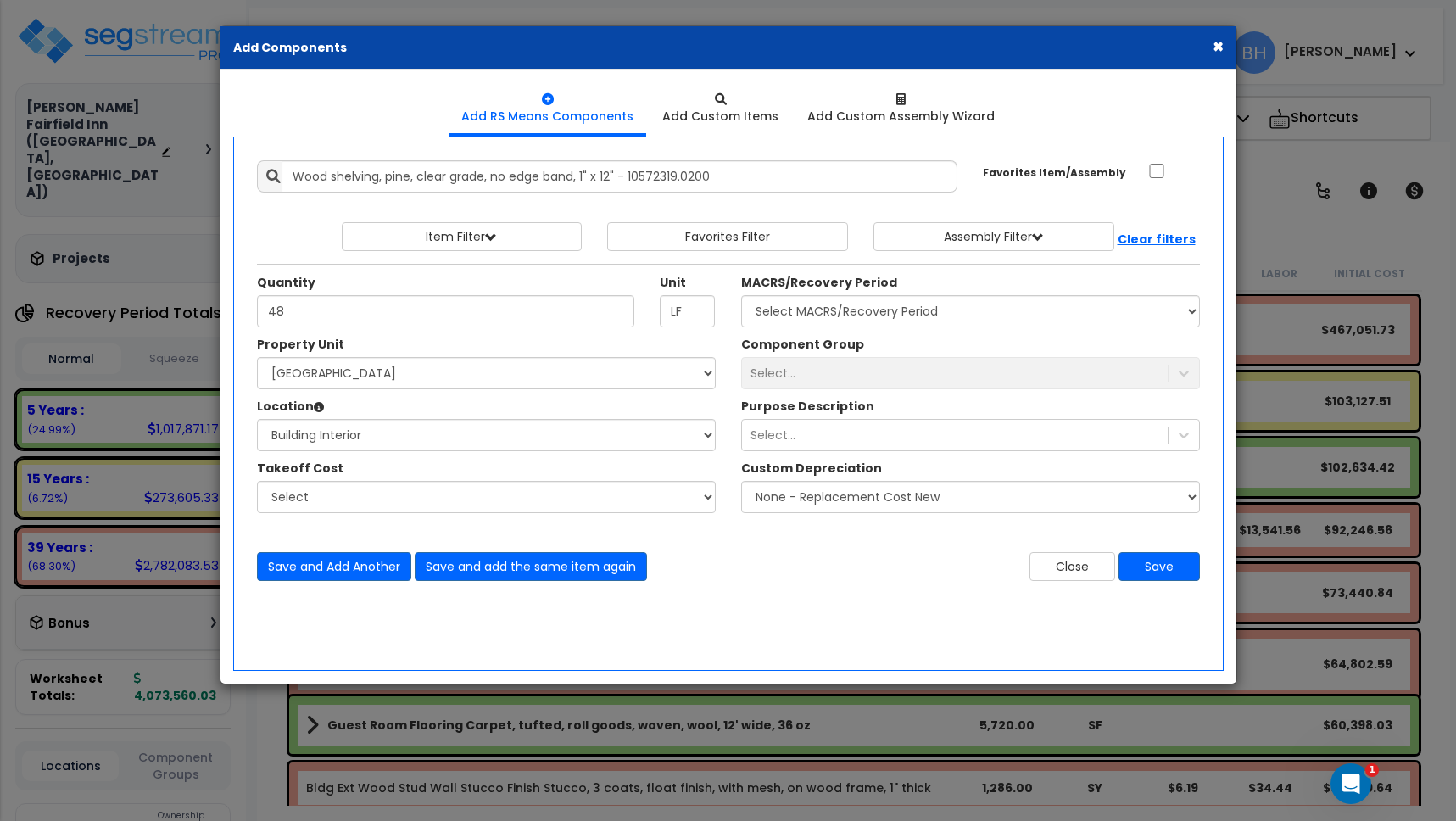
click at [775, 369] on div "Select..." at bounding box center [970, 372] width 459 height 32
click at [608, 503] on select "Select" at bounding box center [486, 497] width 459 height 32
click at [257, 481] on select "Select" at bounding box center [486, 497] width 459 height 32
click at [924, 310] on select "Select MACRS/Recovery Period 5 Years - 57.0 - Distributive Trades & Services 5 …" at bounding box center [970, 311] width 459 height 32
select select "3667"
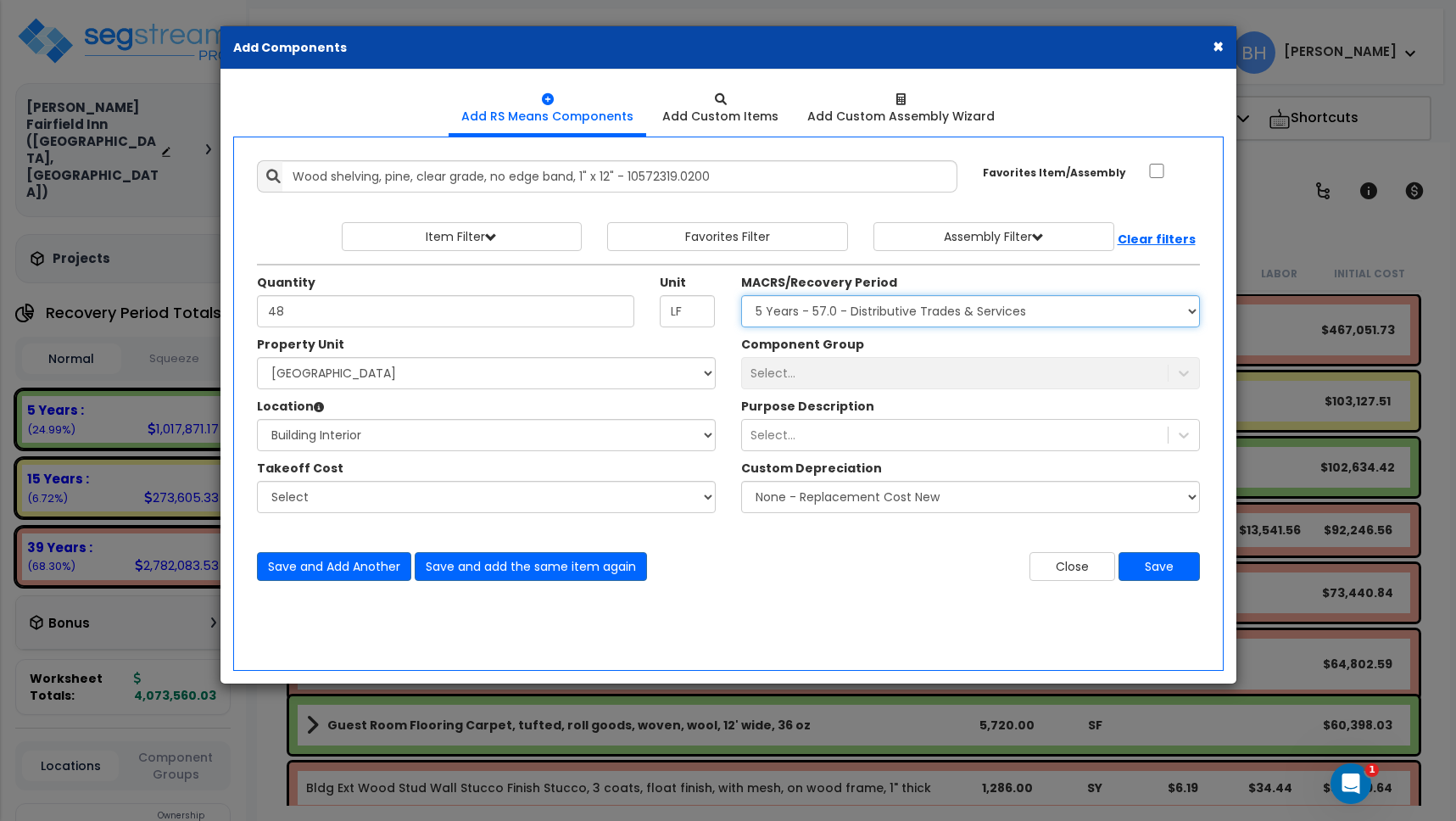
click at [741, 295] on select "Select MACRS/Recovery Period 5 Years - 57.0 - Distributive Trades & Services 5 …" at bounding box center [970, 311] width 459 height 32
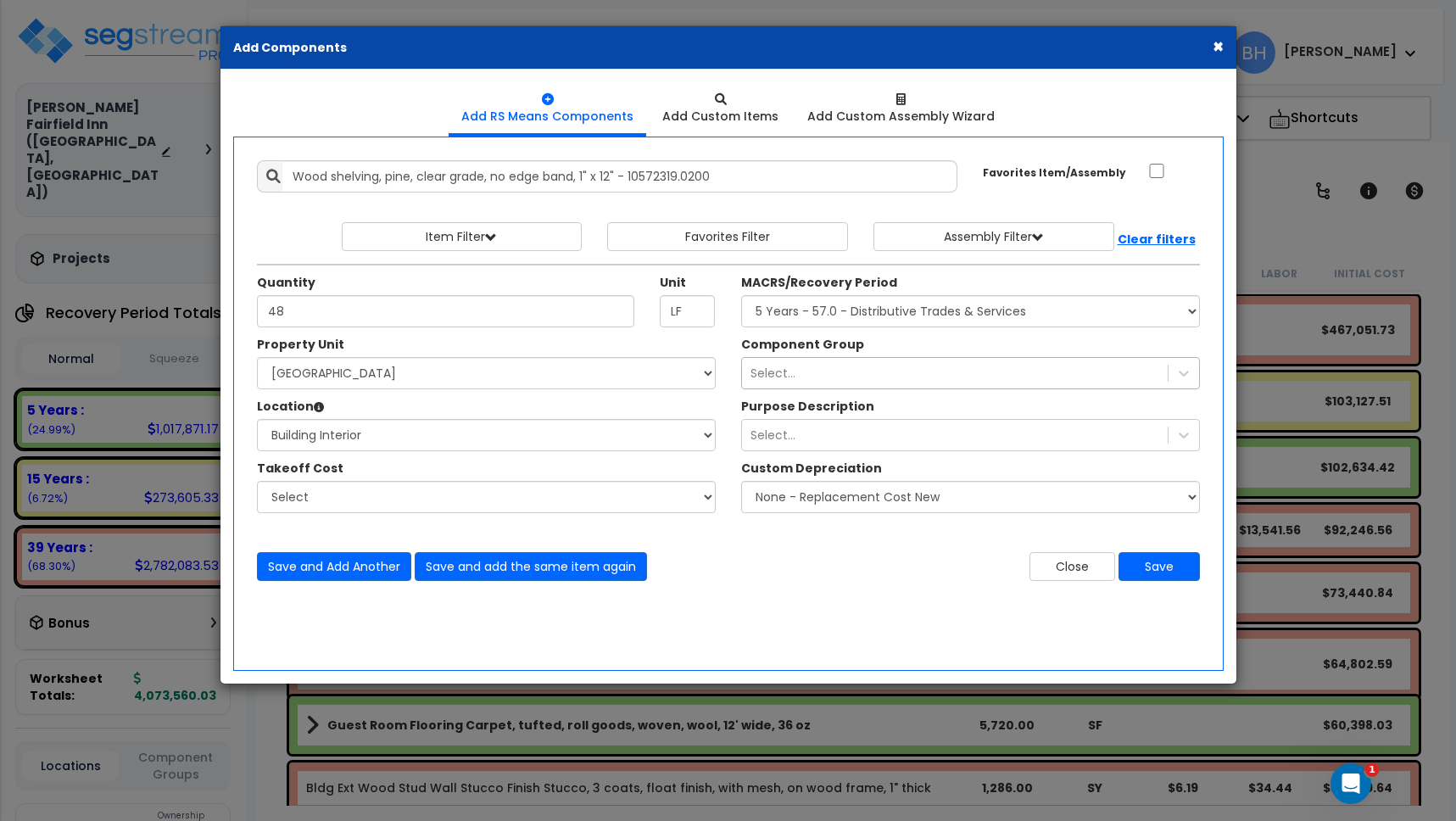
click at [834, 371] on div "Select..." at bounding box center [954, 373] width 425 height 27
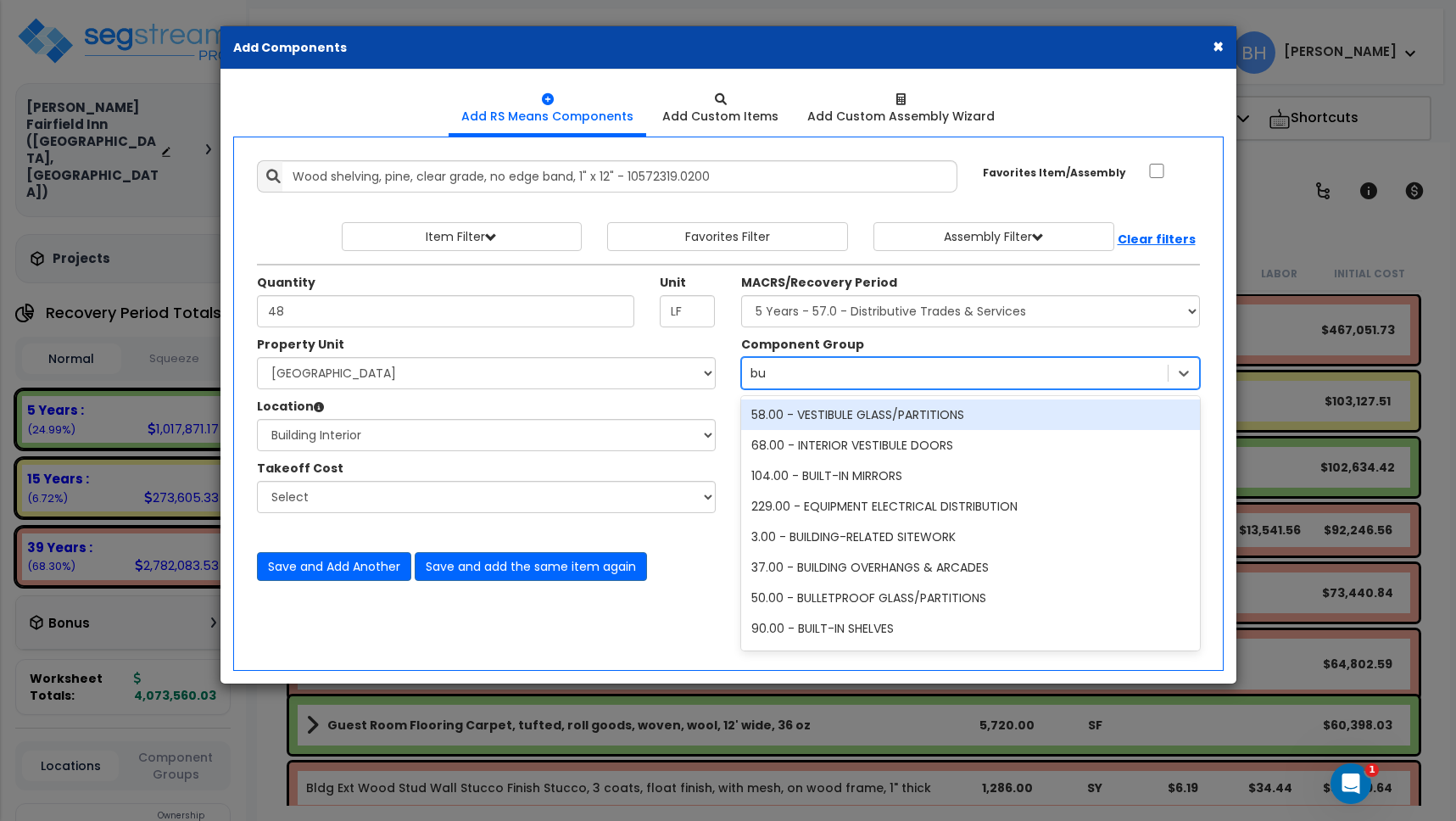
type input "bui"
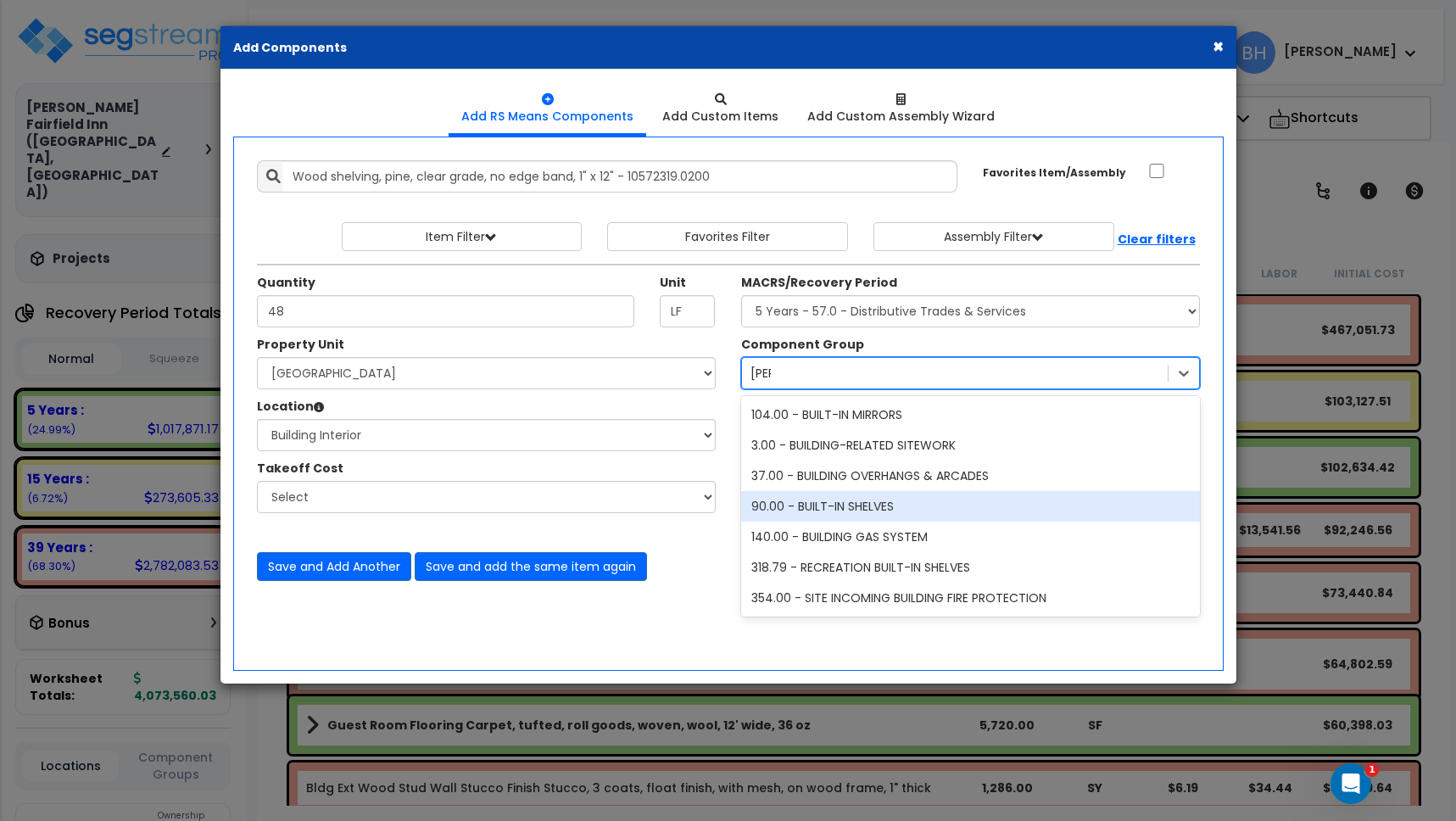
click at [897, 510] on div "90.00 - BUILT-IN SHELVES" at bounding box center [970, 505] width 459 height 30
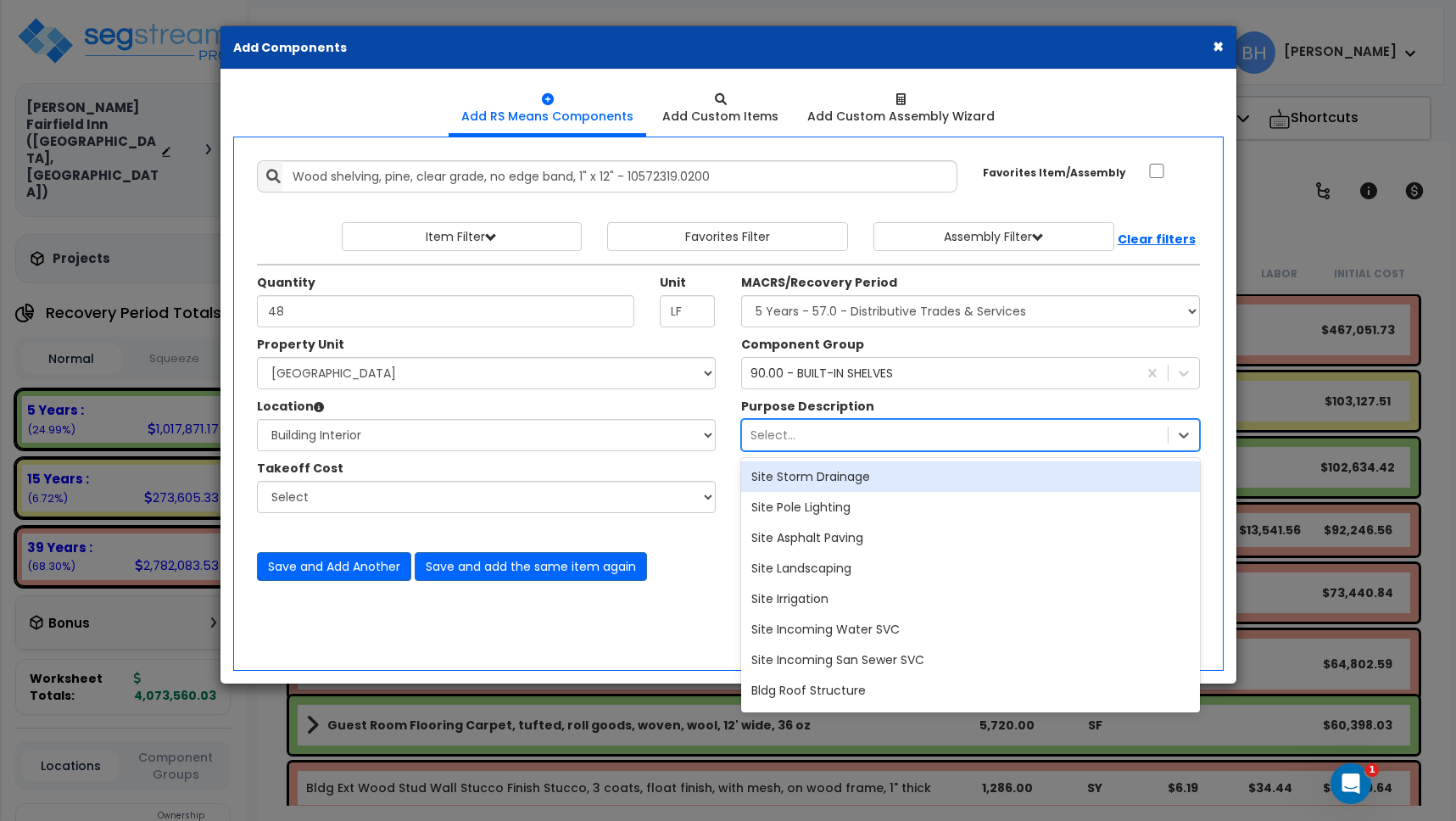
click at [842, 433] on div "Select..." at bounding box center [954, 435] width 425 height 27
type input "stora"
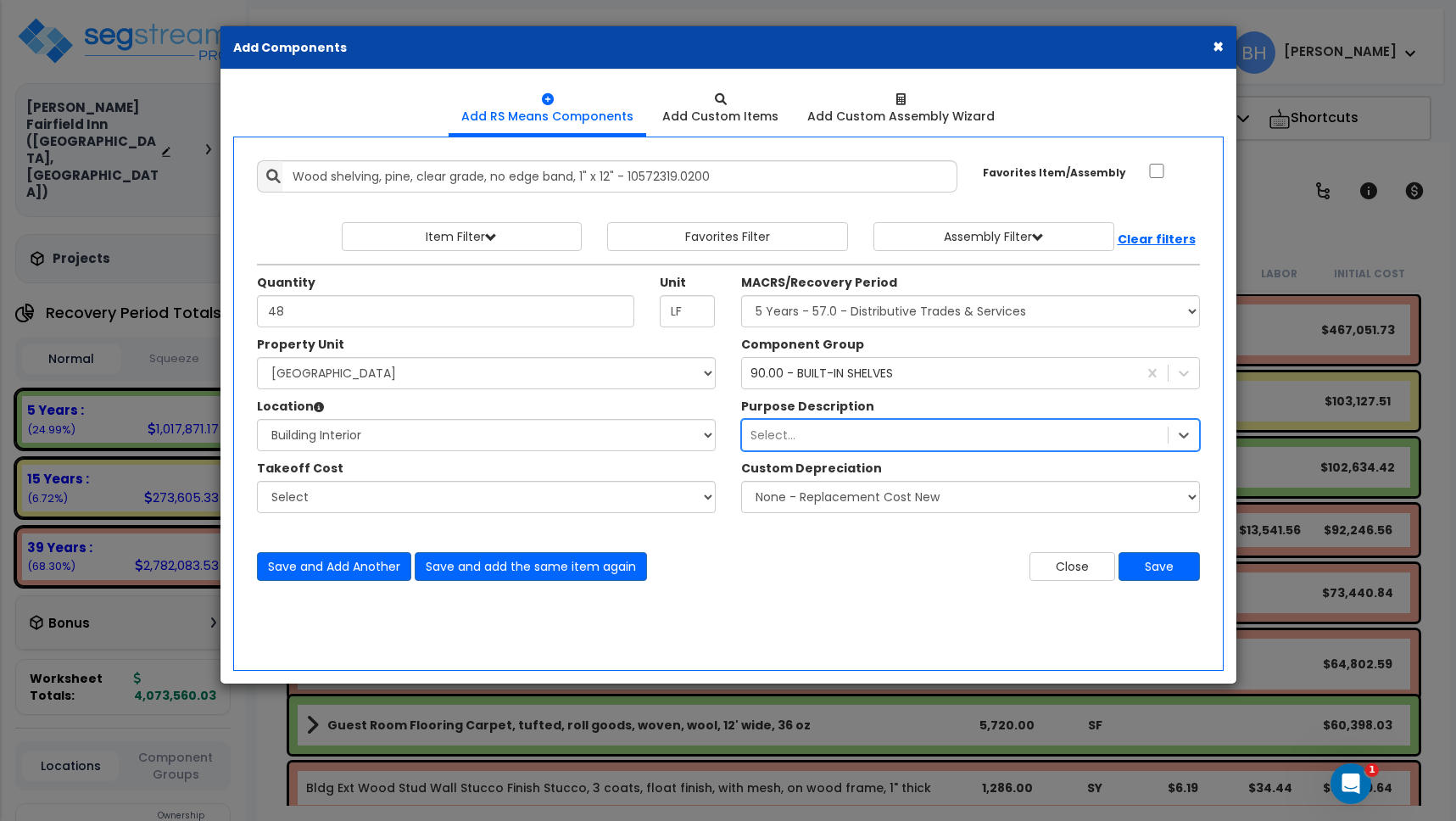
click at [787, 432] on div "Select..." at bounding box center [954, 435] width 425 height 27
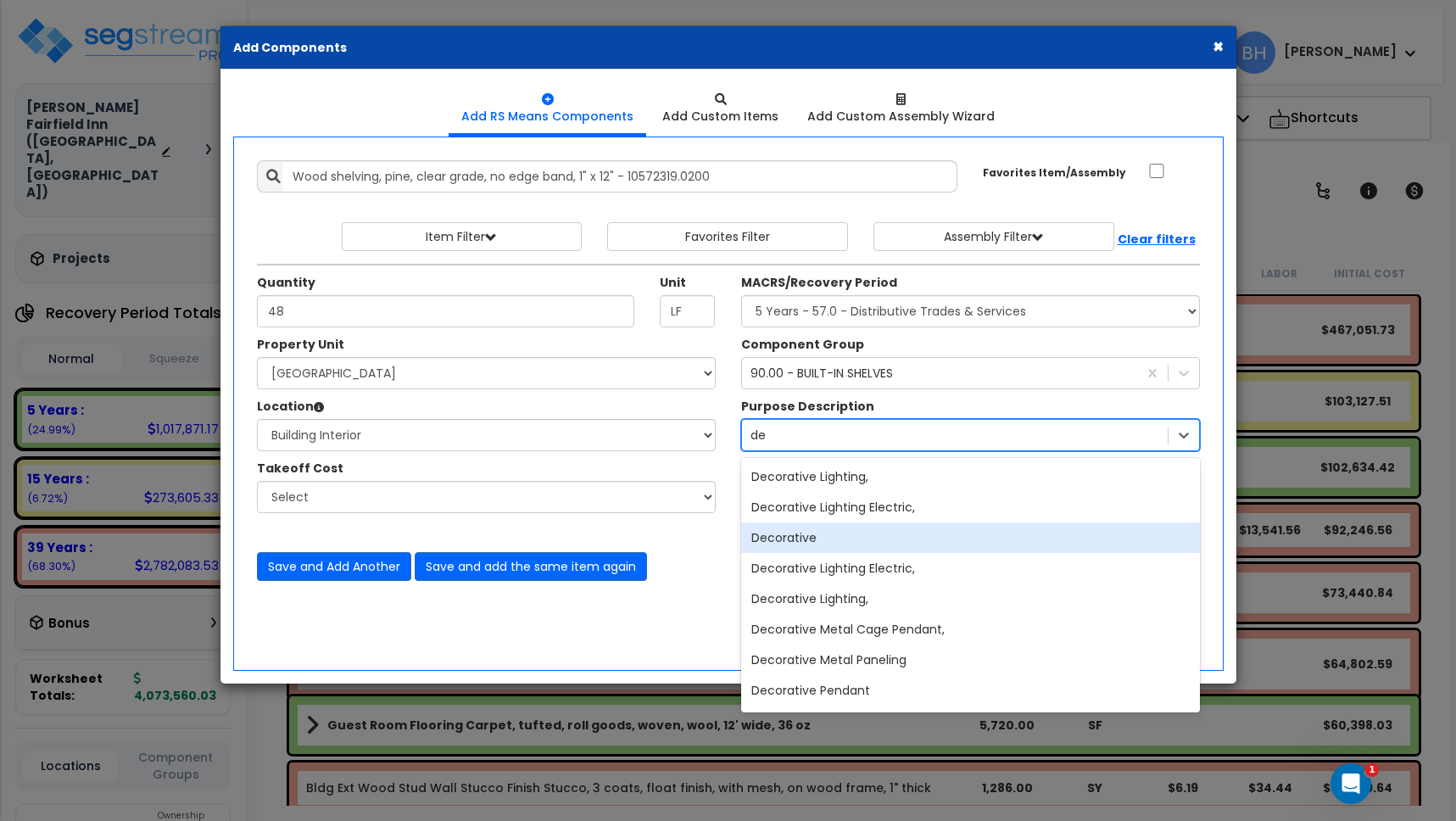
type input "d"
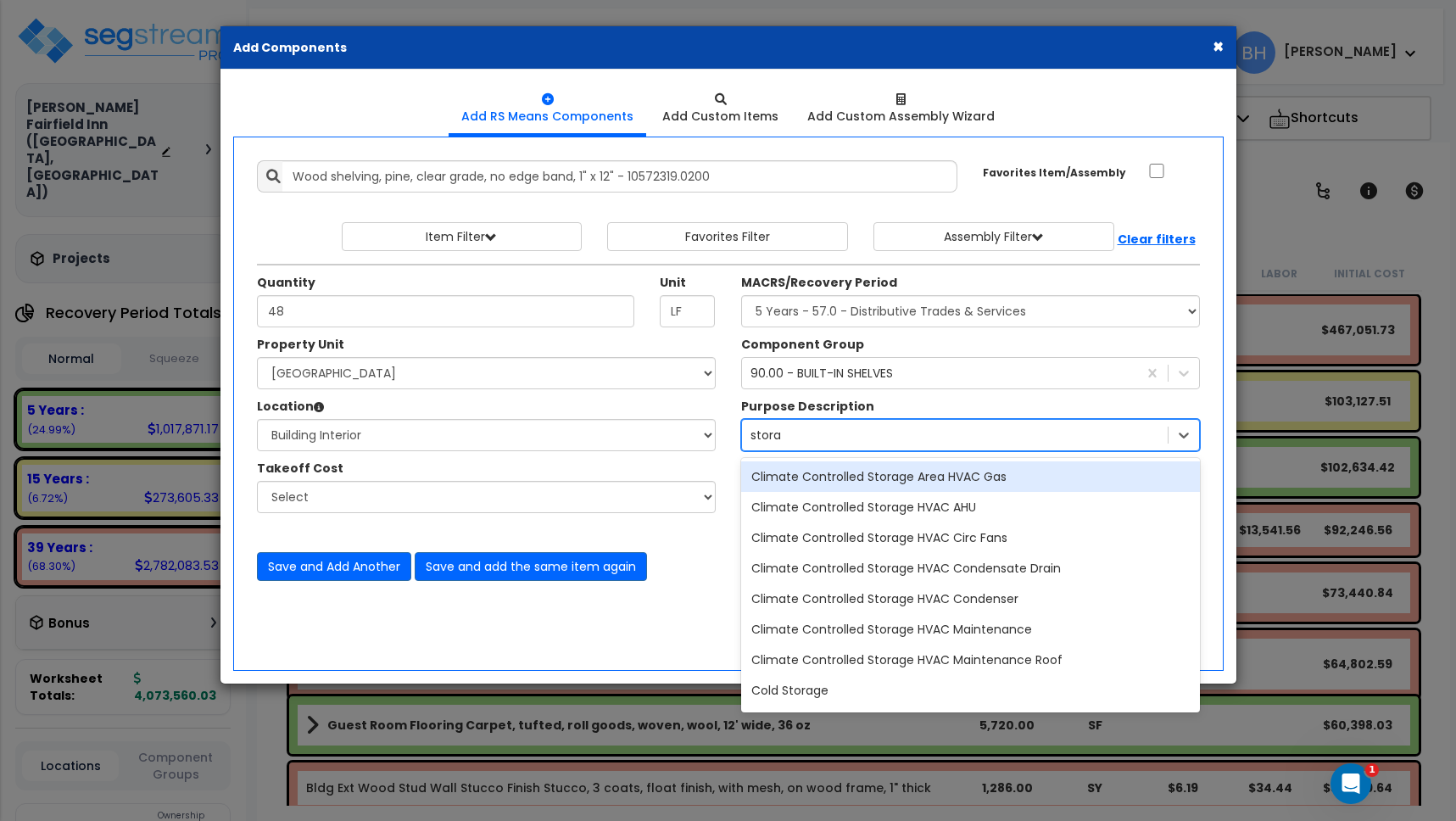
type input "storag"
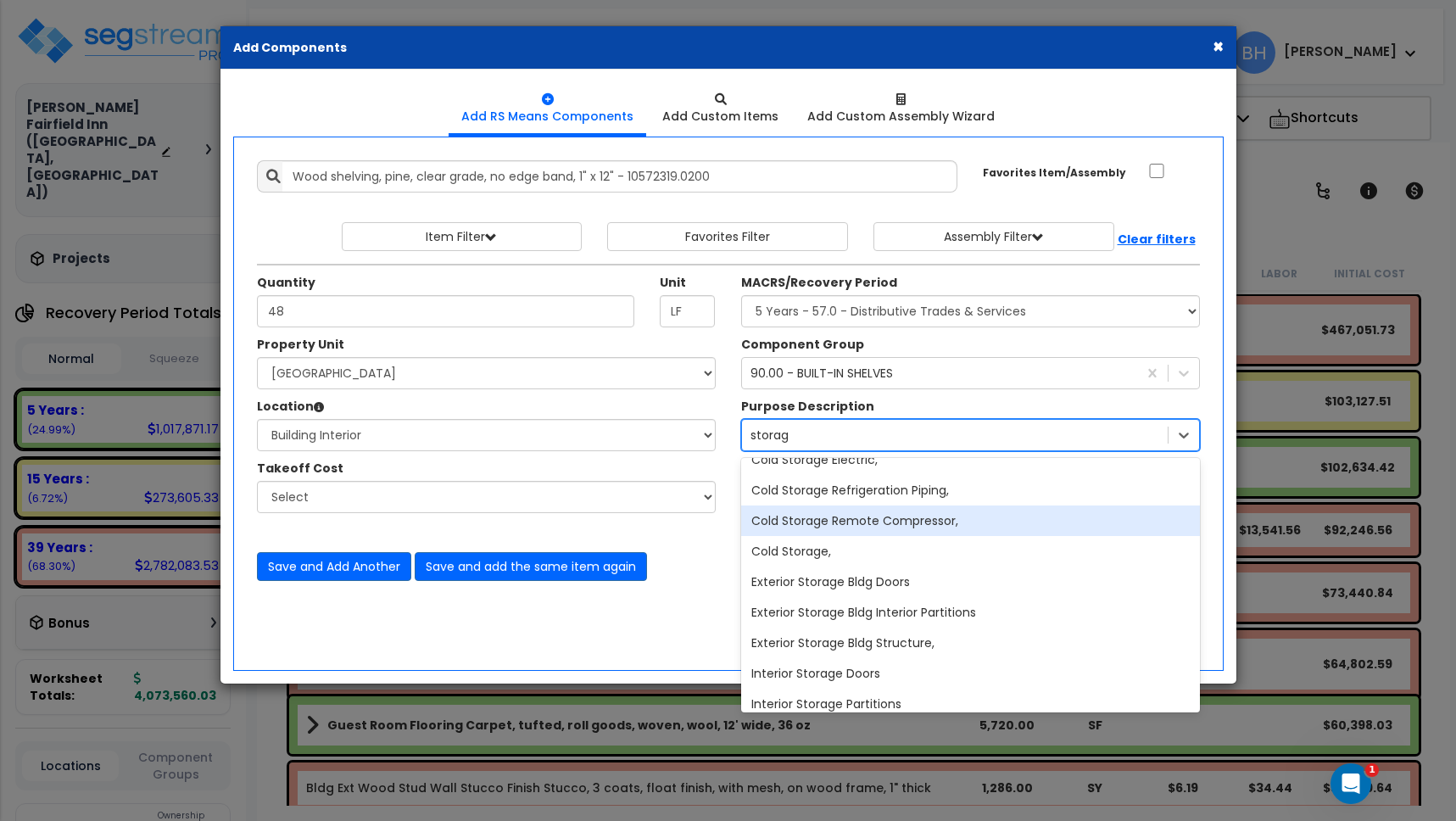
scroll to position [532, 0]
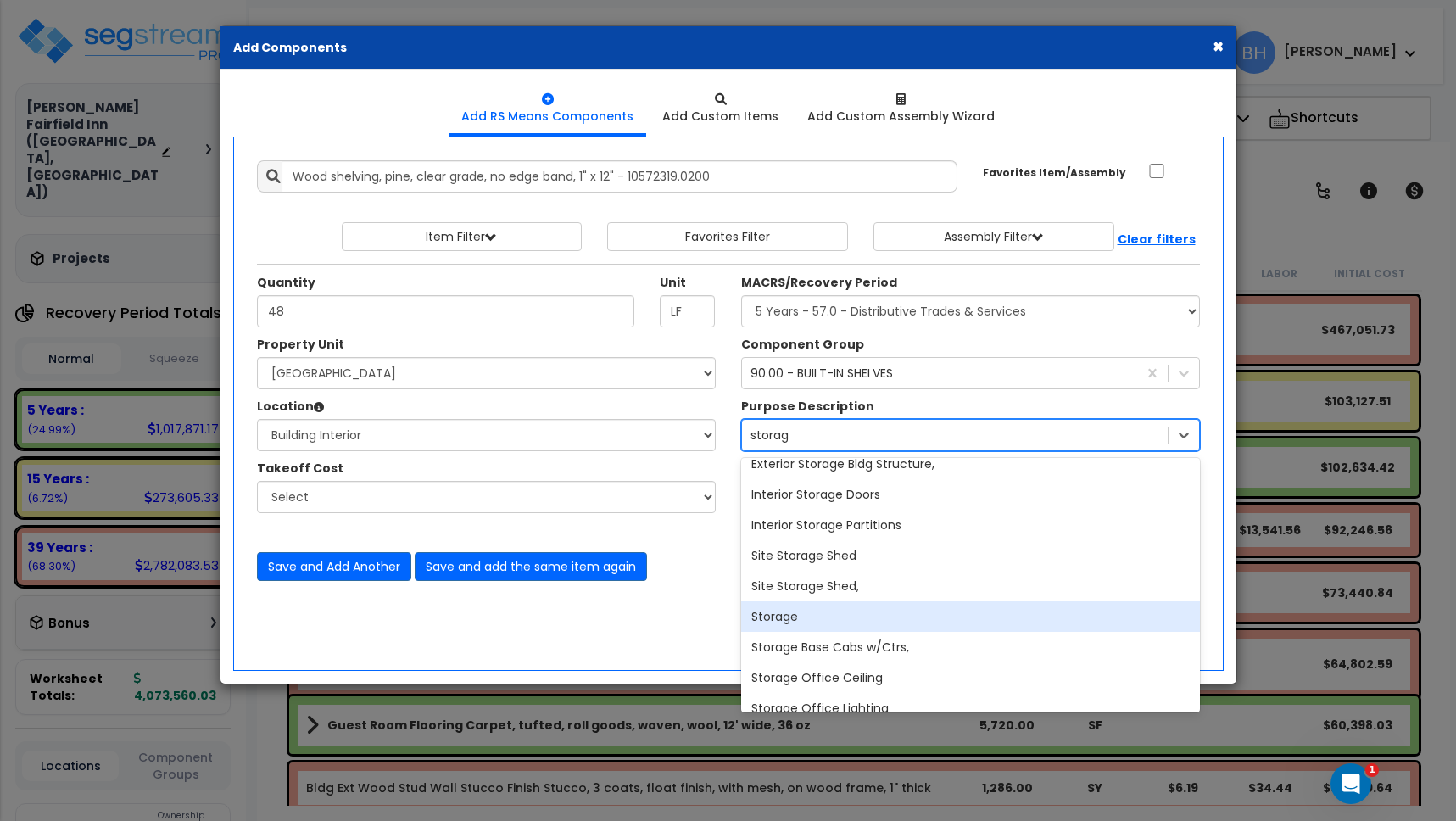
click at [811, 617] on div "Storage" at bounding box center [970, 616] width 459 height 30
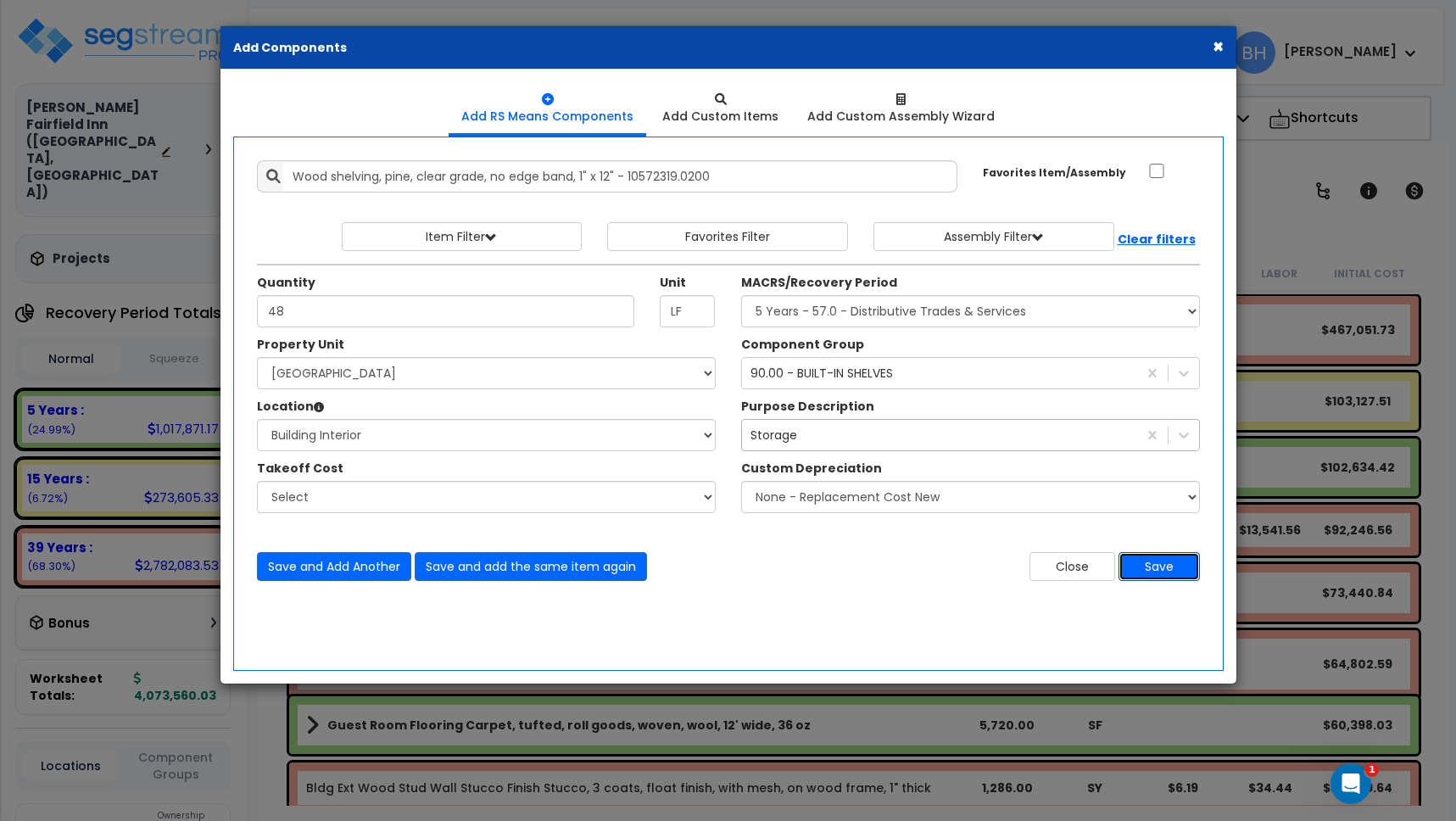
click at [1167, 570] on button "Save" at bounding box center [1159, 566] width 81 height 28
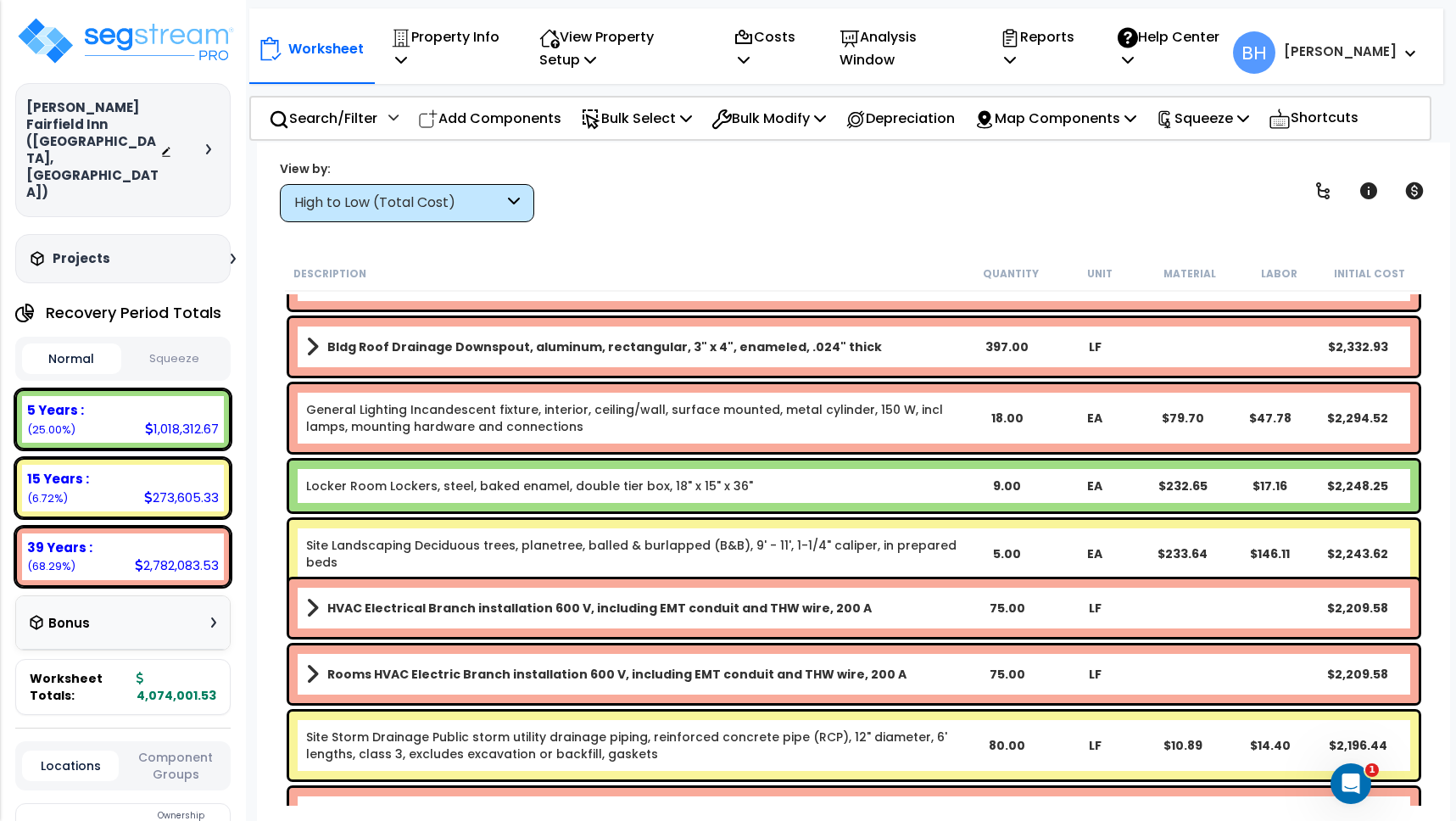
scroll to position [15600, 0]
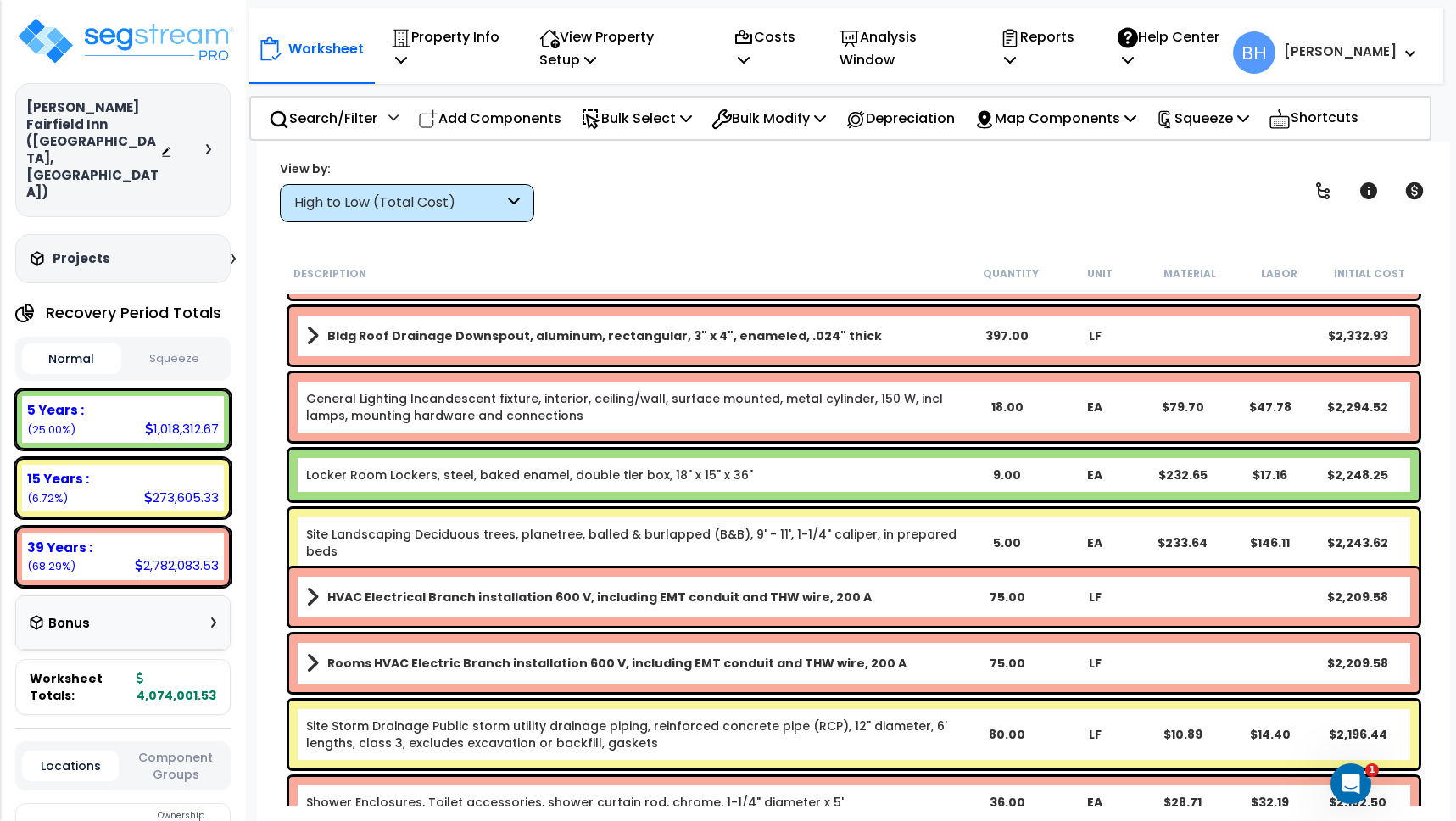
click at [1384, 52] on b "[PERSON_NAME]" at bounding box center [1340, 51] width 112 height 18
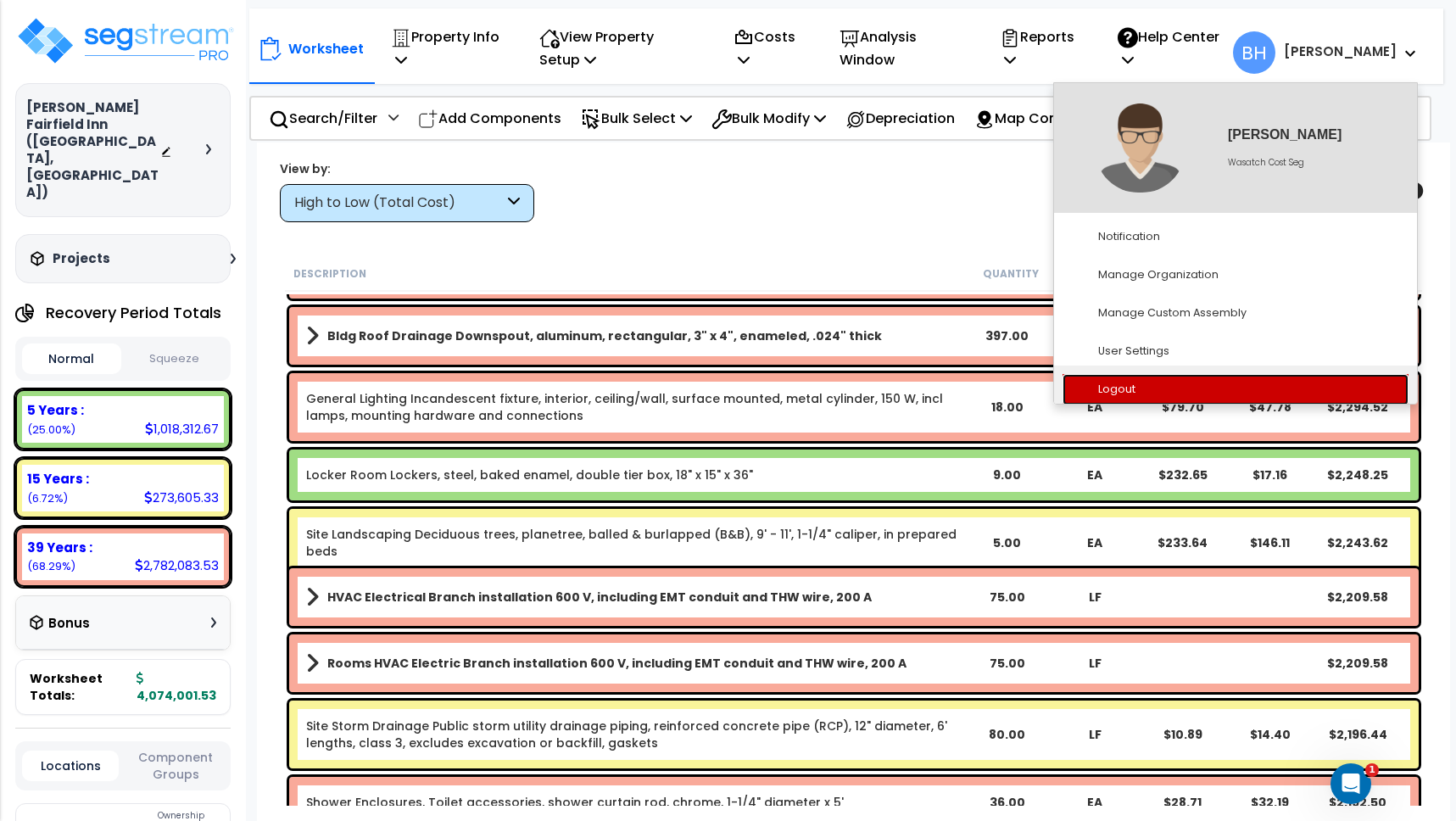
click at [1113, 389] on link "Logout" at bounding box center [1236, 390] width 346 height 31
